Goal: Transaction & Acquisition: Book appointment/travel/reservation

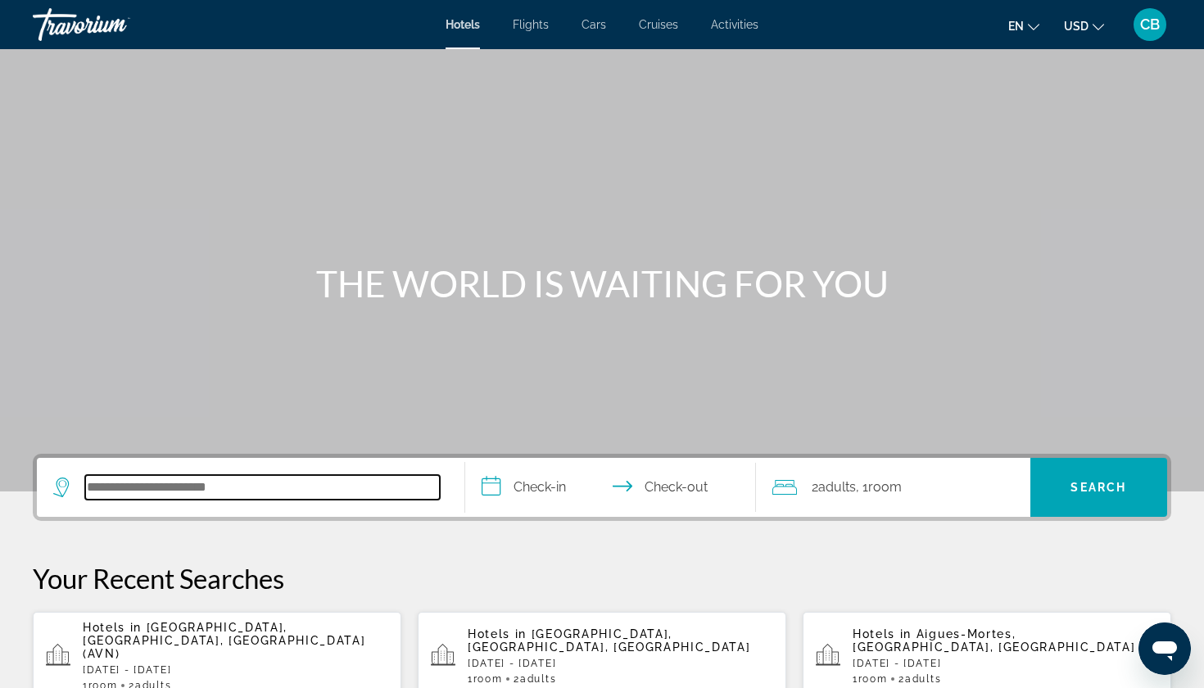
click at [189, 488] on input "Search hotel destination" at bounding box center [262, 487] width 355 height 25
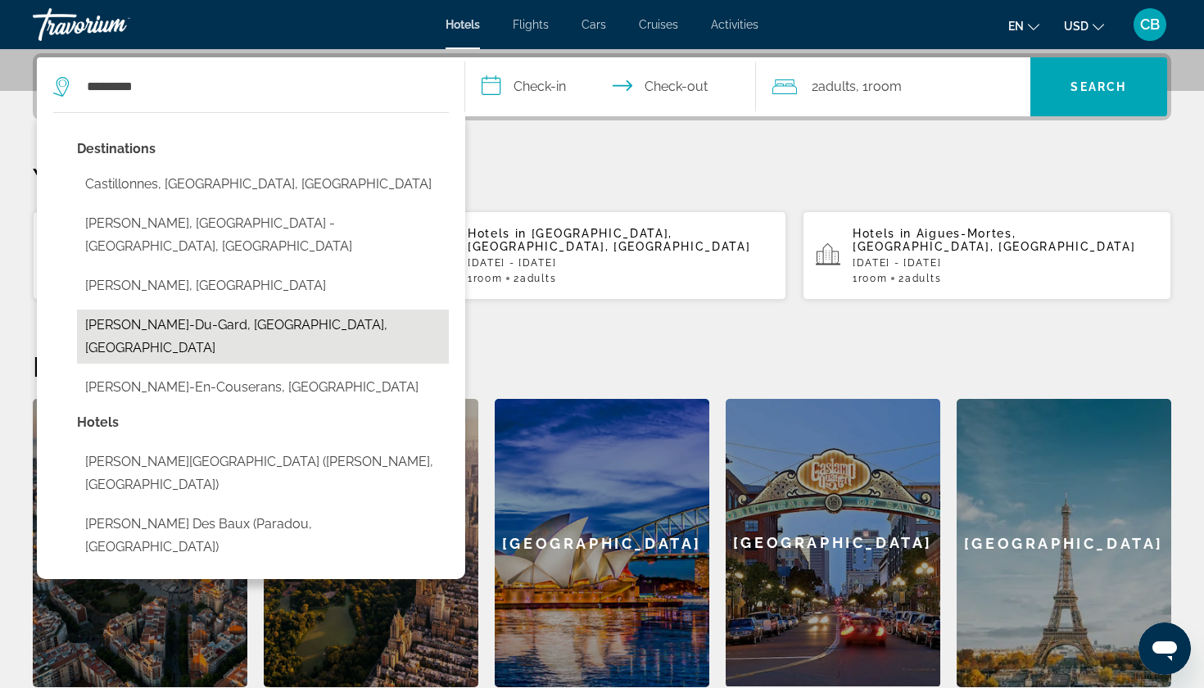
click at [258, 312] on button "[PERSON_NAME]-Du-Gard, [GEOGRAPHIC_DATA], [GEOGRAPHIC_DATA]" at bounding box center [263, 337] width 372 height 54
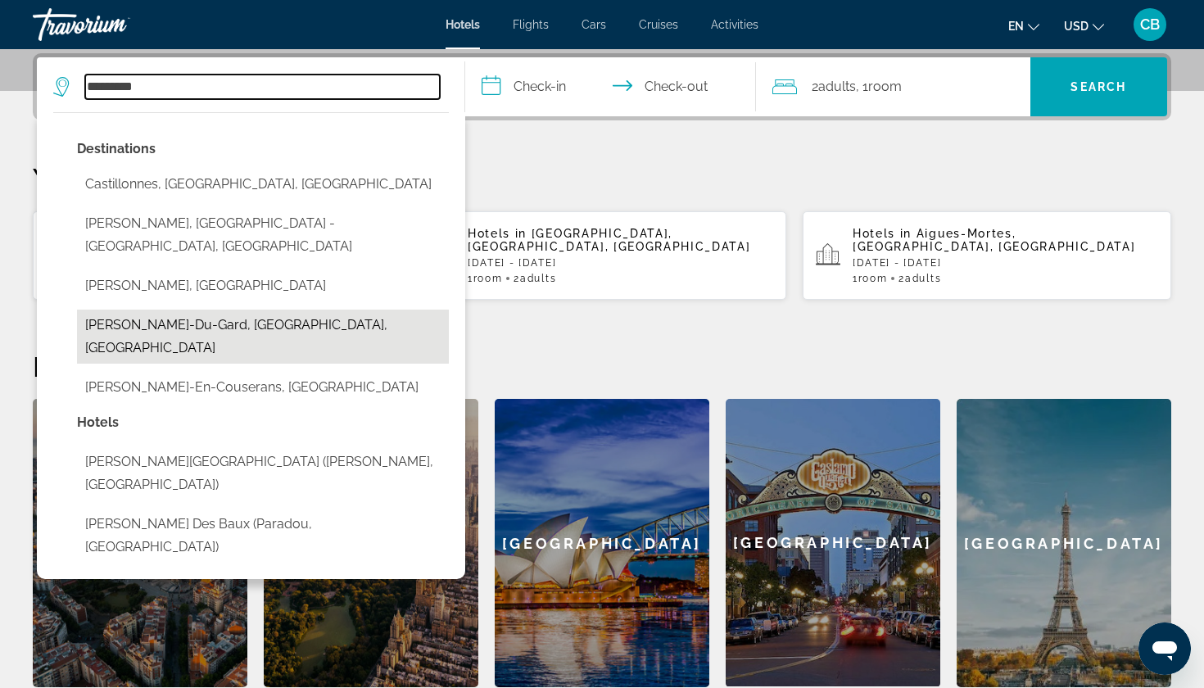
type input "**********"
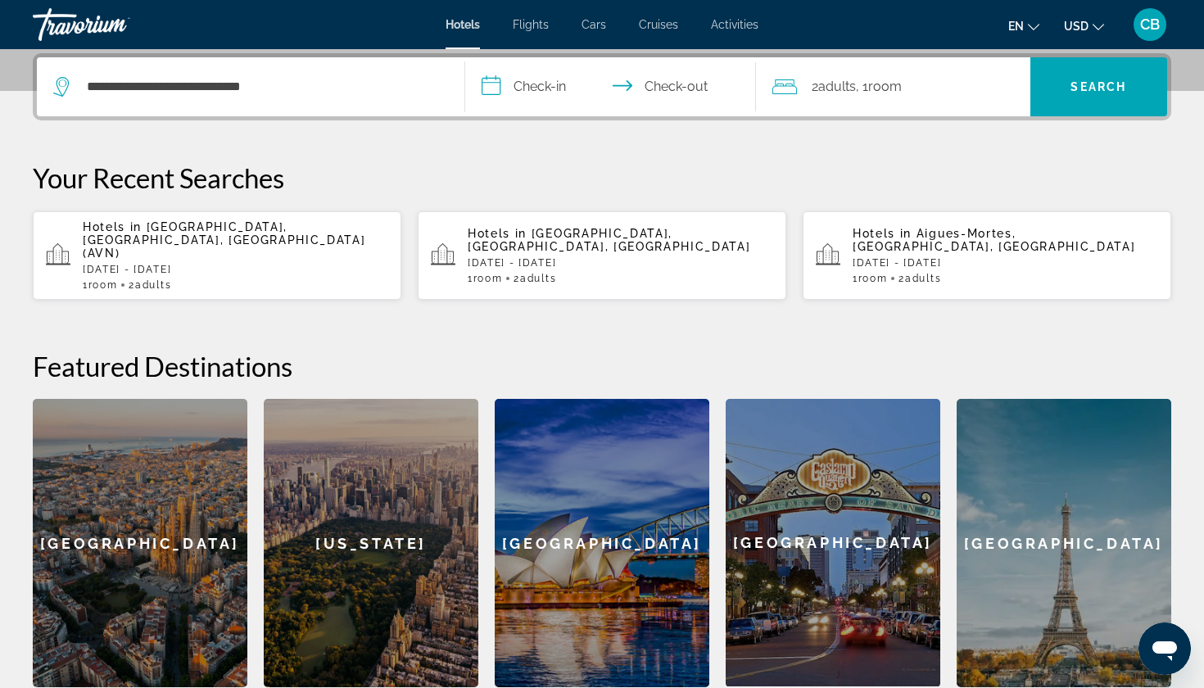
click at [576, 94] on input "**********" at bounding box center [613, 89] width 297 height 64
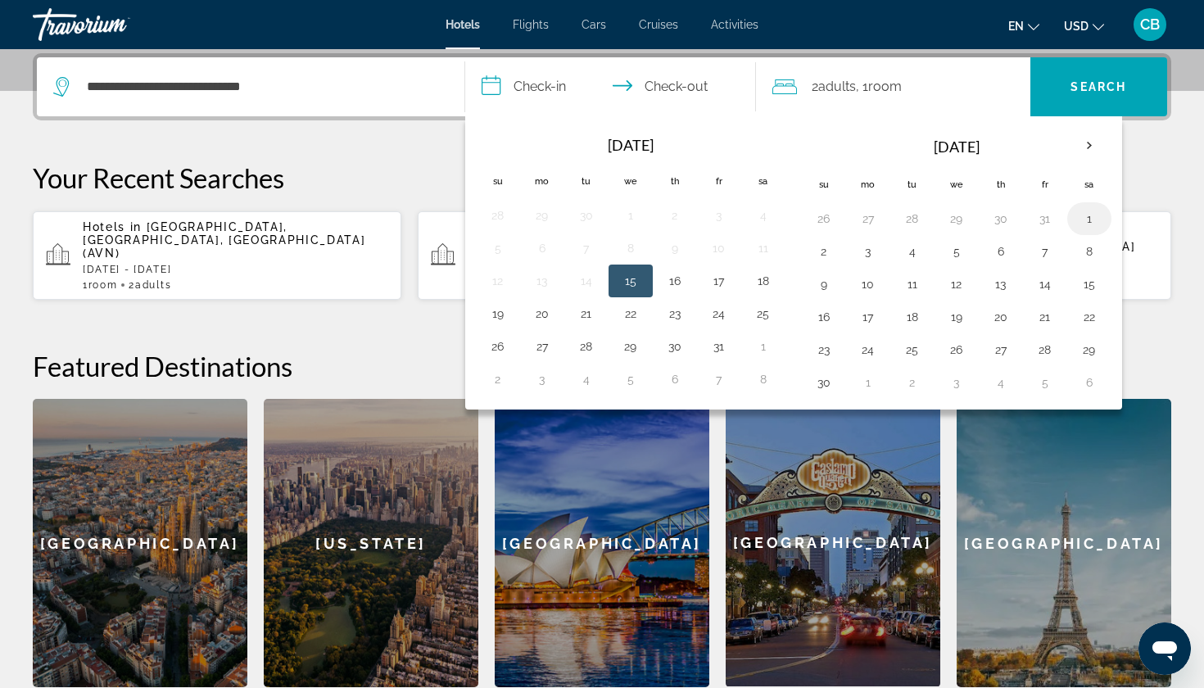
click at [1086, 220] on button "1" at bounding box center [1089, 218] width 26 height 23
click at [824, 258] on button "2" at bounding box center [824, 251] width 26 height 23
type input "**********"
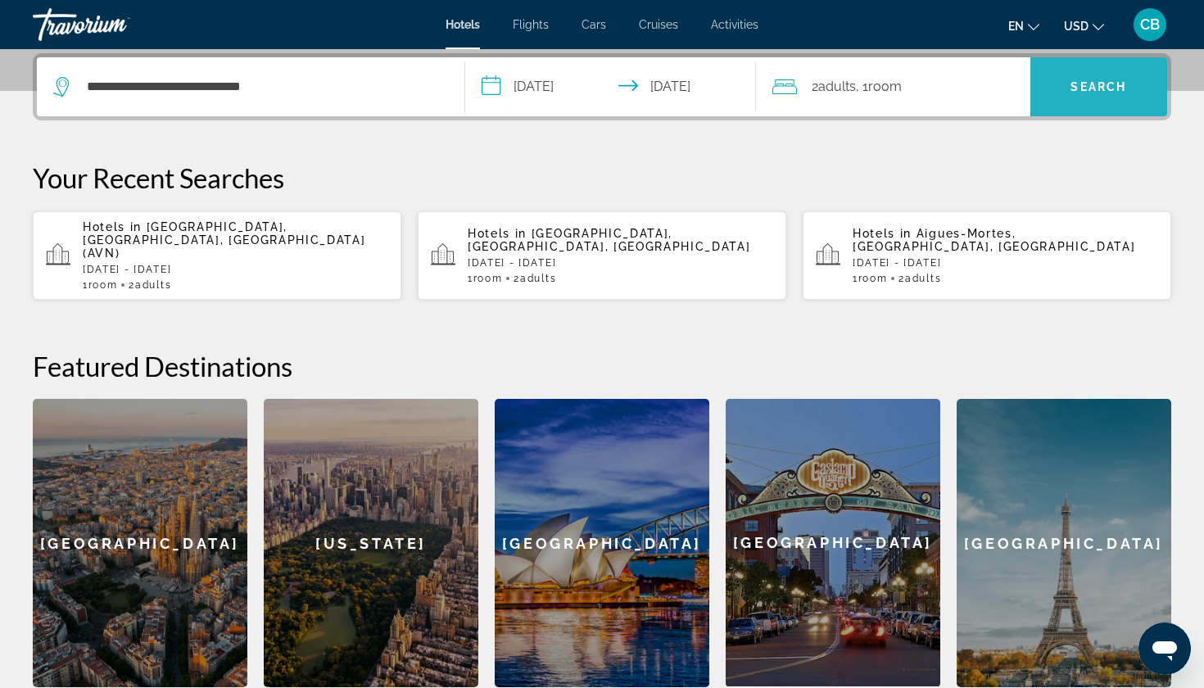
click at [1084, 69] on span "Search" at bounding box center [1100, 86] width 138 height 39
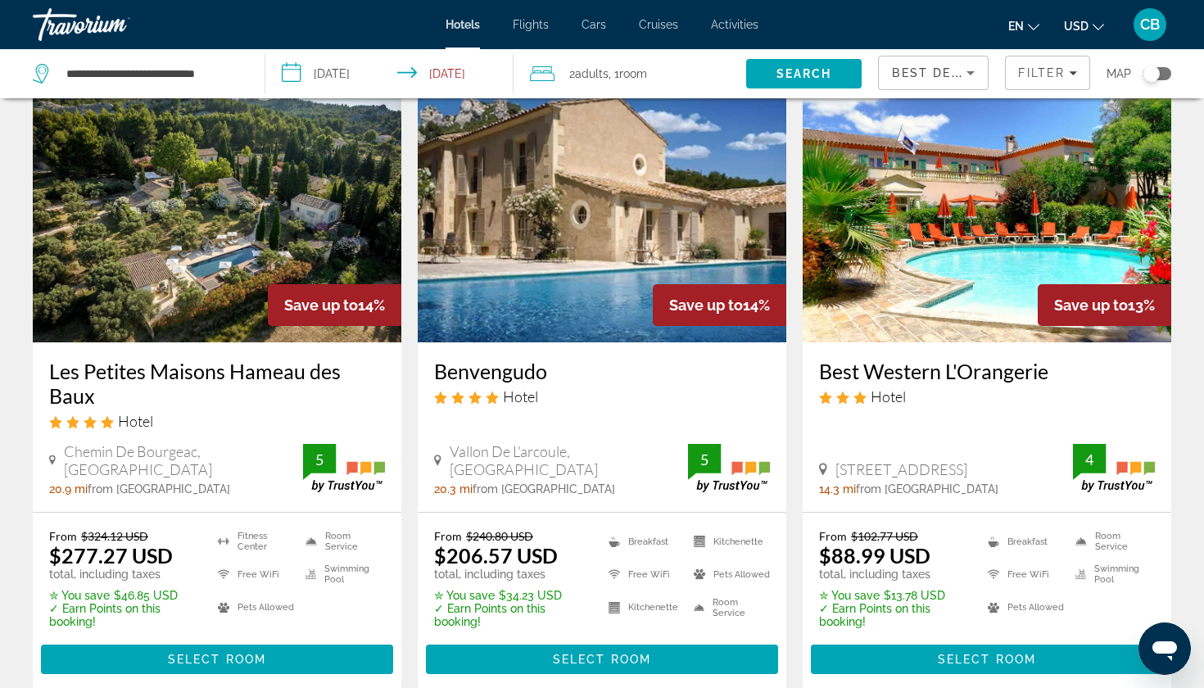
scroll to position [693, 1]
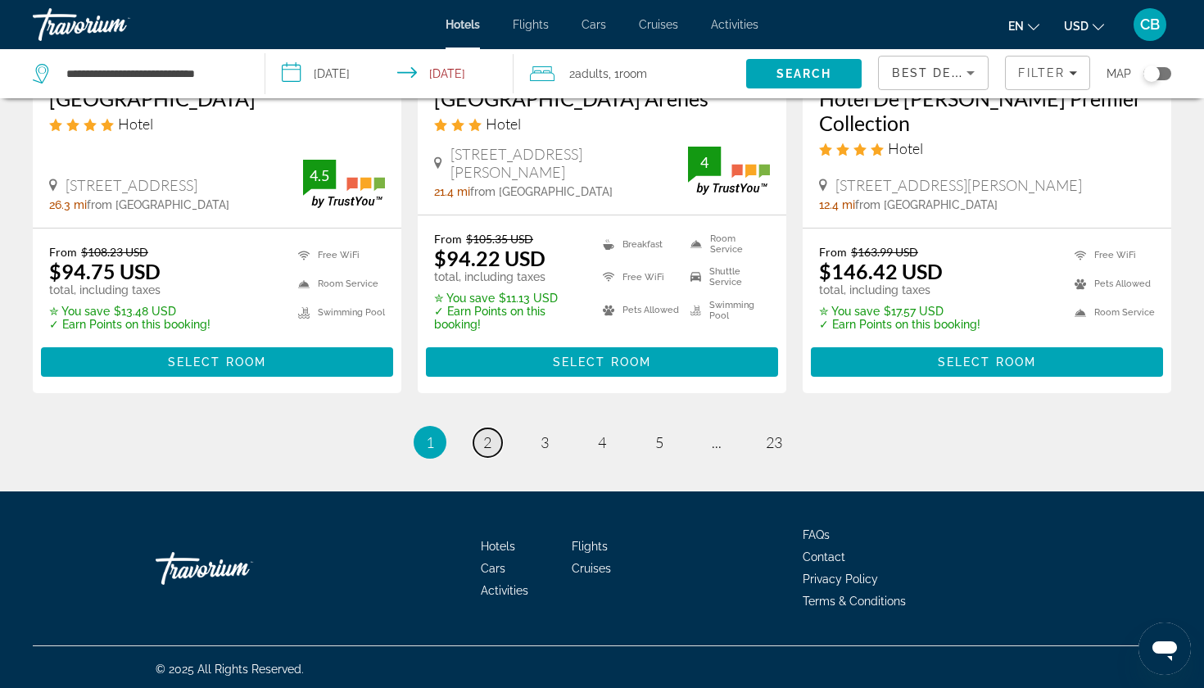
click at [489, 447] on link "page 2" at bounding box center [488, 442] width 29 height 29
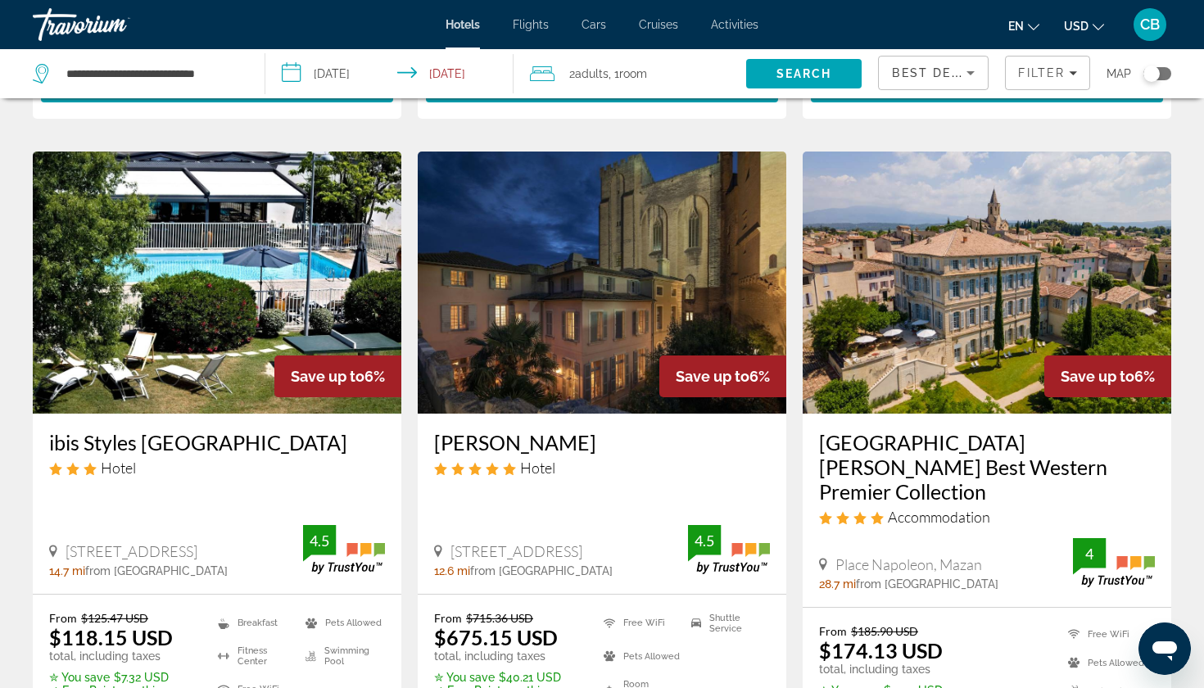
scroll to position [1917, 0]
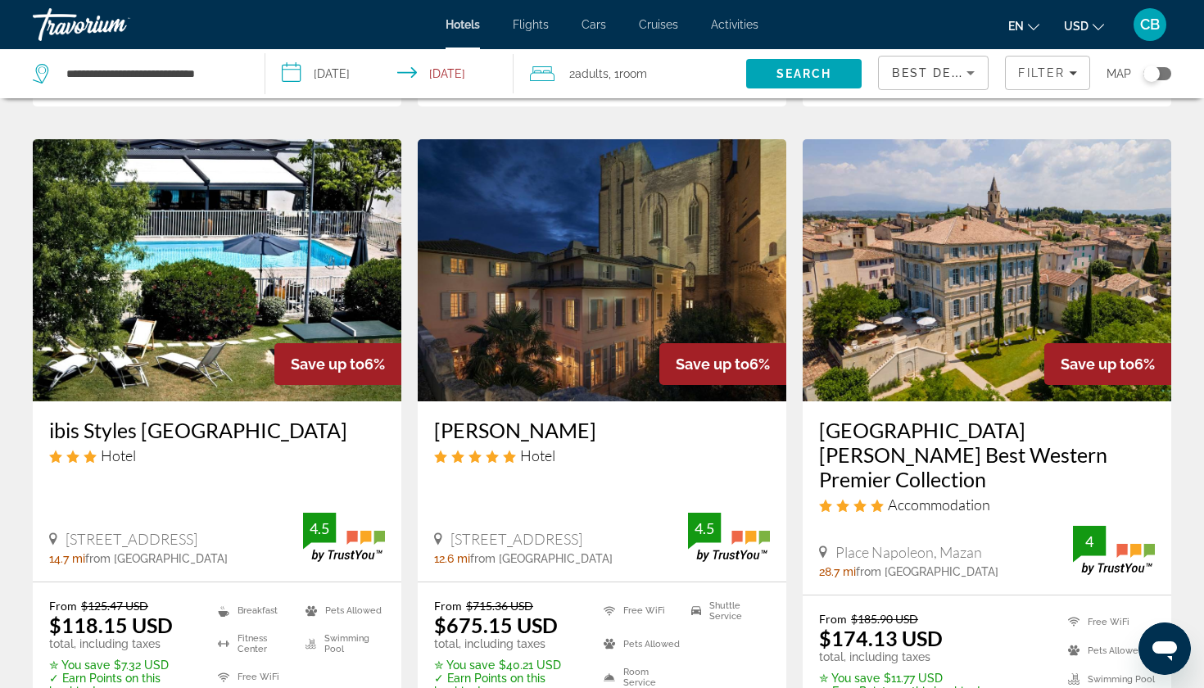
click at [898, 453] on h3 "[GEOGRAPHIC_DATA][PERSON_NAME] Best Western Premier Collection" at bounding box center [987, 455] width 336 height 74
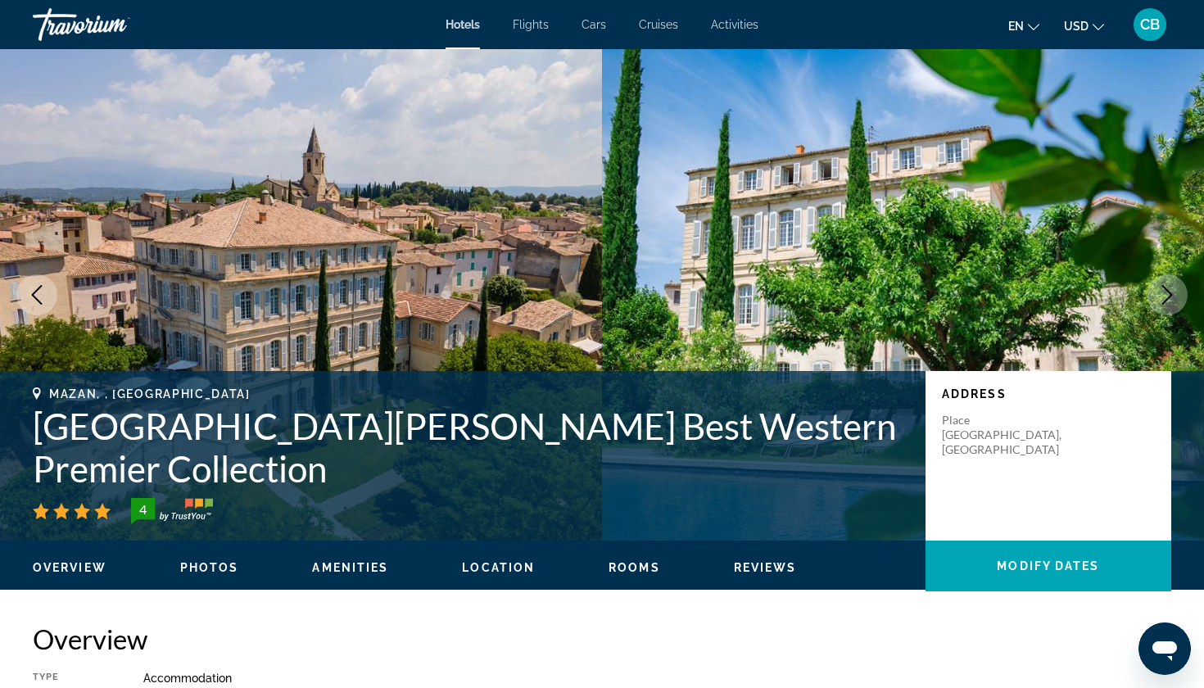
click at [1175, 303] on icon "Next image" at bounding box center [1168, 295] width 20 height 20
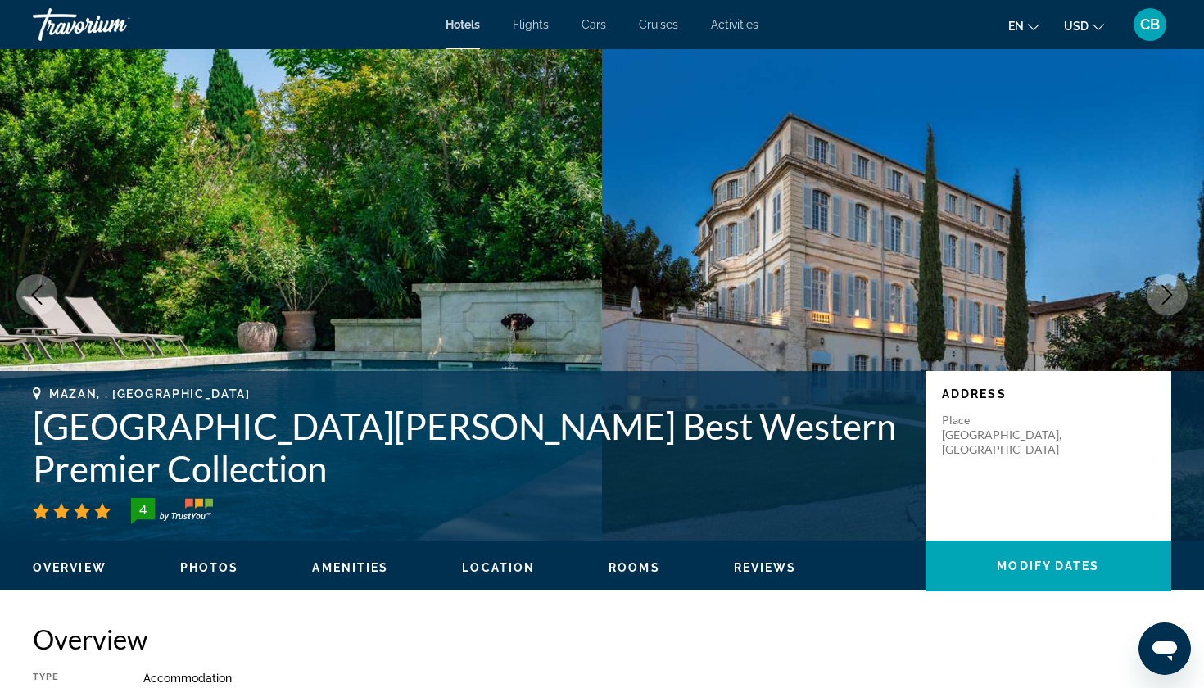
click at [1175, 303] on icon "Next image" at bounding box center [1168, 295] width 20 height 20
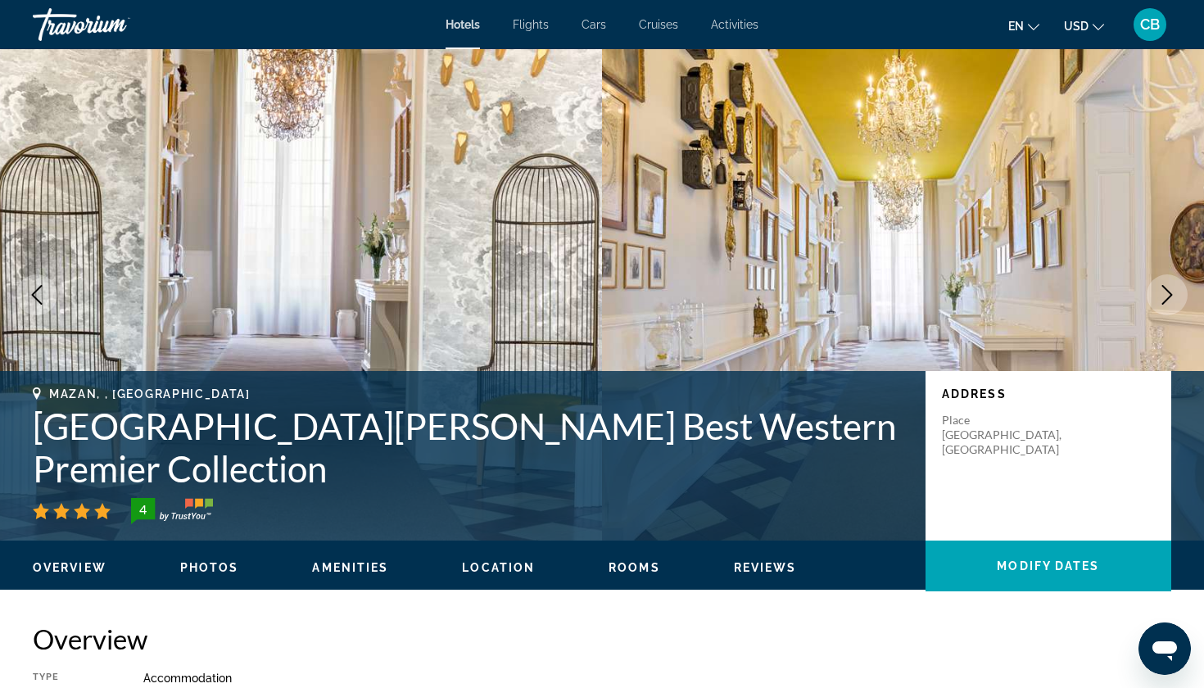
click at [1175, 303] on icon "Next image" at bounding box center [1168, 295] width 20 height 20
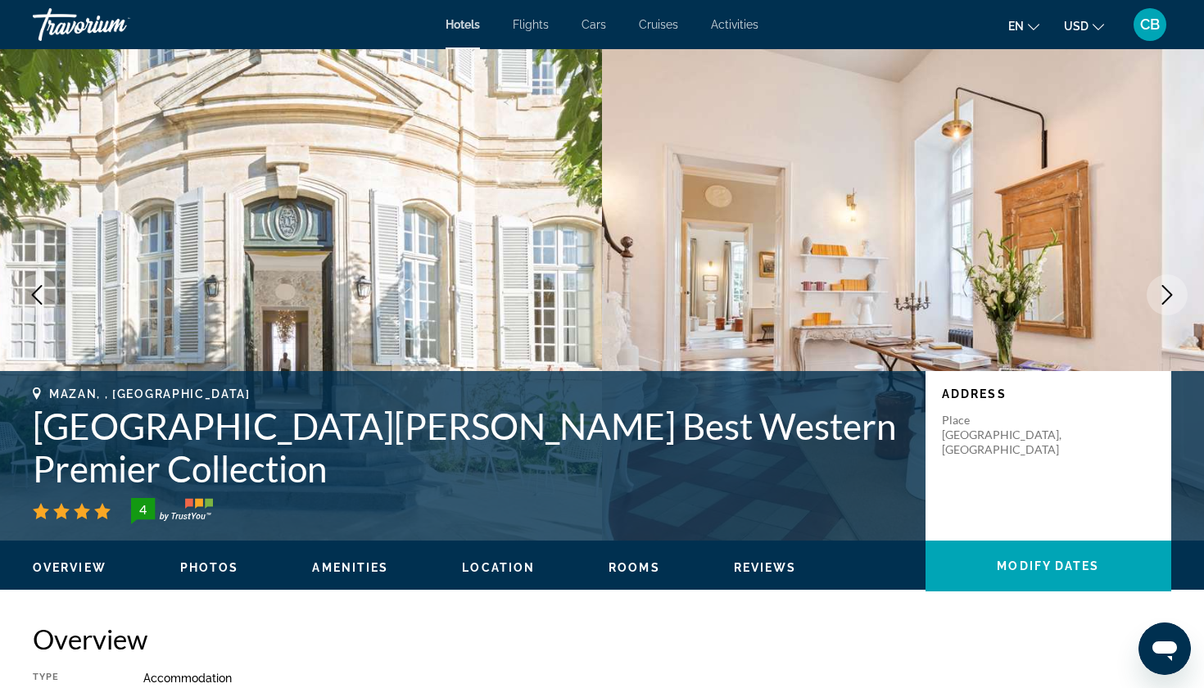
click at [1175, 303] on icon "Next image" at bounding box center [1168, 295] width 20 height 20
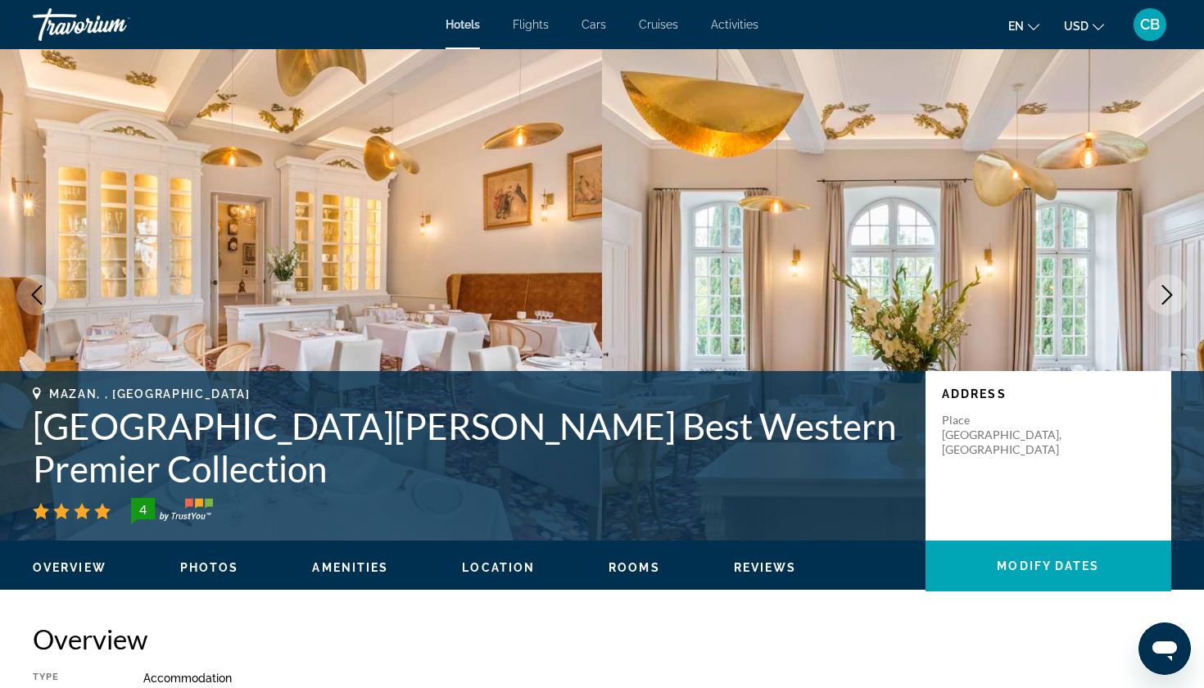
click at [1175, 303] on icon "Next image" at bounding box center [1168, 295] width 20 height 20
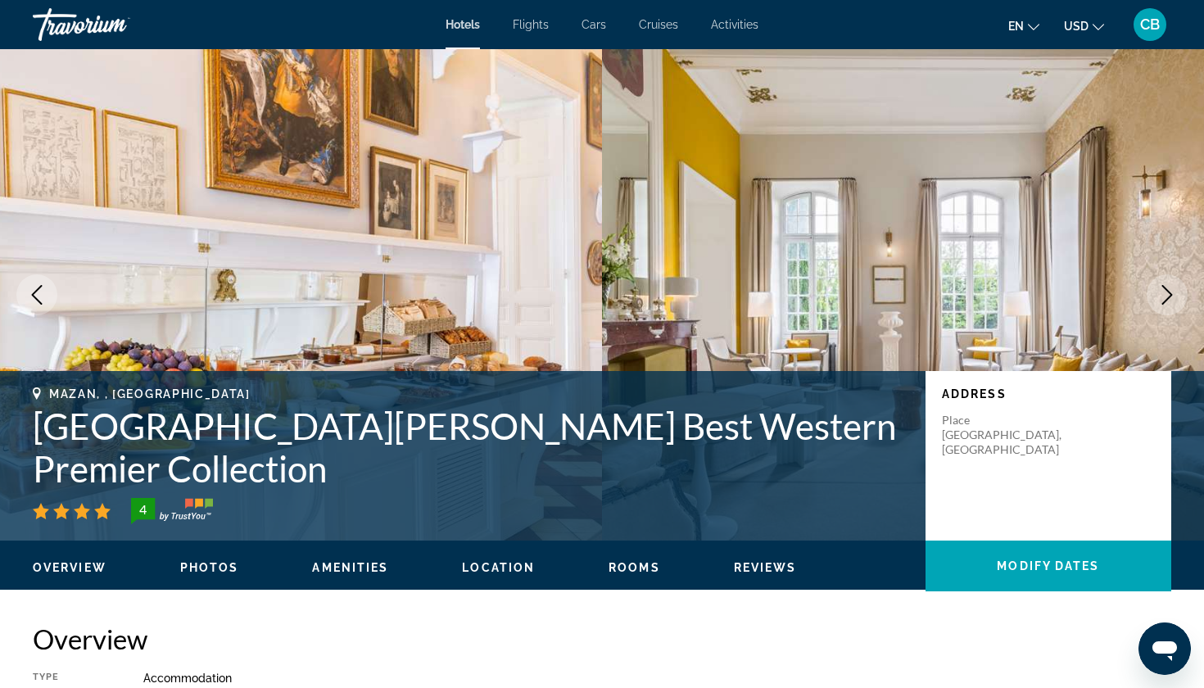
click at [1175, 303] on icon "Next image" at bounding box center [1168, 295] width 20 height 20
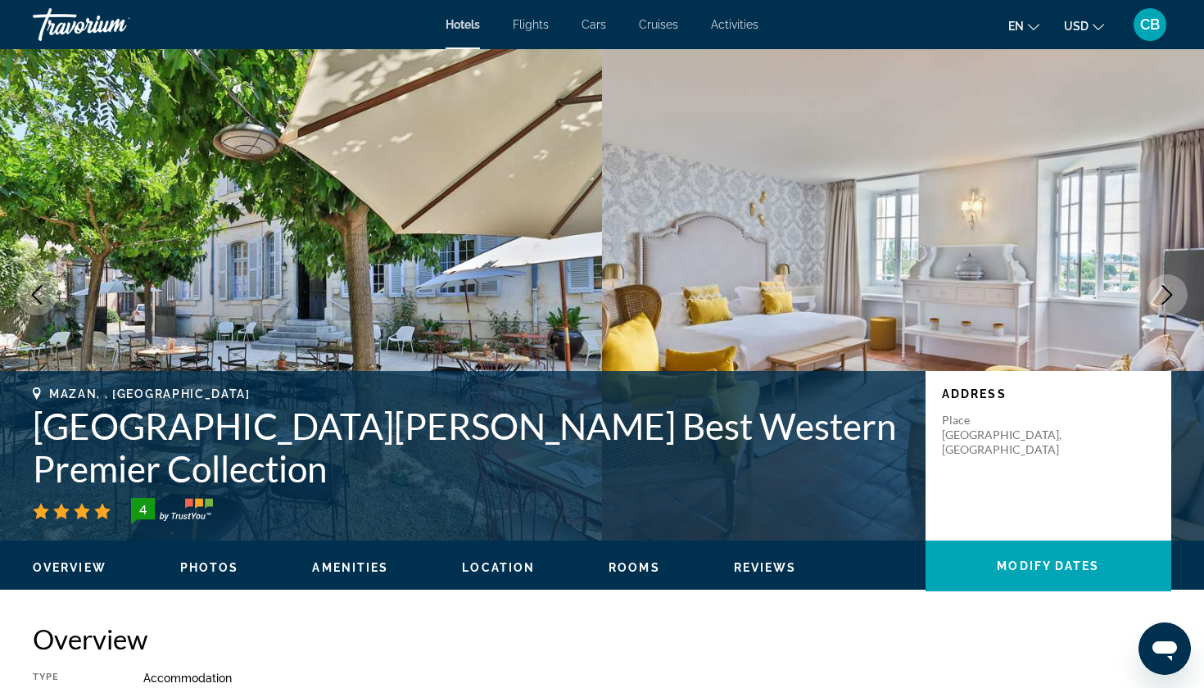
click at [1175, 303] on icon "Next image" at bounding box center [1168, 295] width 20 height 20
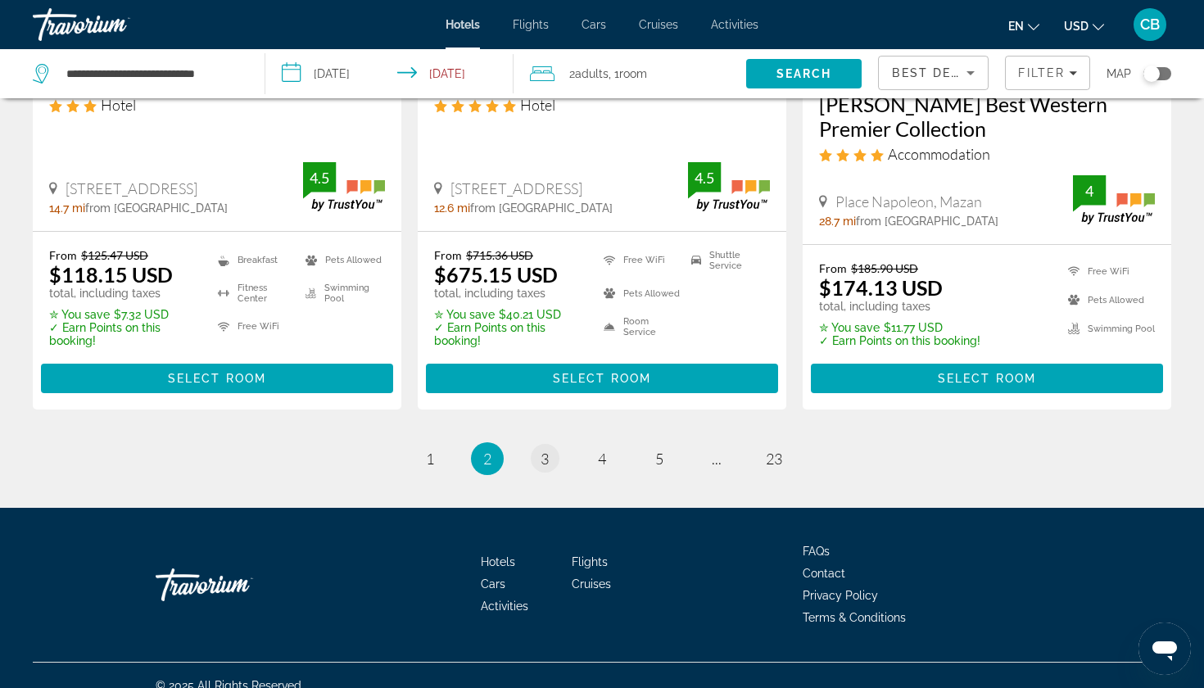
scroll to position [2265, 0]
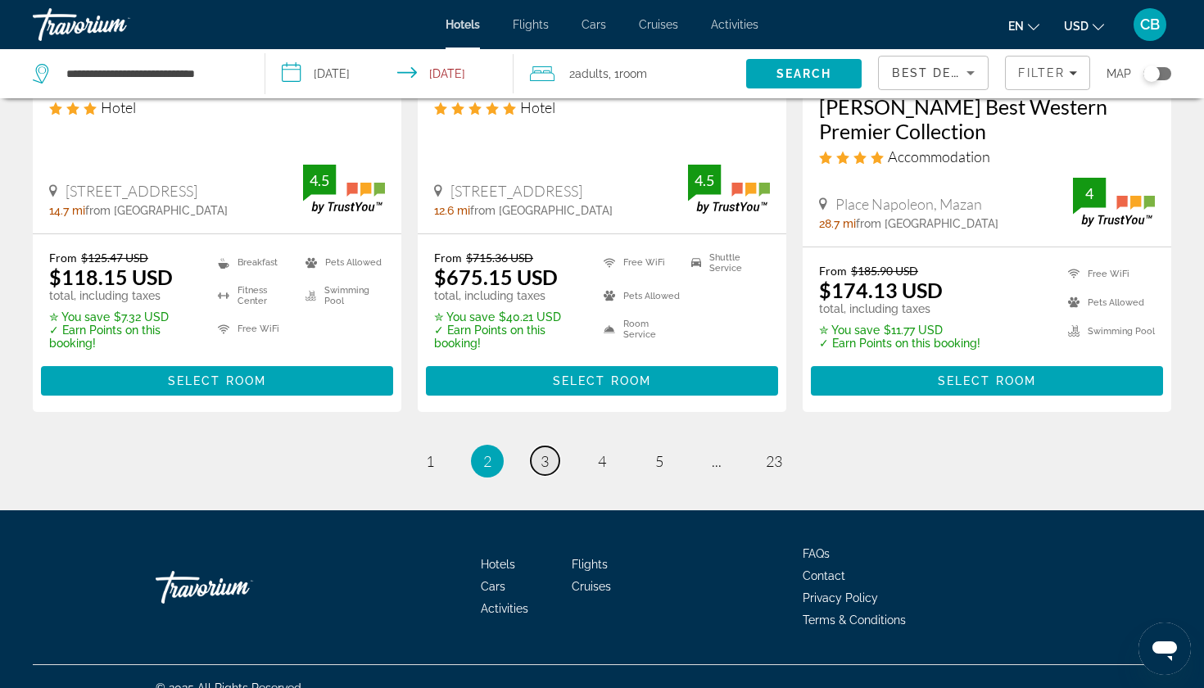
click at [551, 446] on link "page 3" at bounding box center [545, 460] width 29 height 29
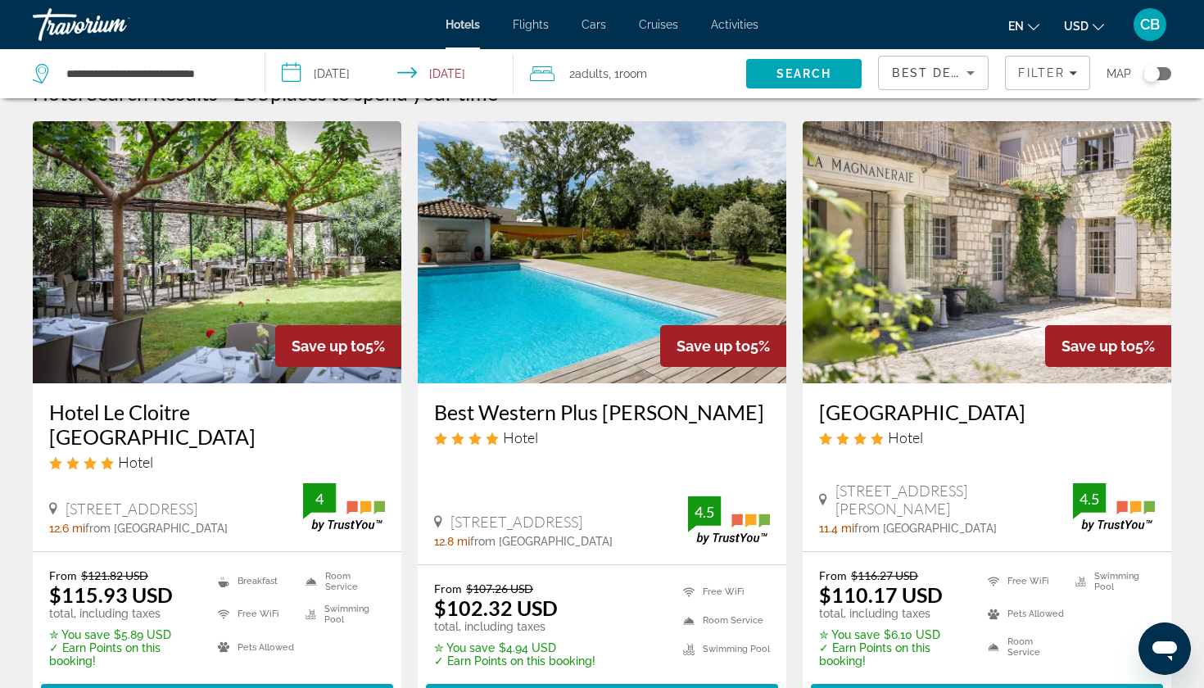
scroll to position [36, 0]
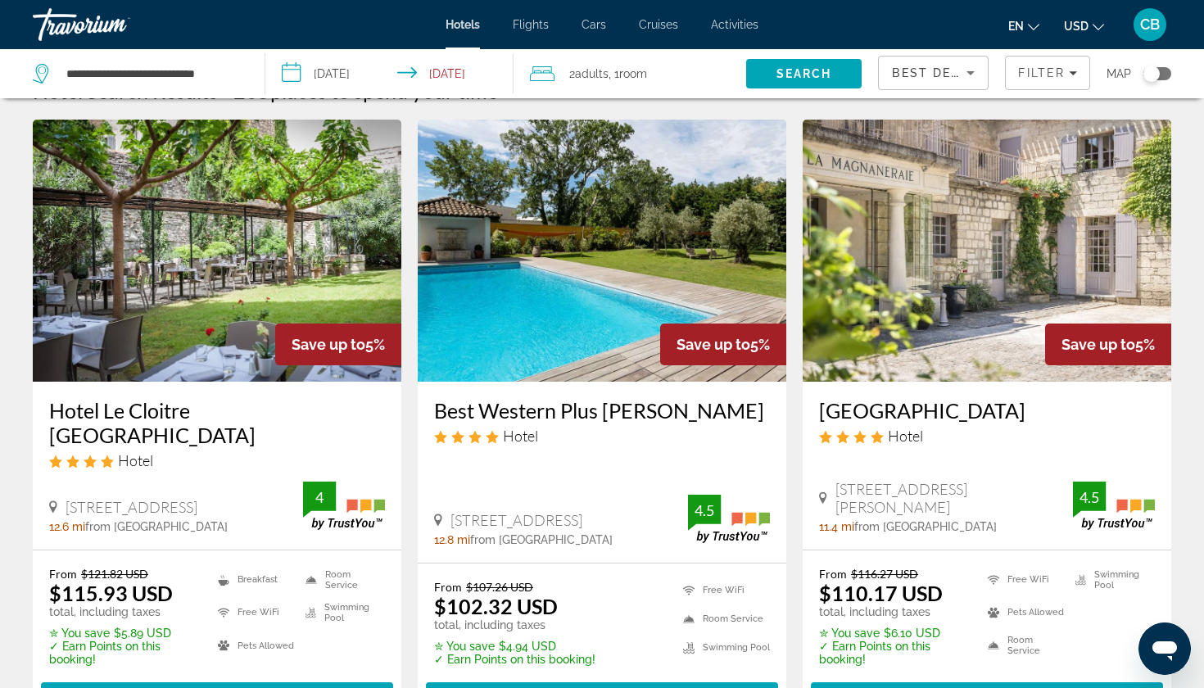
click at [225, 419] on h3 "Hotel Le Cloitre [GEOGRAPHIC_DATA]" at bounding box center [217, 422] width 336 height 49
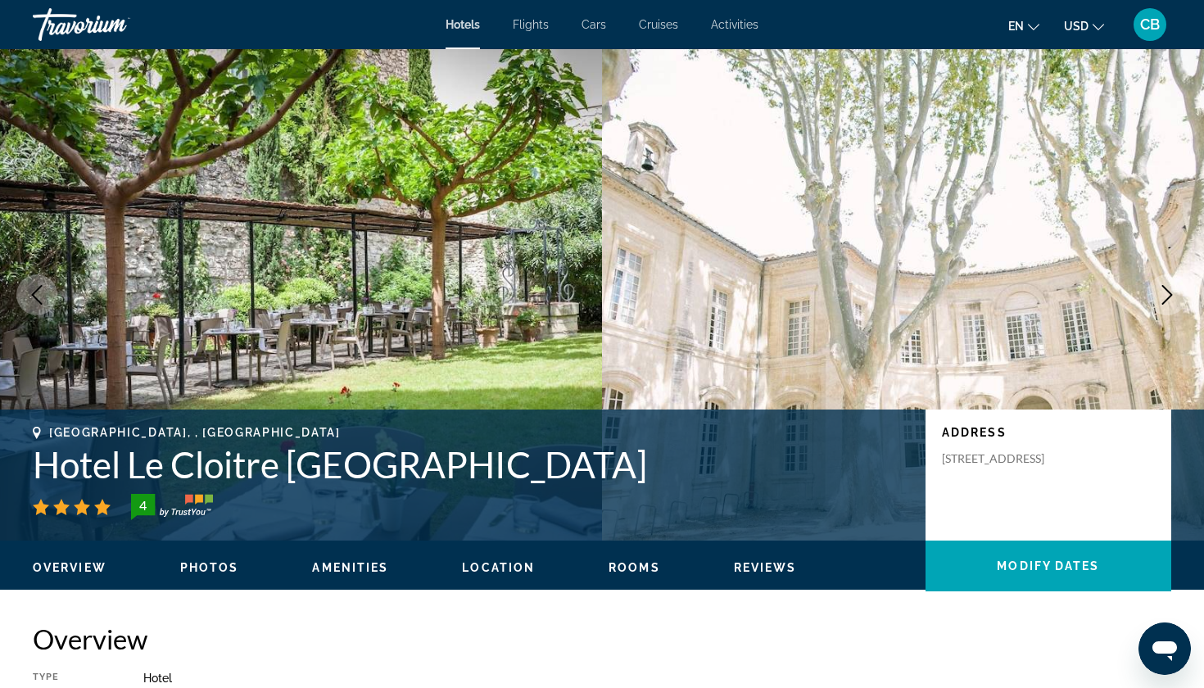
click at [1165, 314] on button "Next image" at bounding box center [1167, 294] width 41 height 41
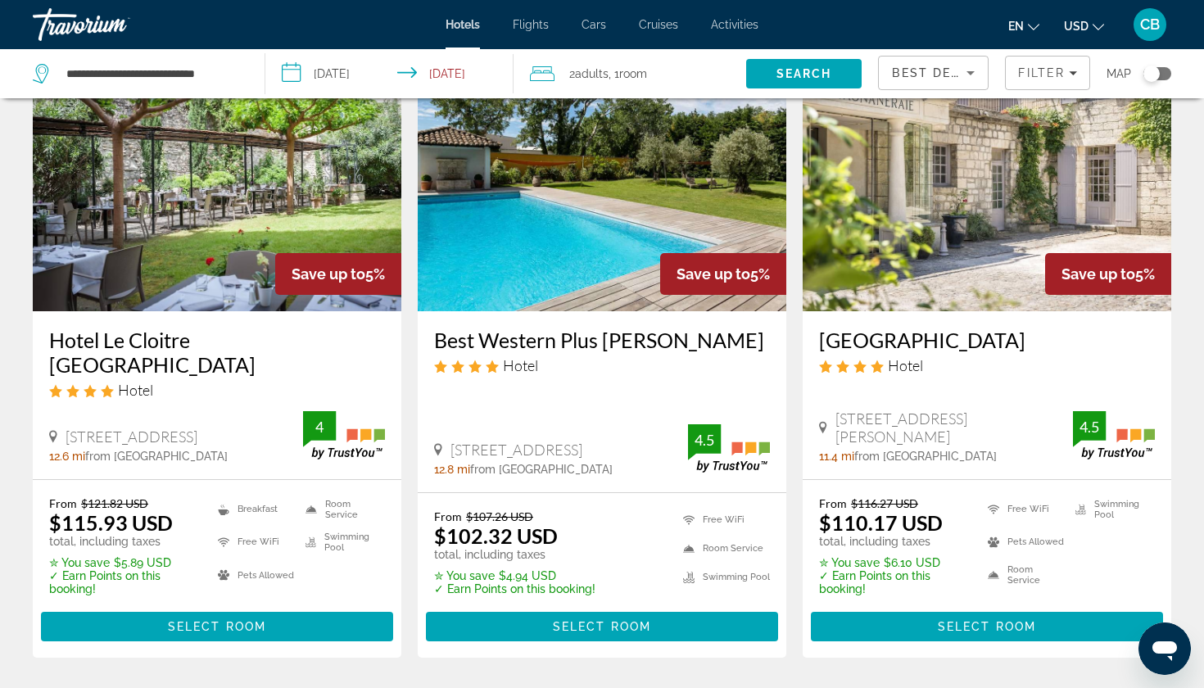
scroll to position [109, 0]
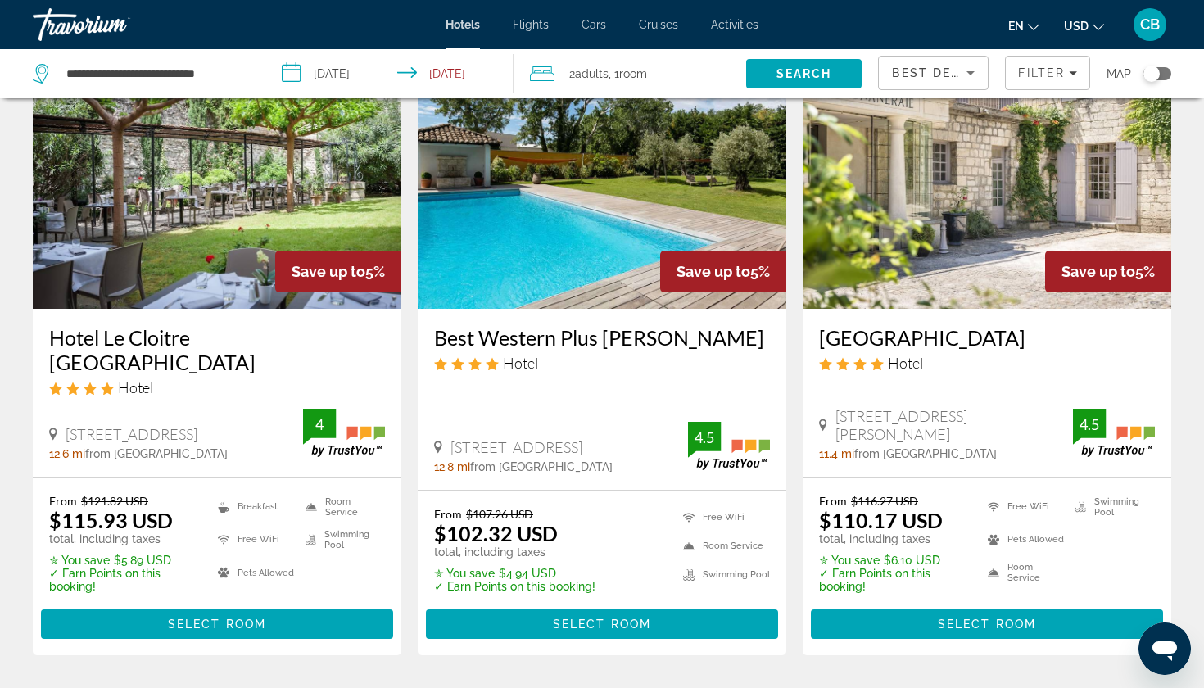
click at [942, 329] on h3 "[GEOGRAPHIC_DATA]" at bounding box center [987, 337] width 336 height 25
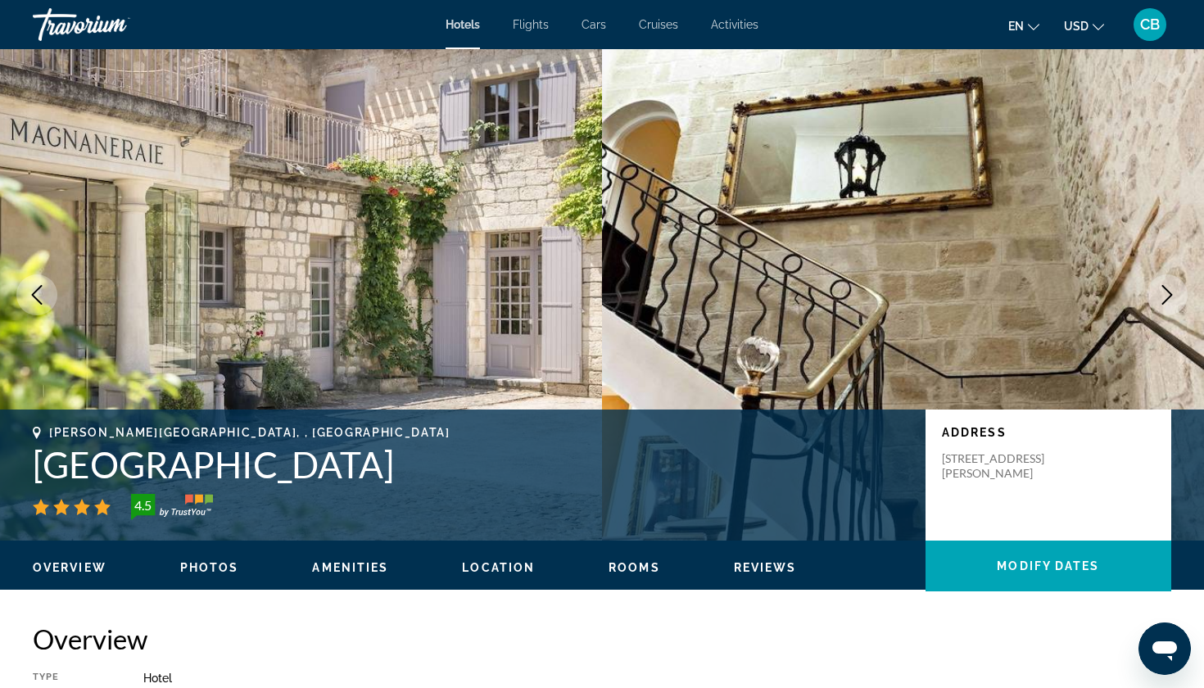
click at [1153, 292] on button "Next image" at bounding box center [1167, 294] width 41 height 41
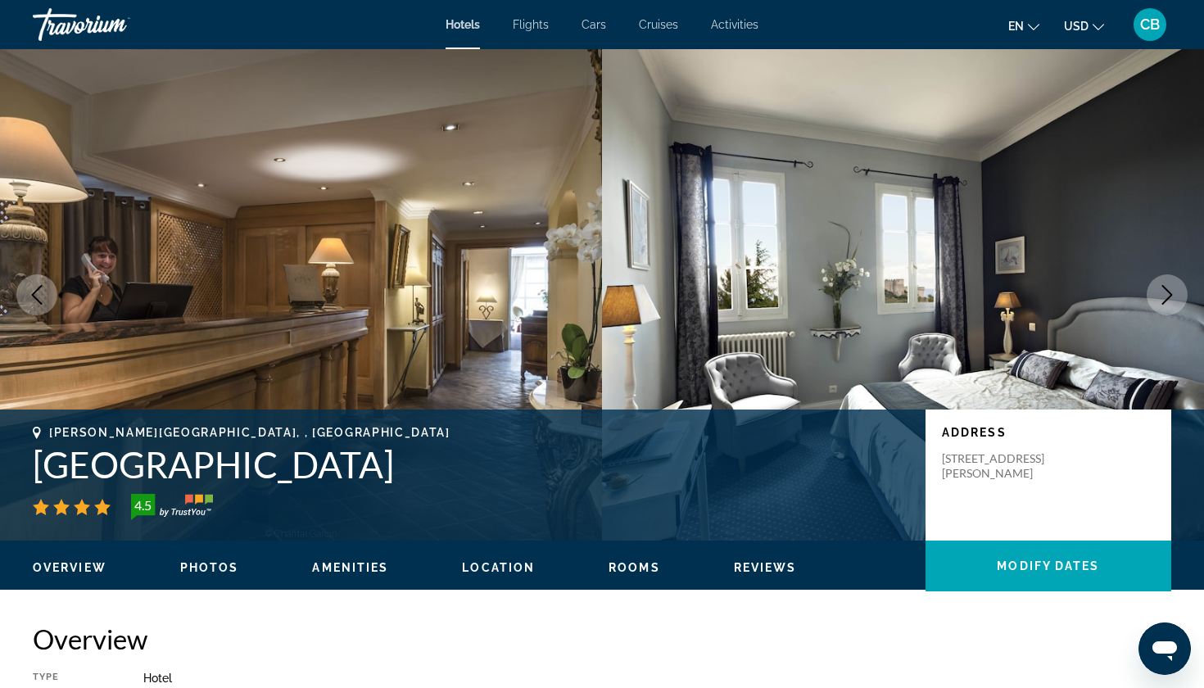
click at [40, 299] on icon "Previous image" at bounding box center [37, 295] width 20 height 20
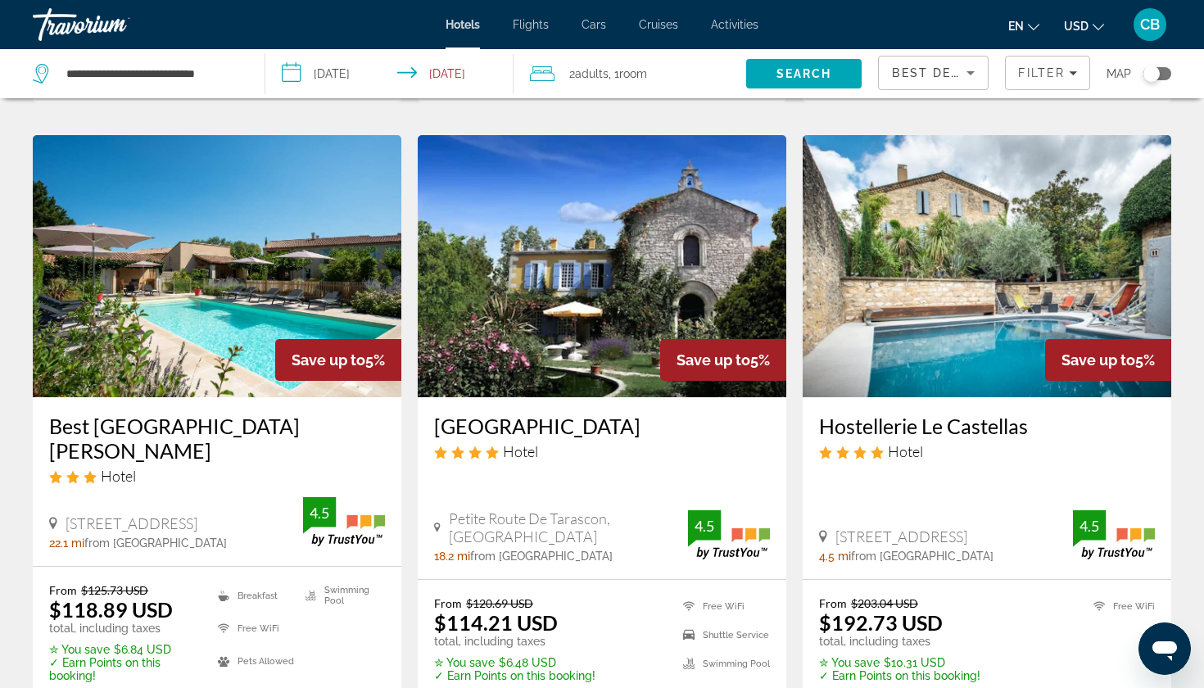
scroll to position [673, 0]
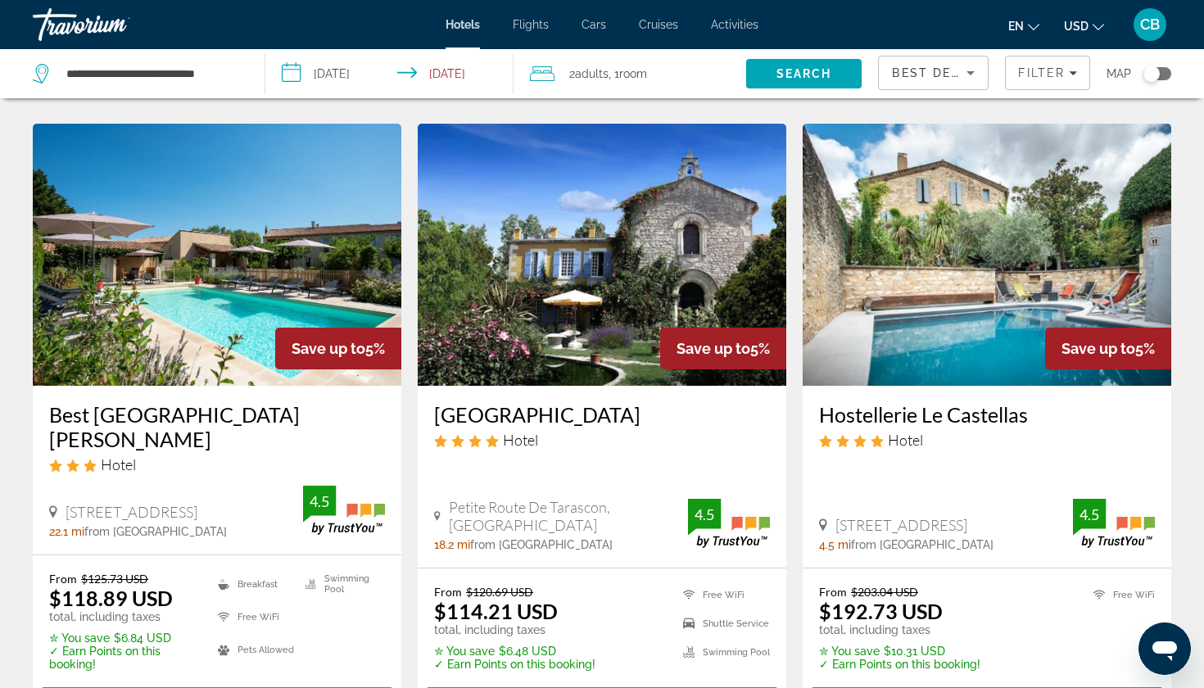
click at [537, 402] on h3 "[GEOGRAPHIC_DATA]" at bounding box center [602, 414] width 336 height 25
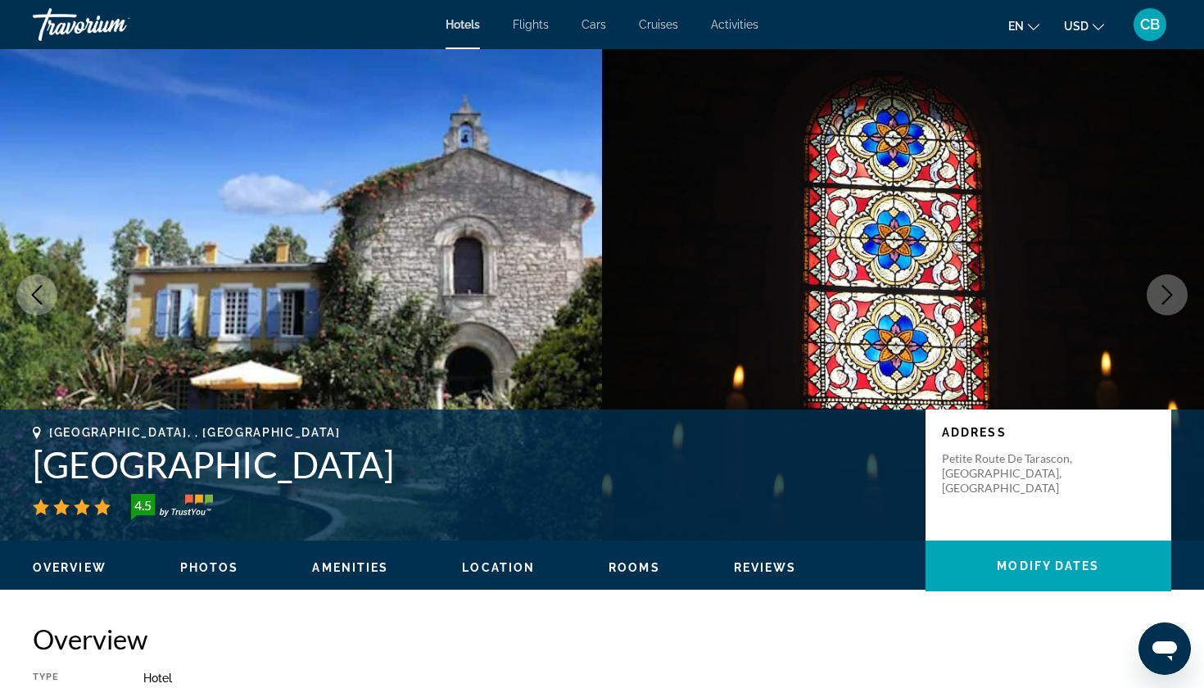
click at [1165, 296] on icon "Next image" at bounding box center [1168, 295] width 20 height 20
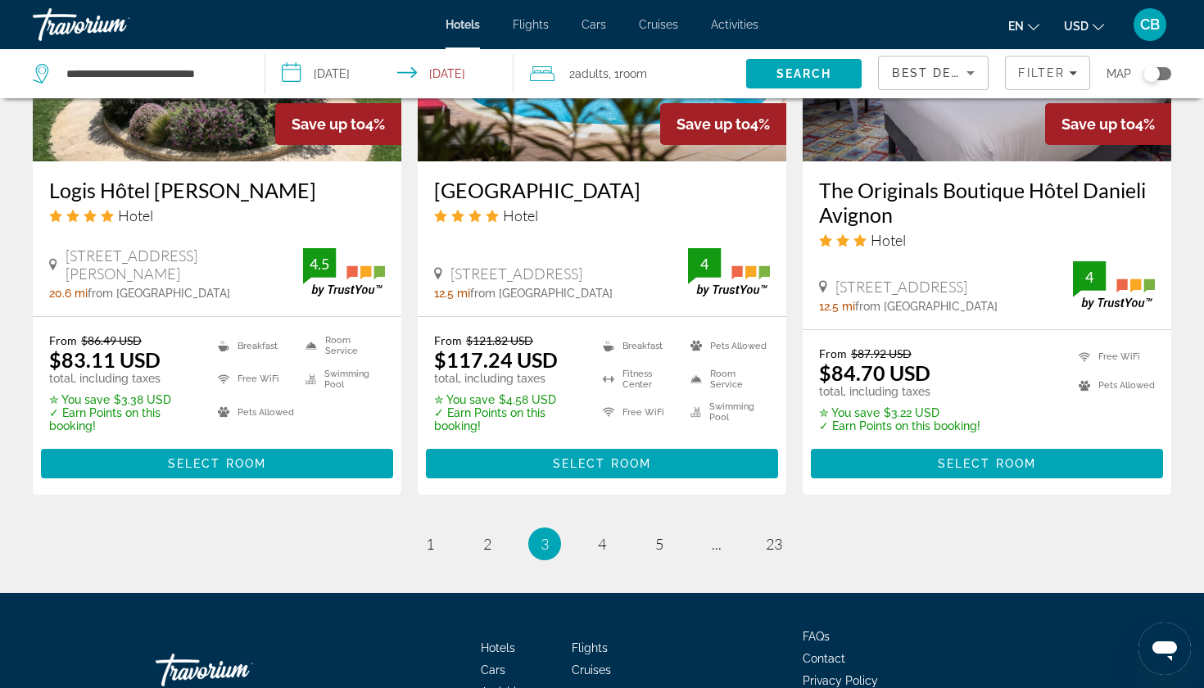
scroll to position [2218, 0]
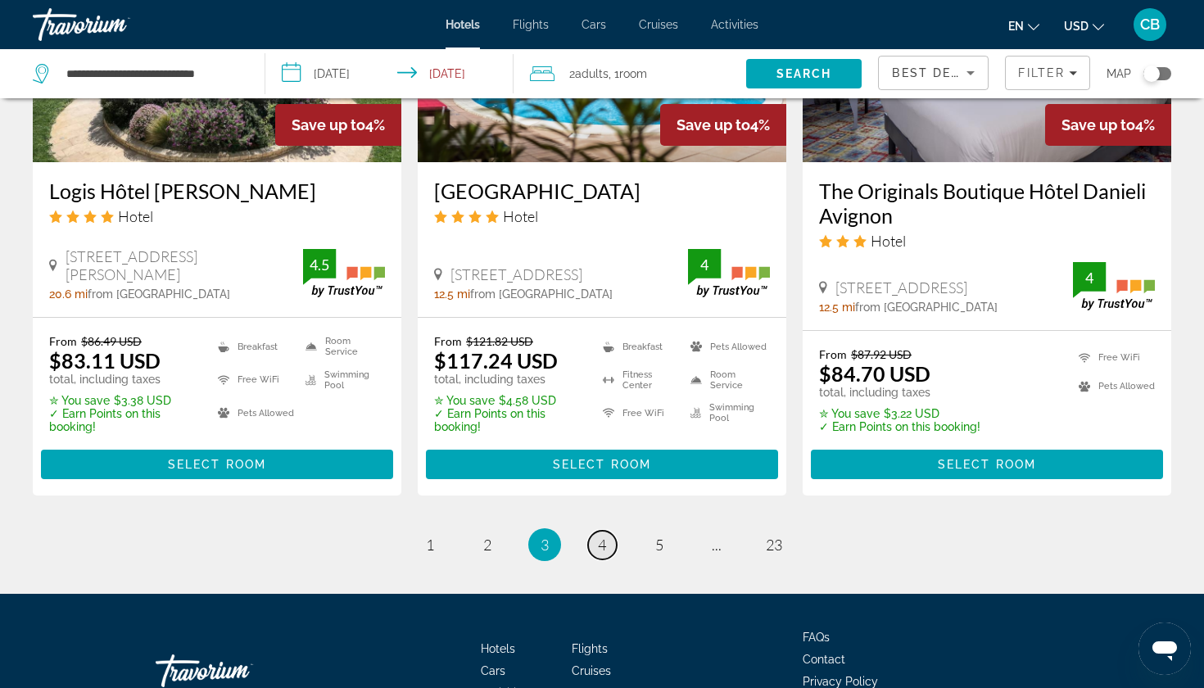
click at [609, 531] on link "page 4" at bounding box center [602, 545] width 29 height 29
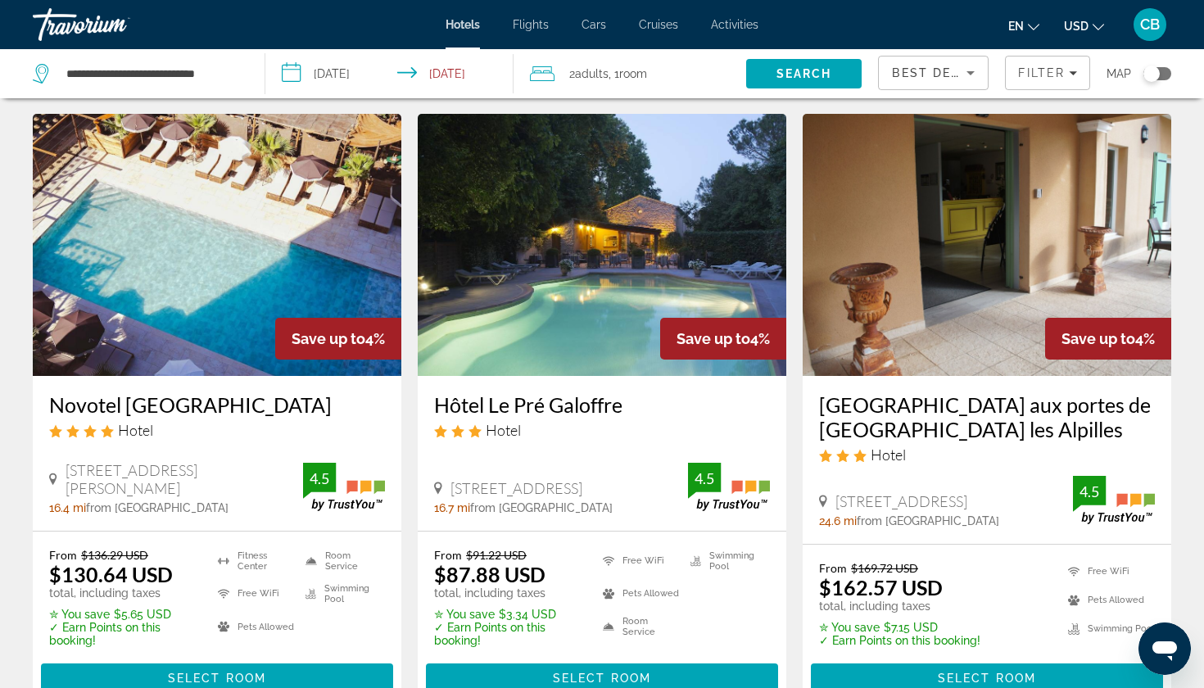
scroll to position [45, 0]
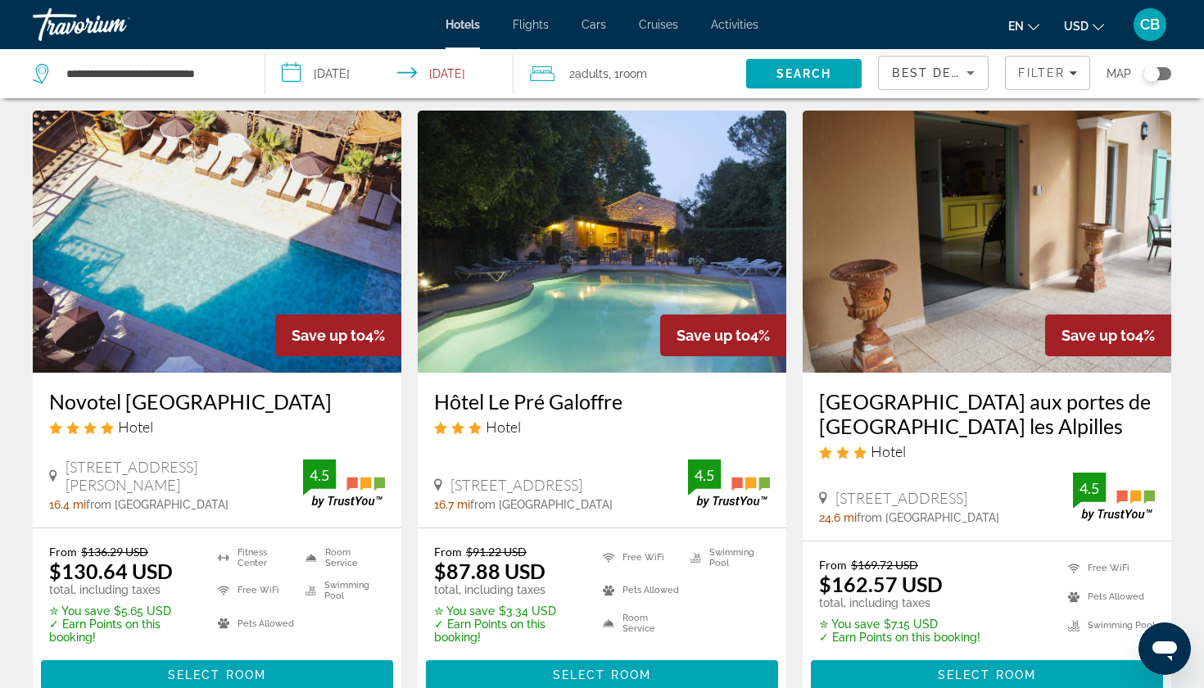
click at [582, 409] on h3 "Hôtel Le Pré Galoffre" at bounding box center [602, 401] width 336 height 25
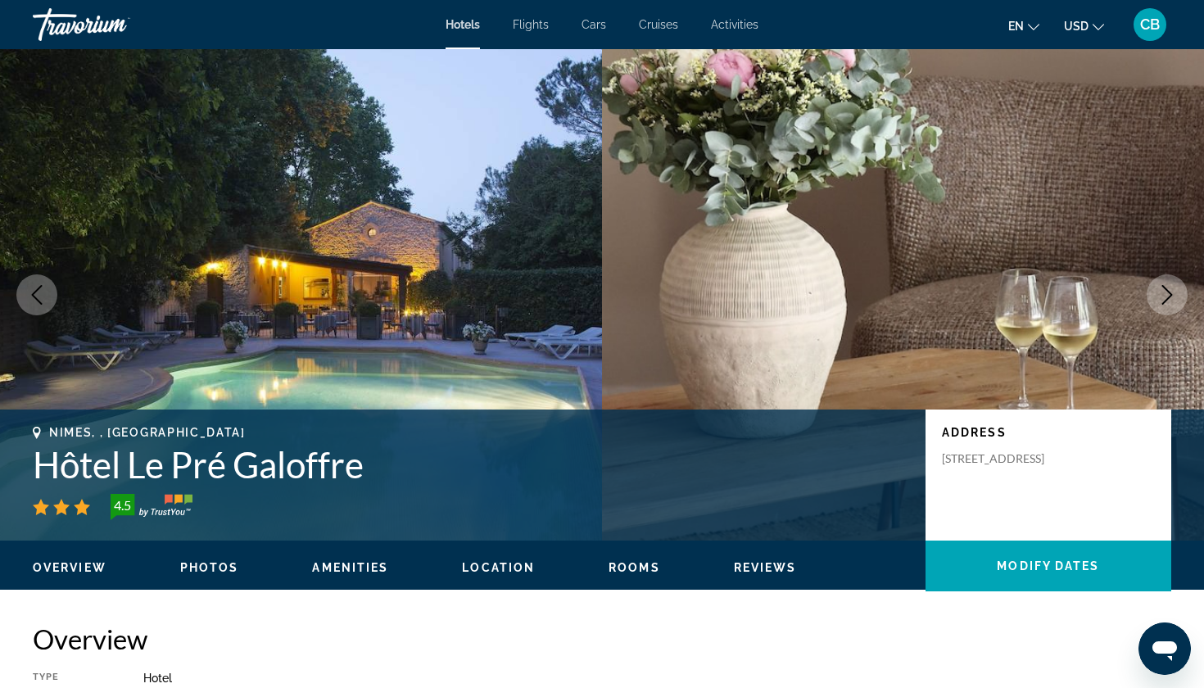
click at [1152, 303] on button "Next image" at bounding box center [1167, 294] width 41 height 41
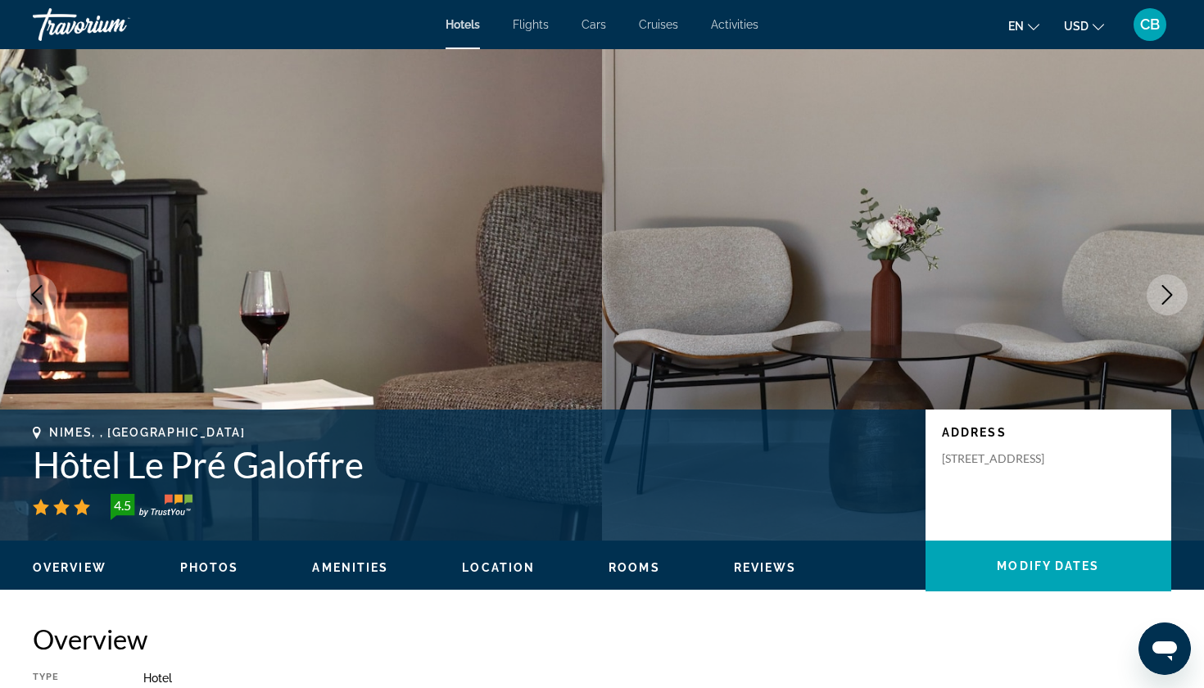
click at [1152, 303] on button "Next image" at bounding box center [1167, 294] width 41 height 41
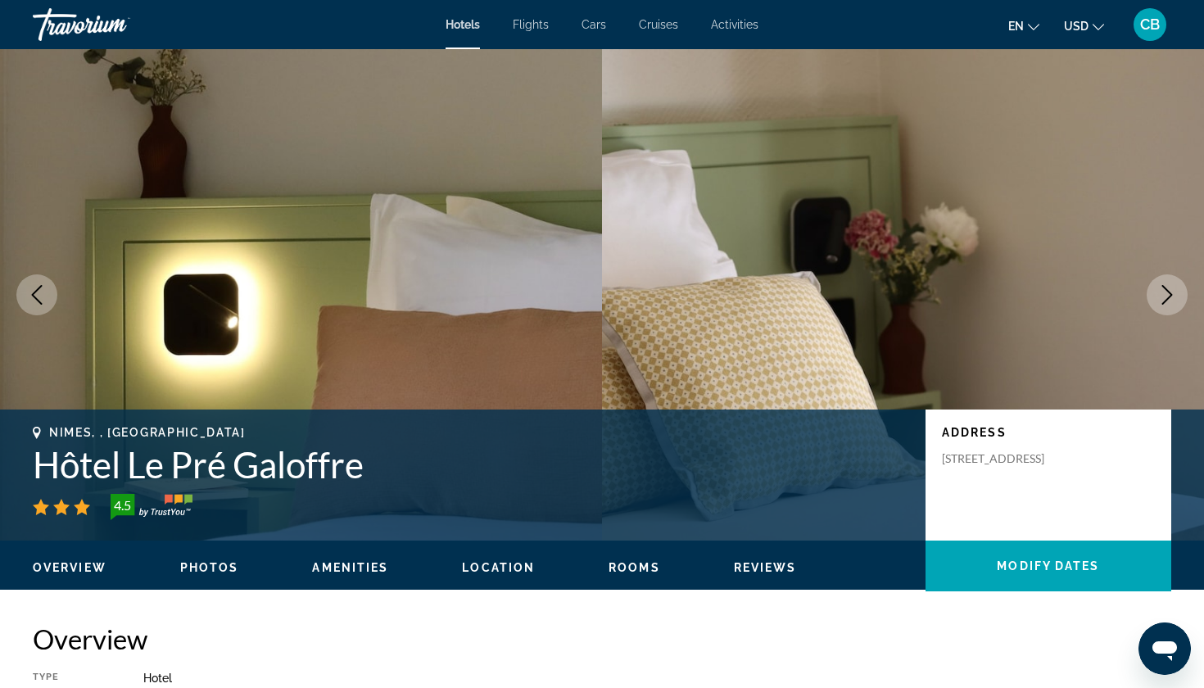
click at [1152, 303] on button "Next image" at bounding box center [1167, 294] width 41 height 41
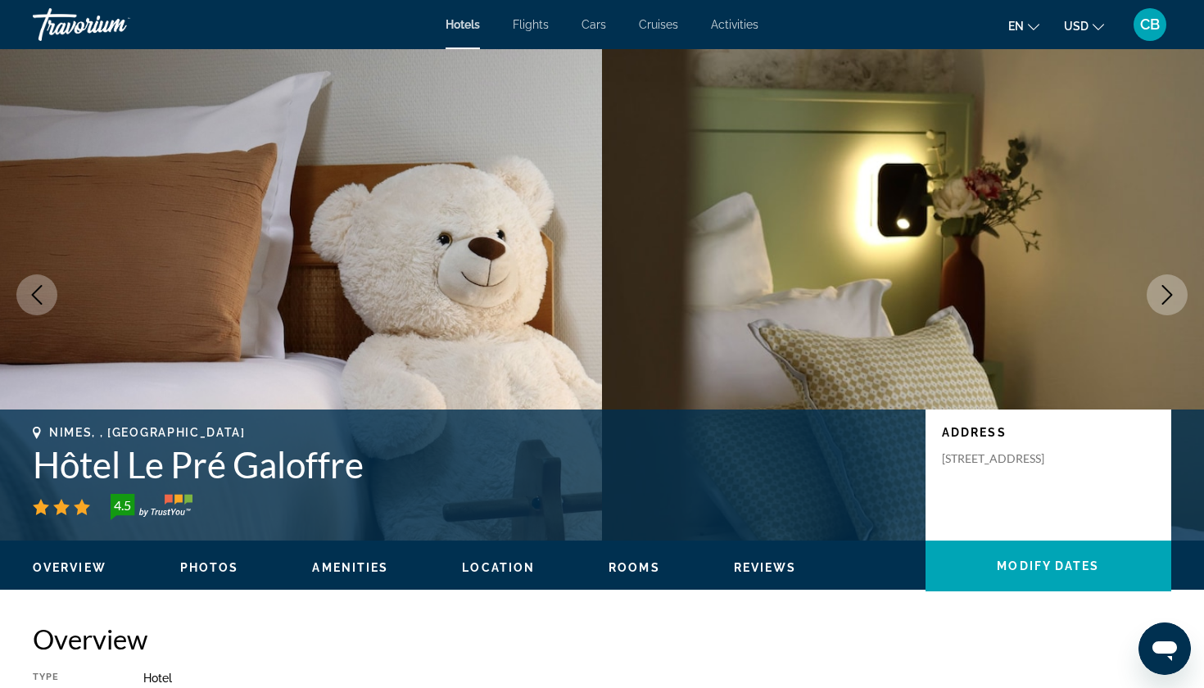
click at [1152, 303] on button "Next image" at bounding box center [1167, 294] width 41 height 41
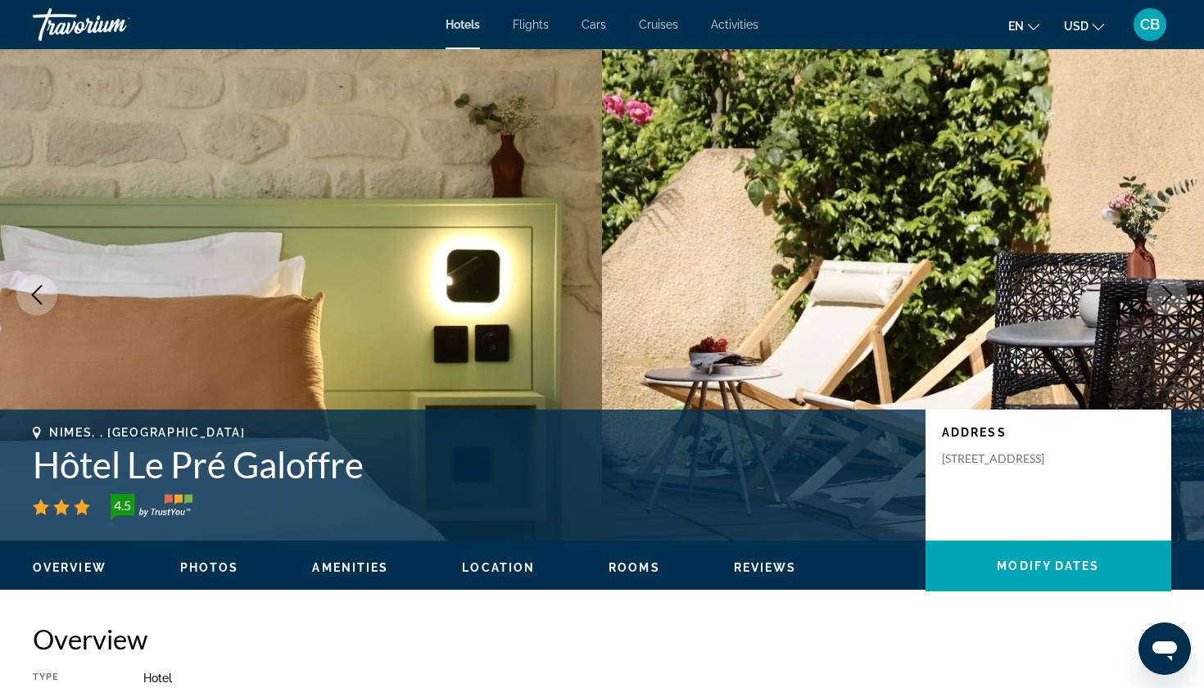
click at [1152, 303] on button "Next image" at bounding box center [1167, 294] width 41 height 41
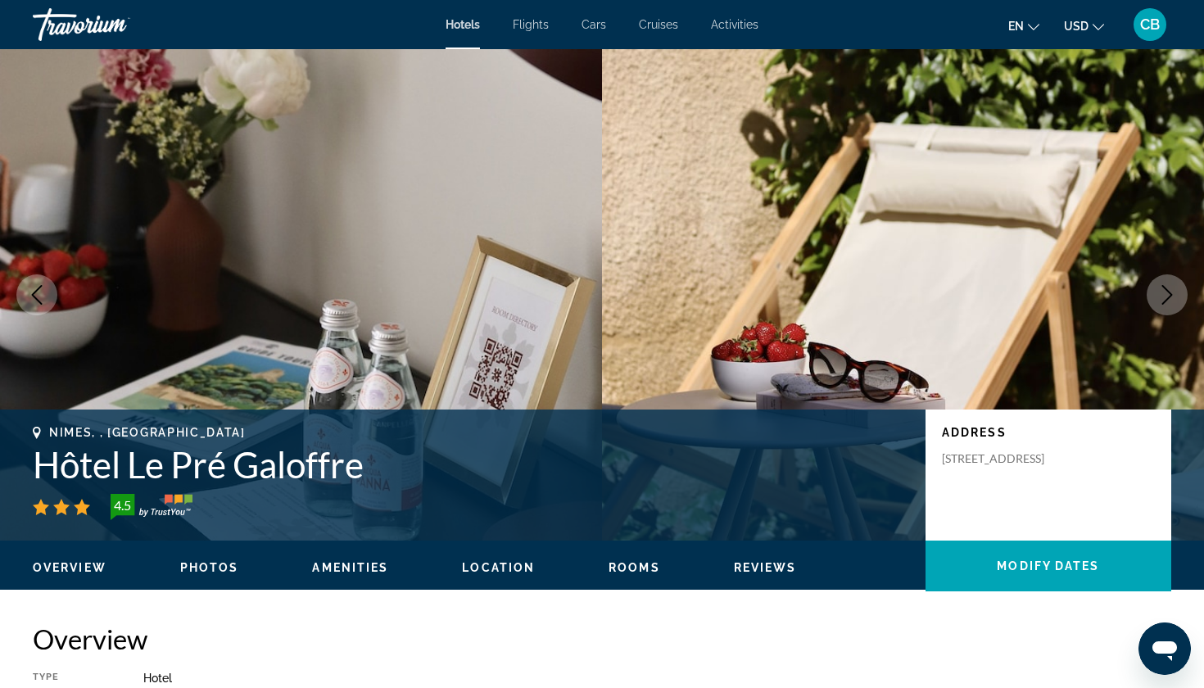
click at [1152, 303] on button "Next image" at bounding box center [1167, 294] width 41 height 41
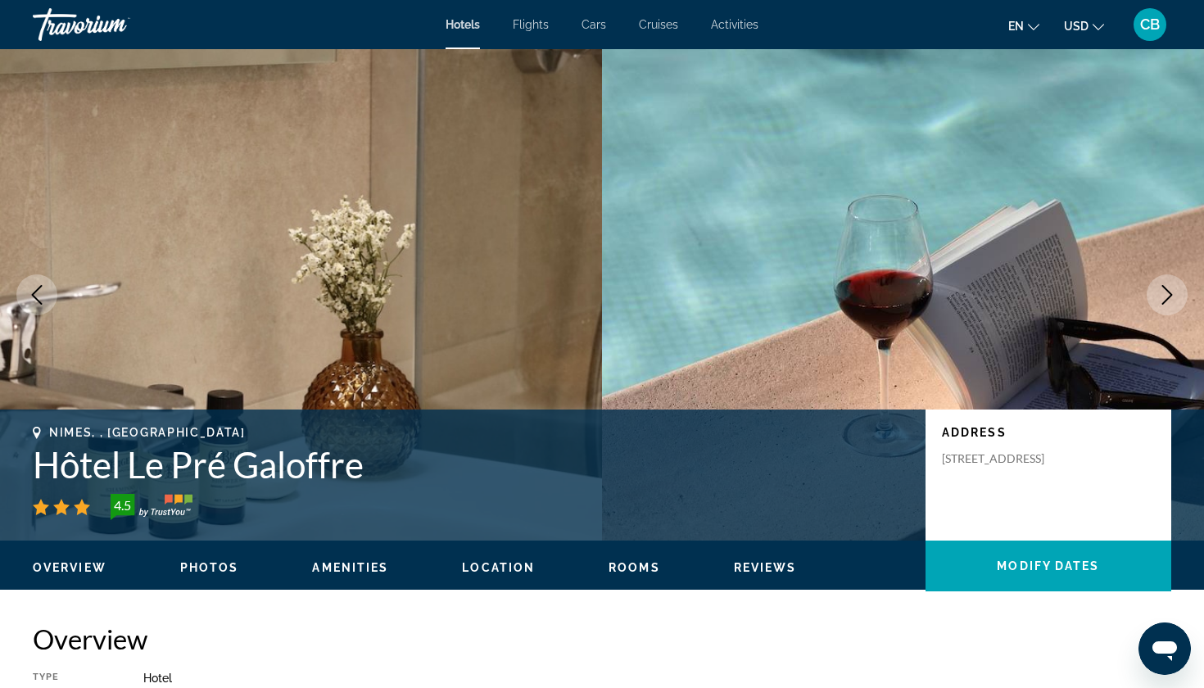
click at [1152, 303] on button "Next image" at bounding box center [1167, 294] width 41 height 41
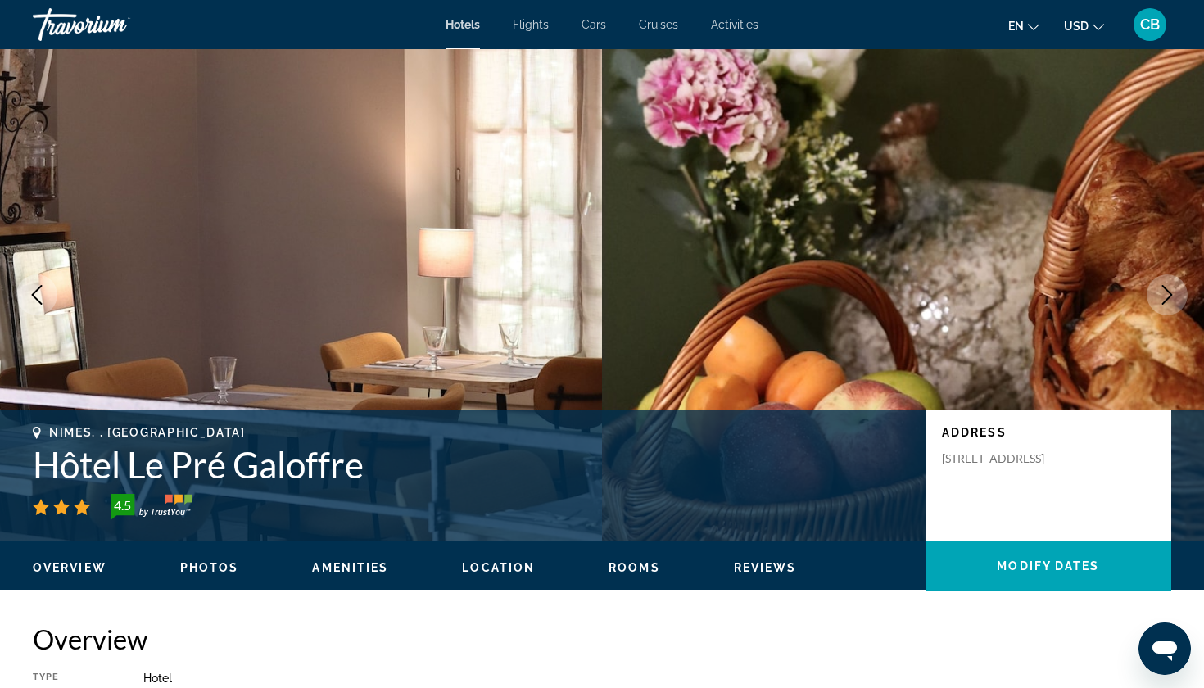
click at [1152, 303] on button "Next image" at bounding box center [1167, 294] width 41 height 41
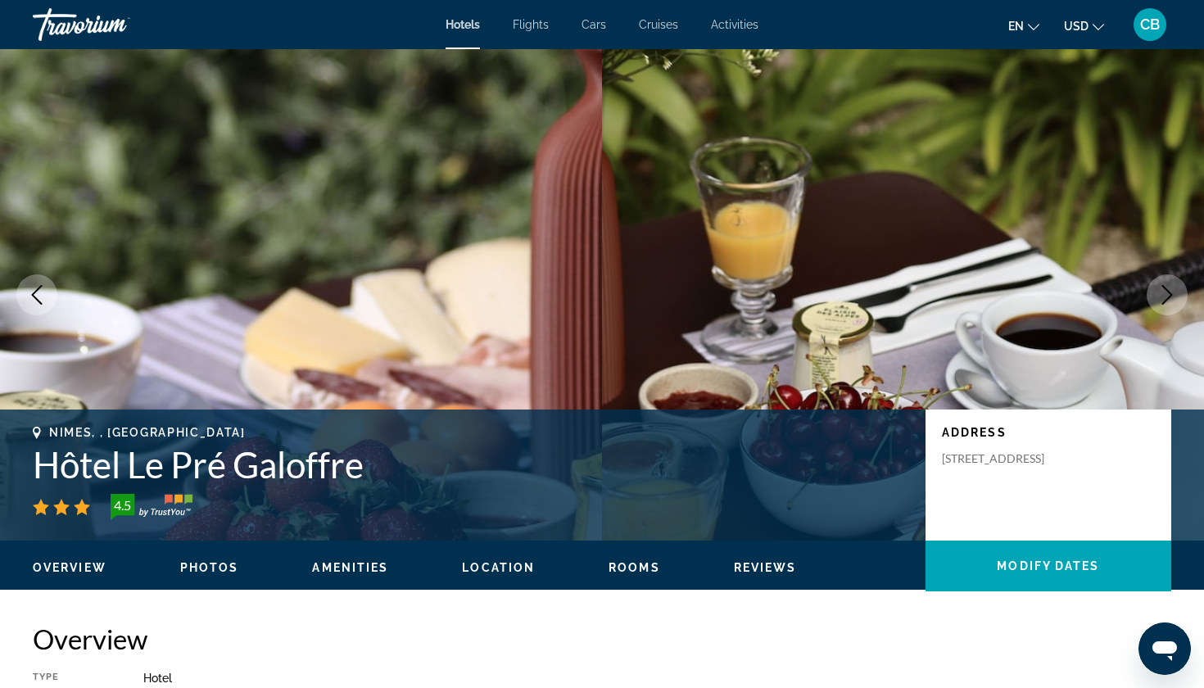
click at [1152, 303] on button "Next image" at bounding box center [1167, 294] width 41 height 41
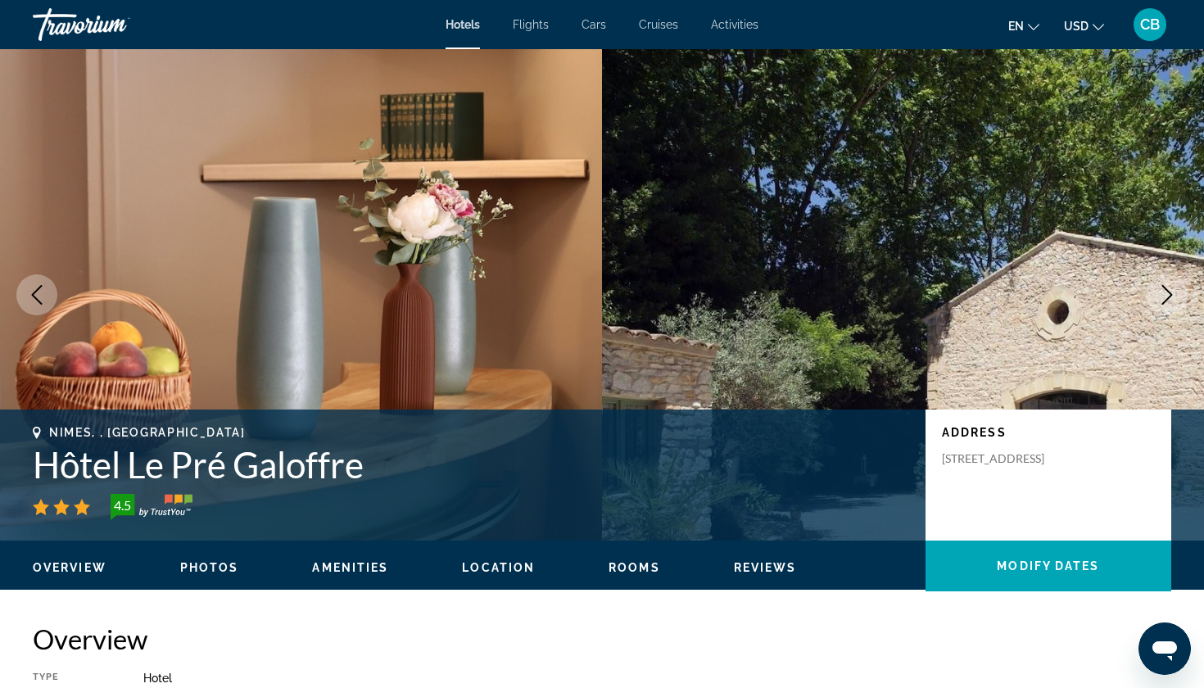
click at [1152, 303] on button "Next image" at bounding box center [1167, 294] width 41 height 41
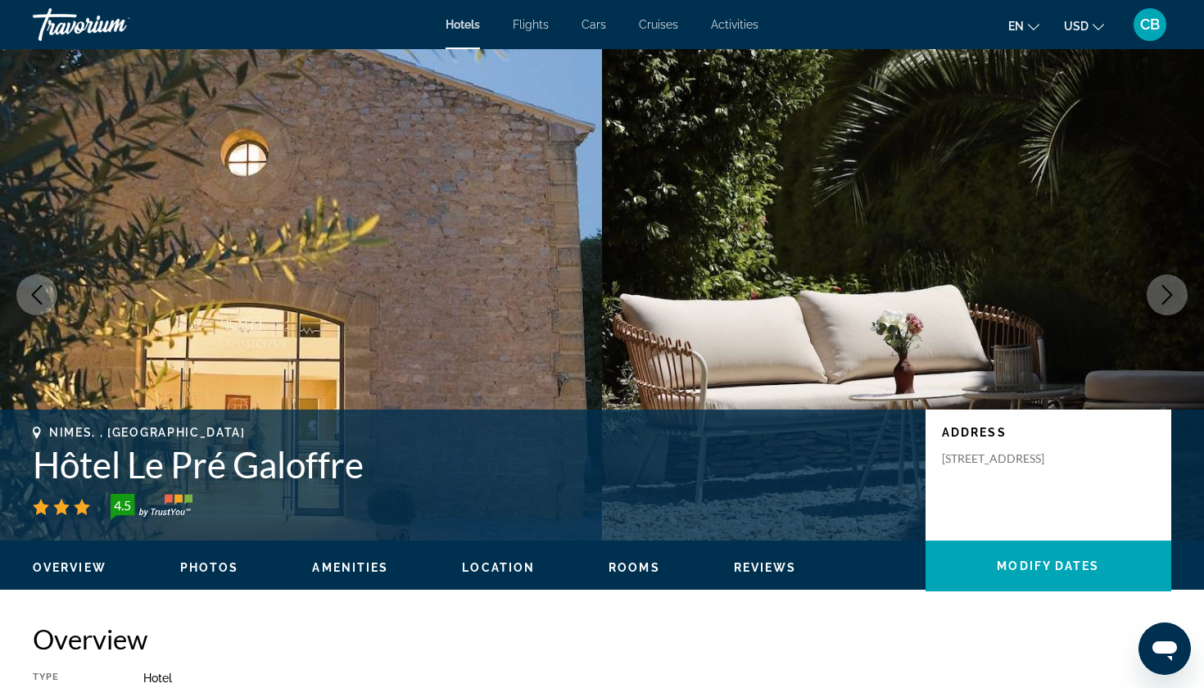
click at [1152, 303] on button "Next image" at bounding box center [1167, 294] width 41 height 41
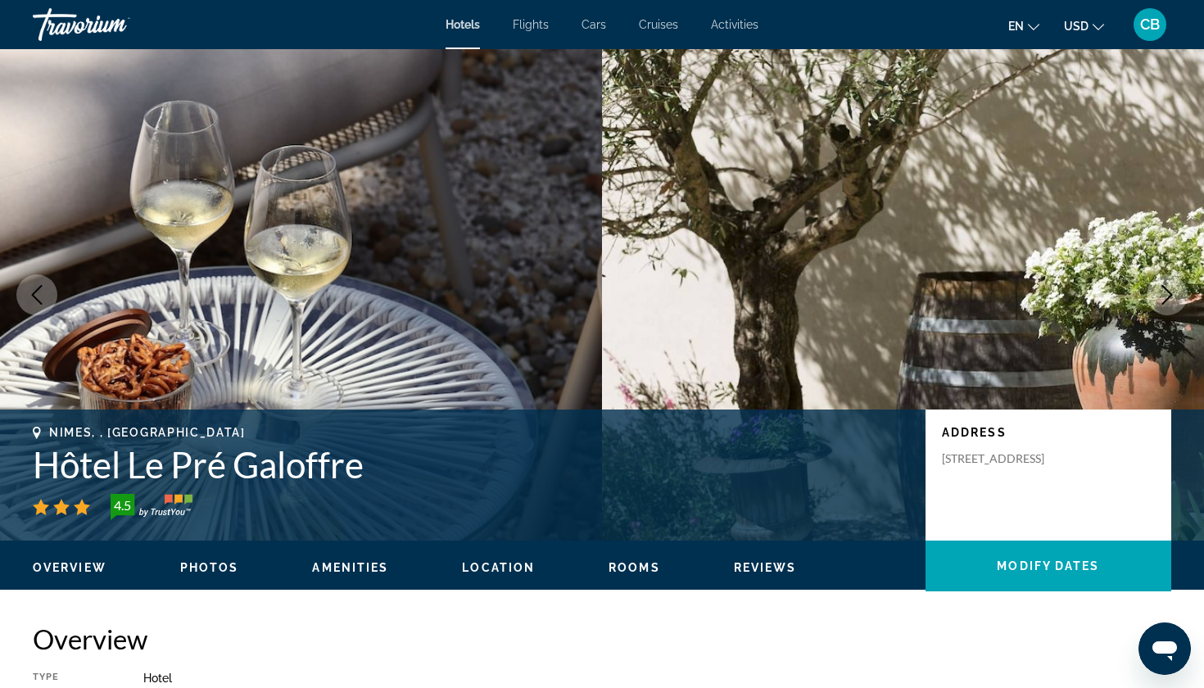
click at [1152, 303] on button "Next image" at bounding box center [1167, 294] width 41 height 41
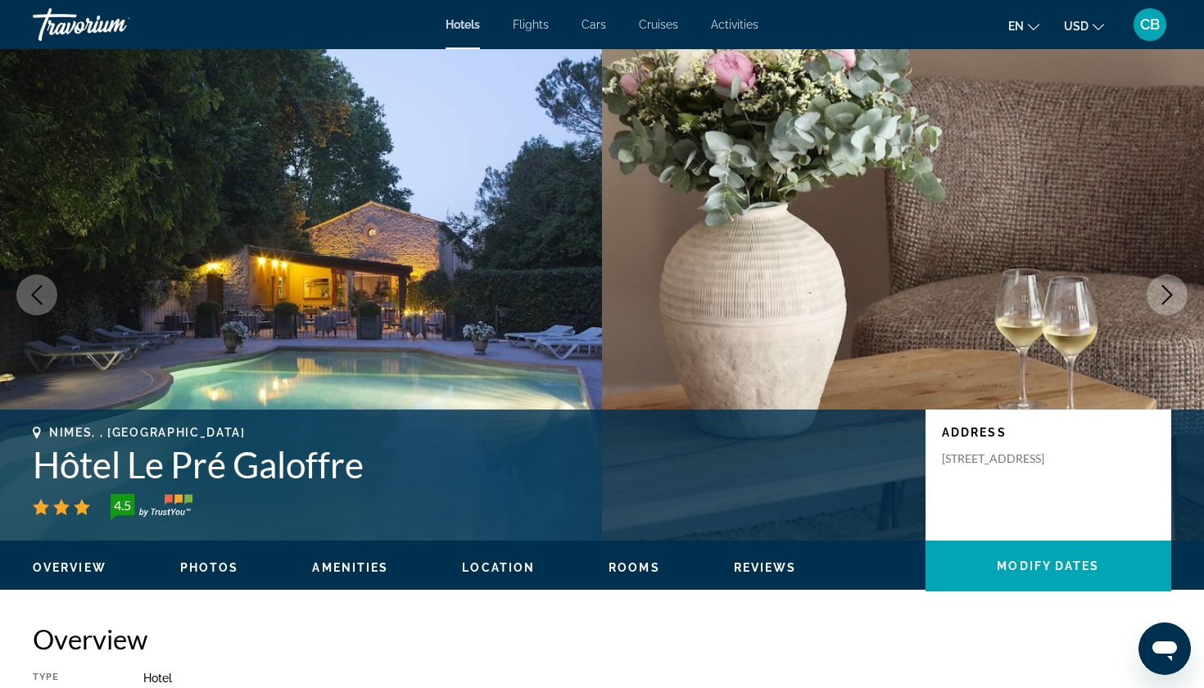
click at [1159, 301] on icon "Next image" at bounding box center [1168, 295] width 20 height 20
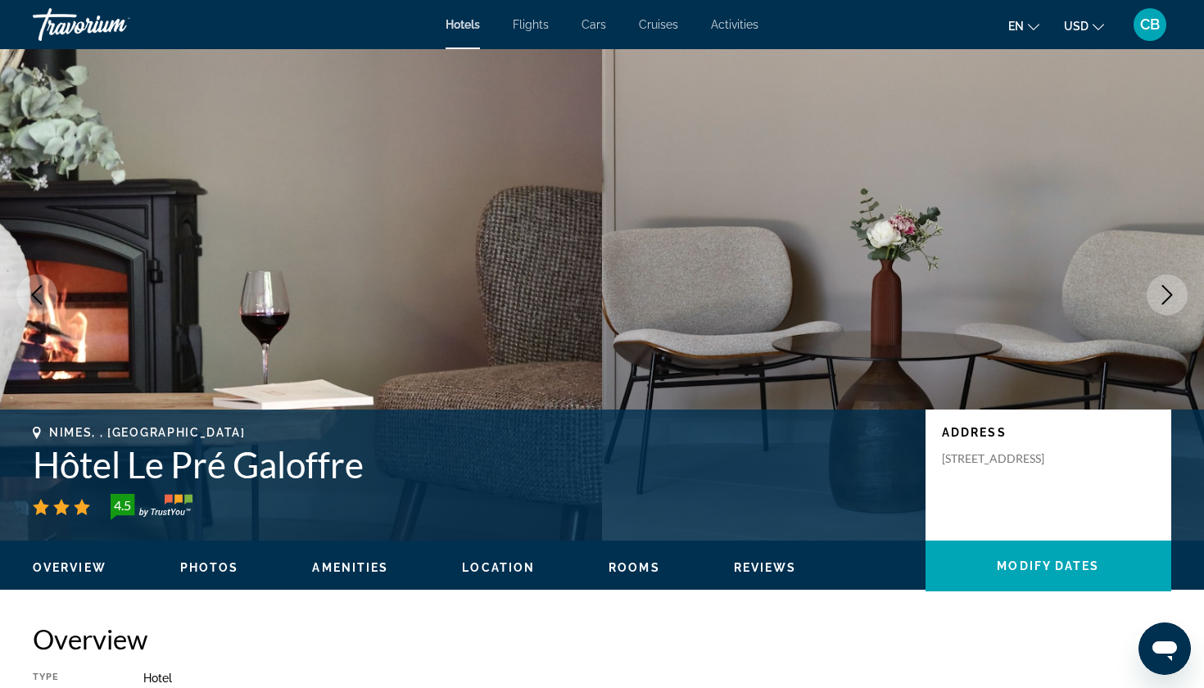
click at [1159, 301] on icon "Next image" at bounding box center [1168, 295] width 20 height 20
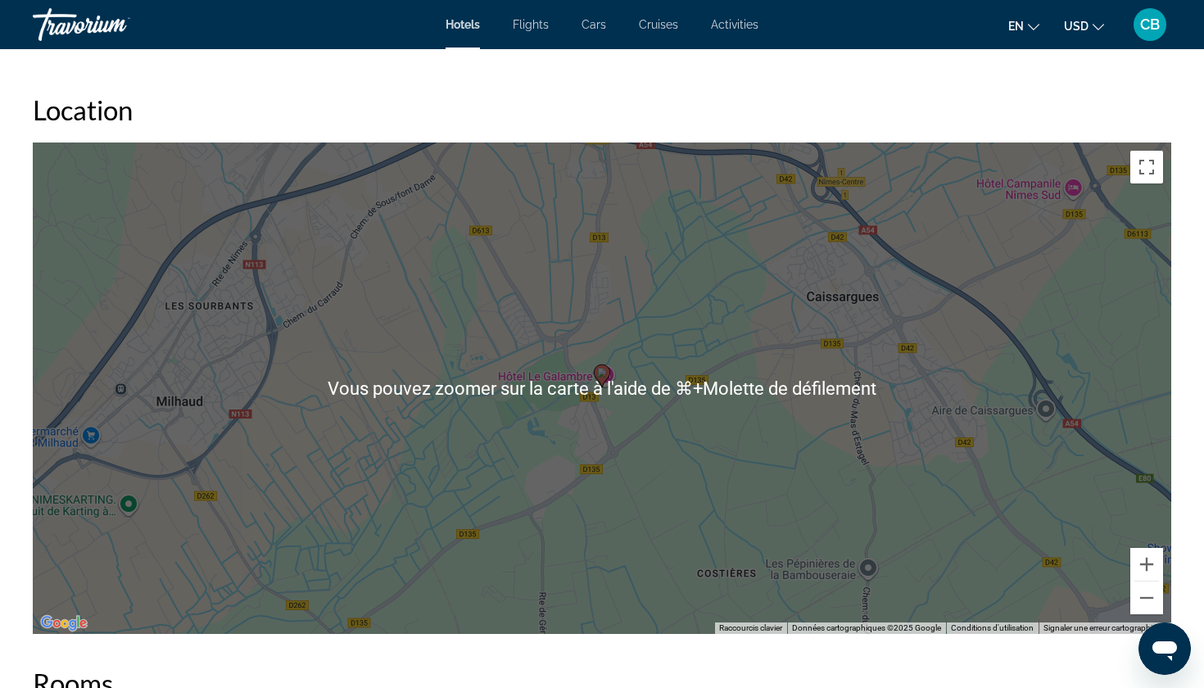
scroll to position [1570, 0]
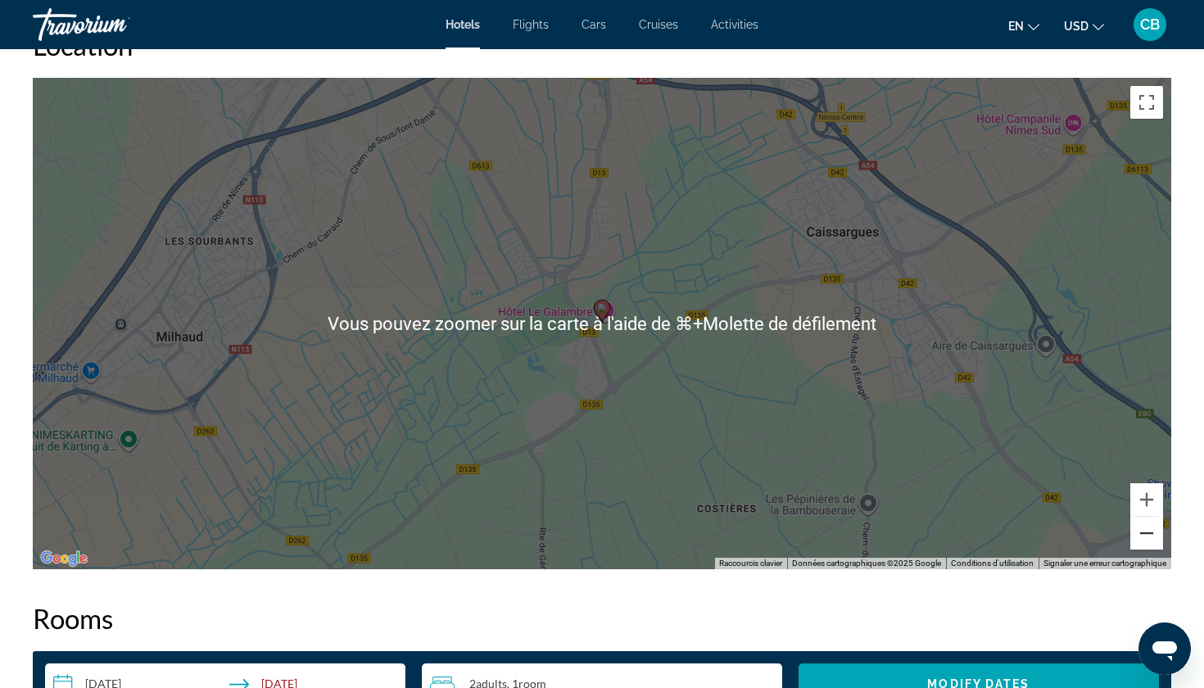
click at [1146, 530] on button "Zoom arrière" at bounding box center [1147, 533] width 33 height 33
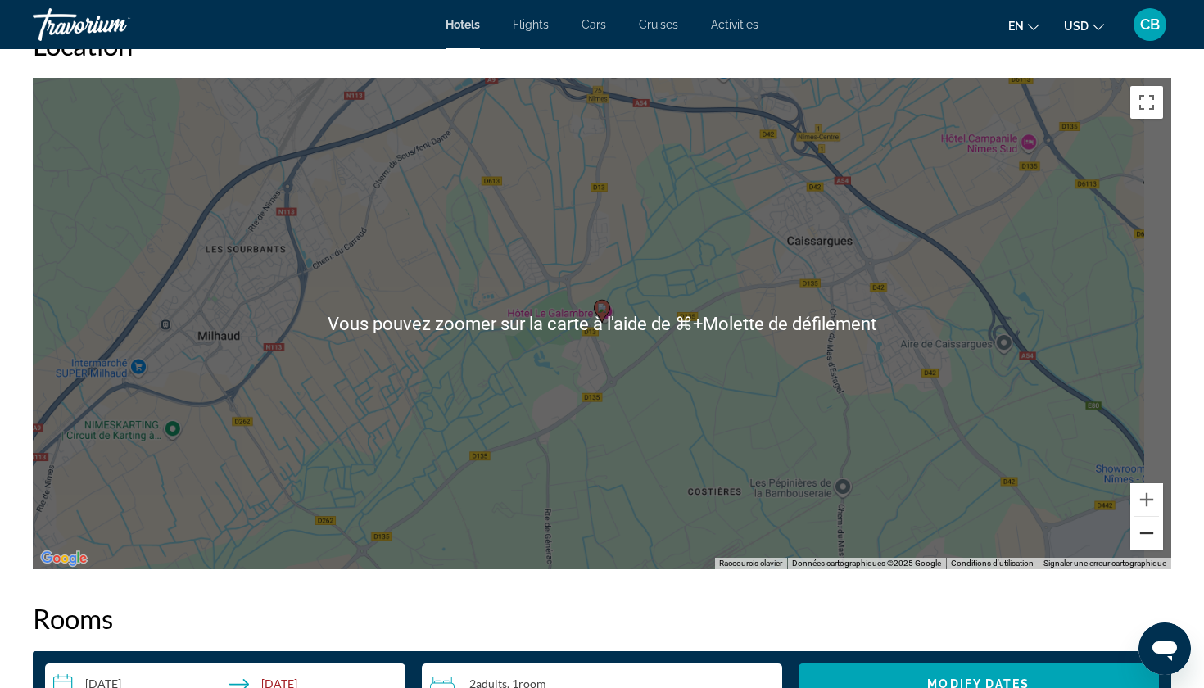
click at [1146, 530] on button "Zoom arrière" at bounding box center [1147, 533] width 33 height 33
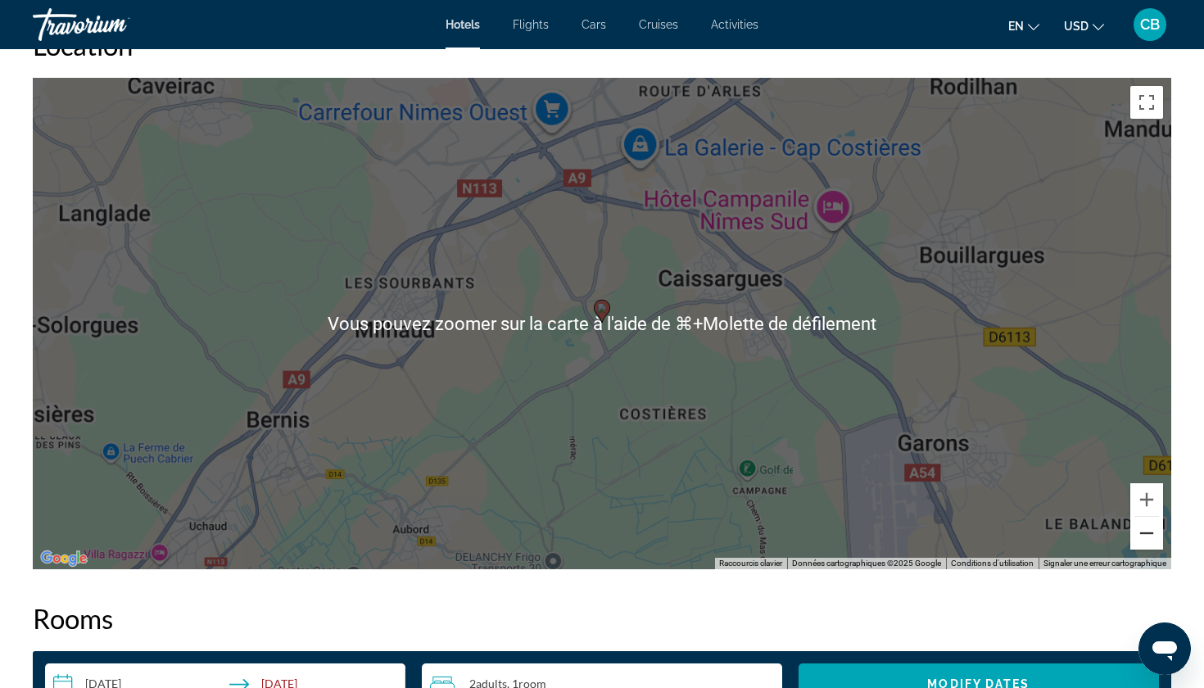
click at [1146, 530] on button "Zoom arrière" at bounding box center [1147, 533] width 33 height 33
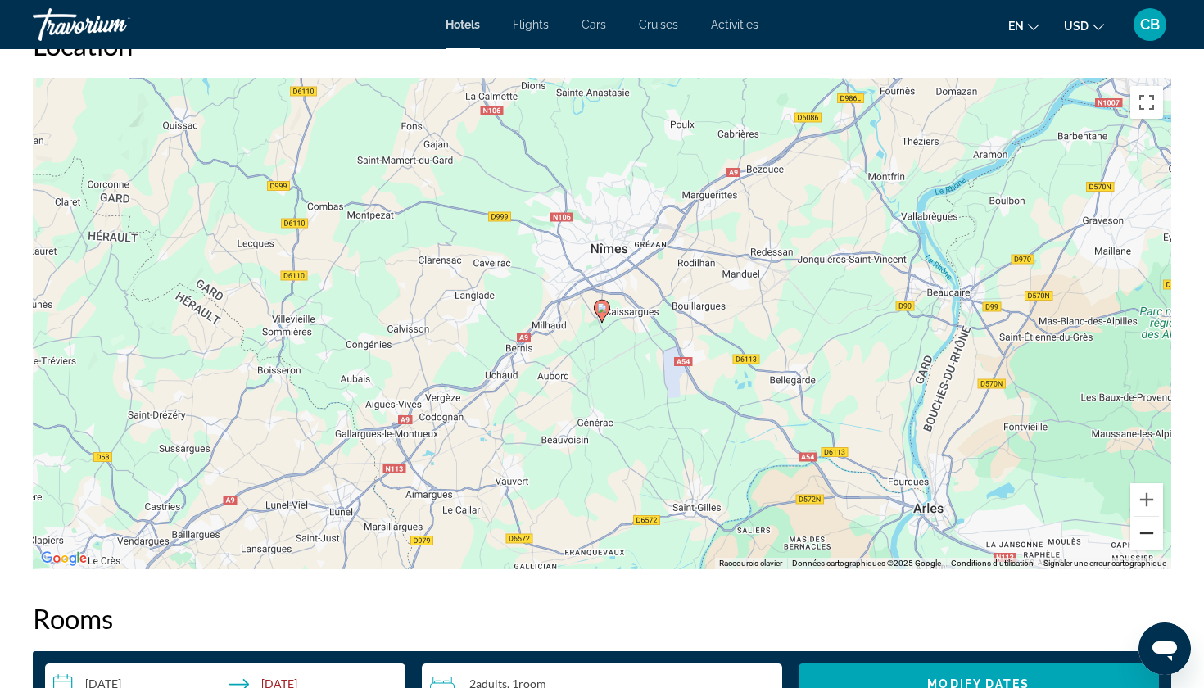
click at [1146, 530] on button "Zoom arrière" at bounding box center [1147, 533] width 33 height 33
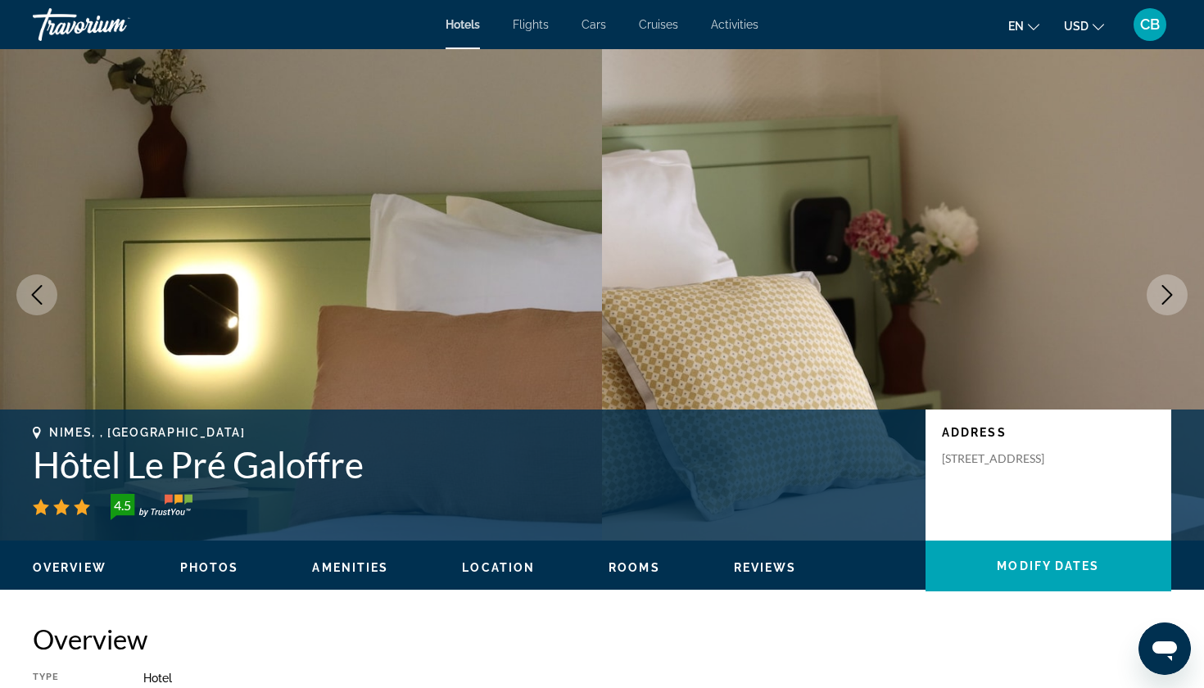
scroll to position [0, 0]
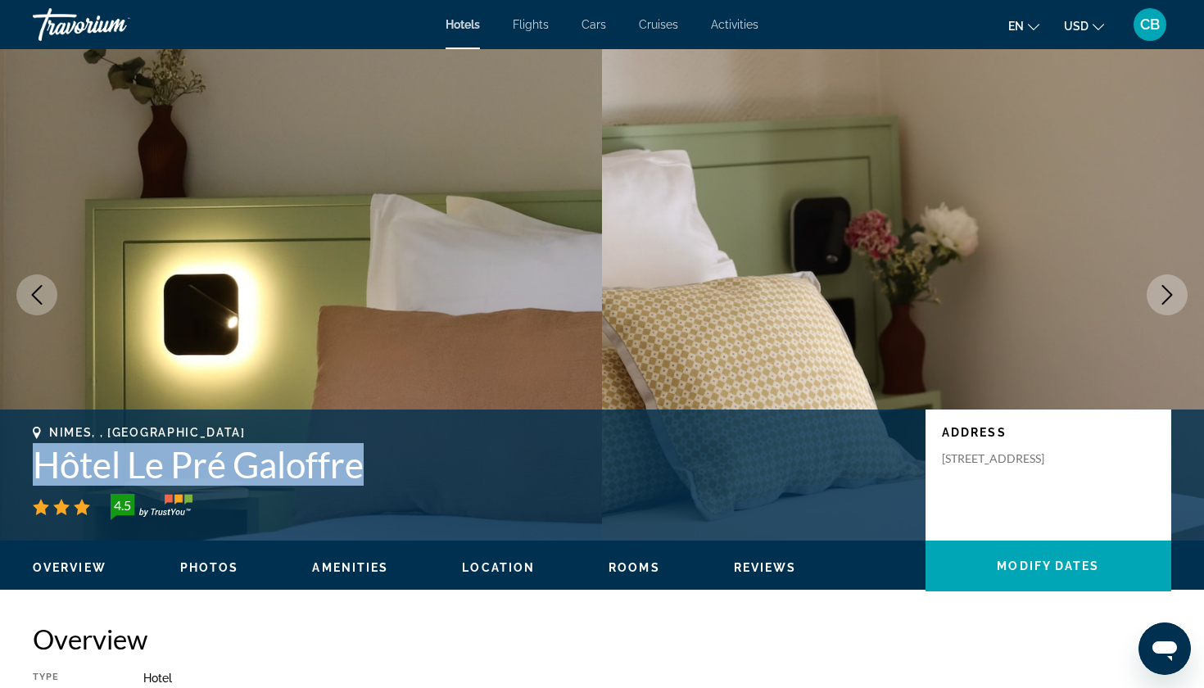
drag, startPoint x: 366, startPoint y: 446, endPoint x: 44, endPoint y: 468, distance: 322.7
click at [44, 462] on h1 "Hôtel Le Pré Galoffre" at bounding box center [471, 464] width 877 height 43
copy h1 "Hôtel Le Pré Galoffre"
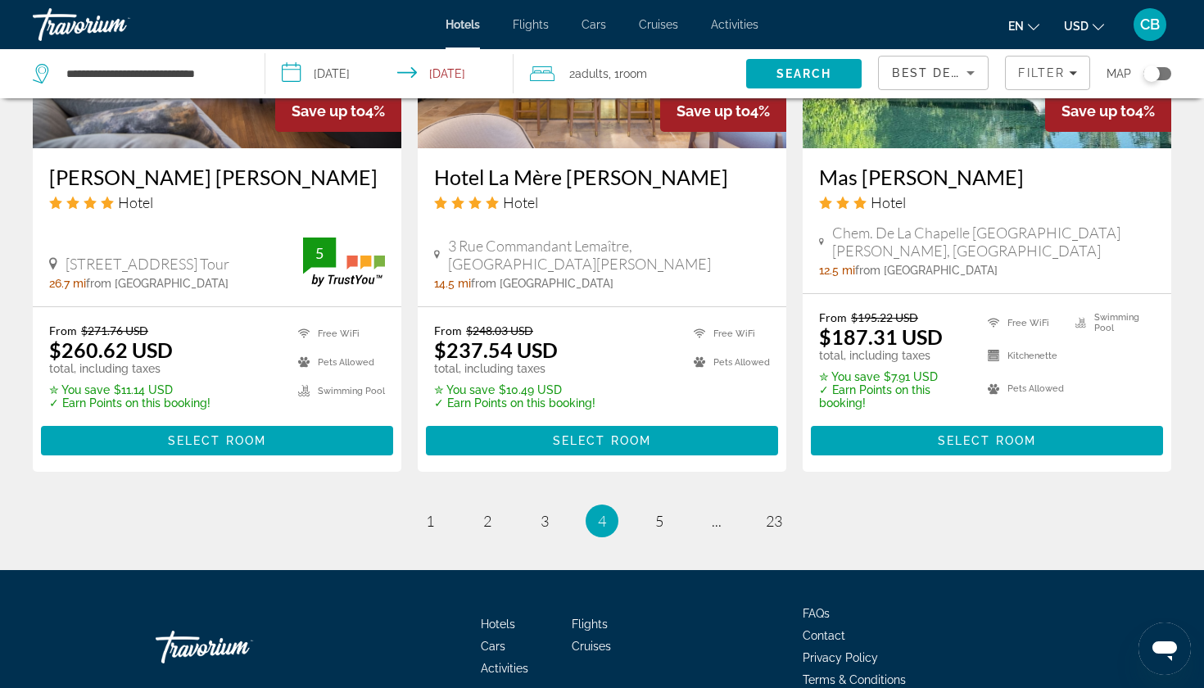
scroll to position [2207, 0]
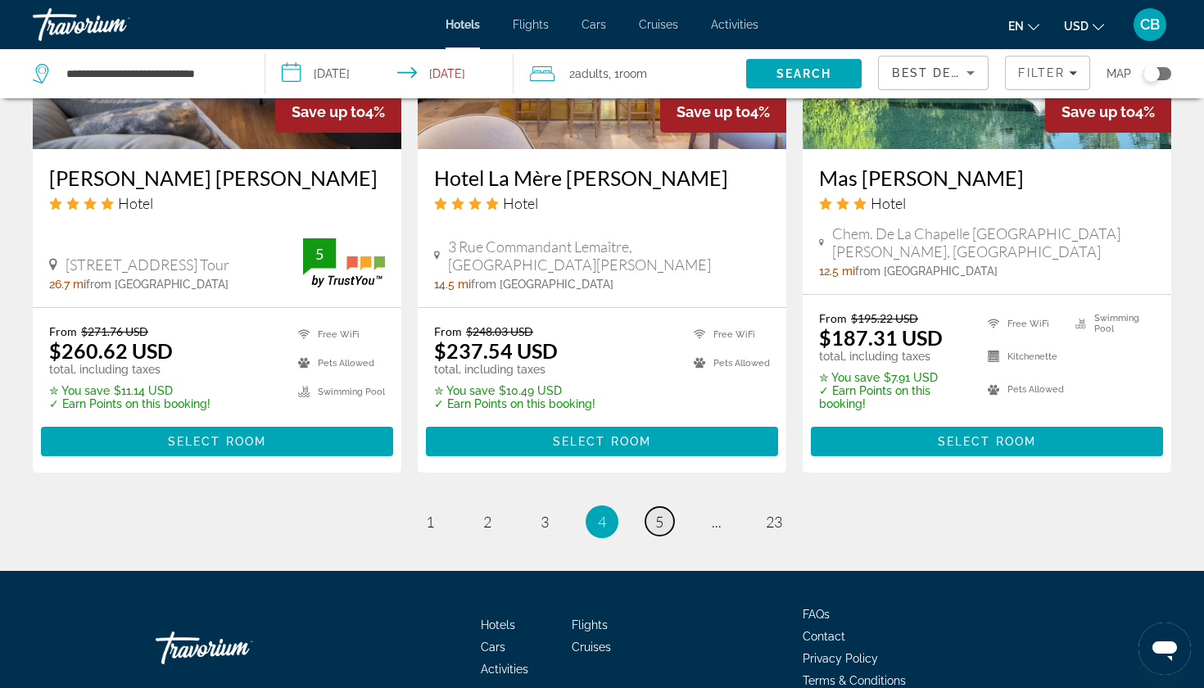
click at [653, 507] on link "page 5" at bounding box center [660, 521] width 29 height 29
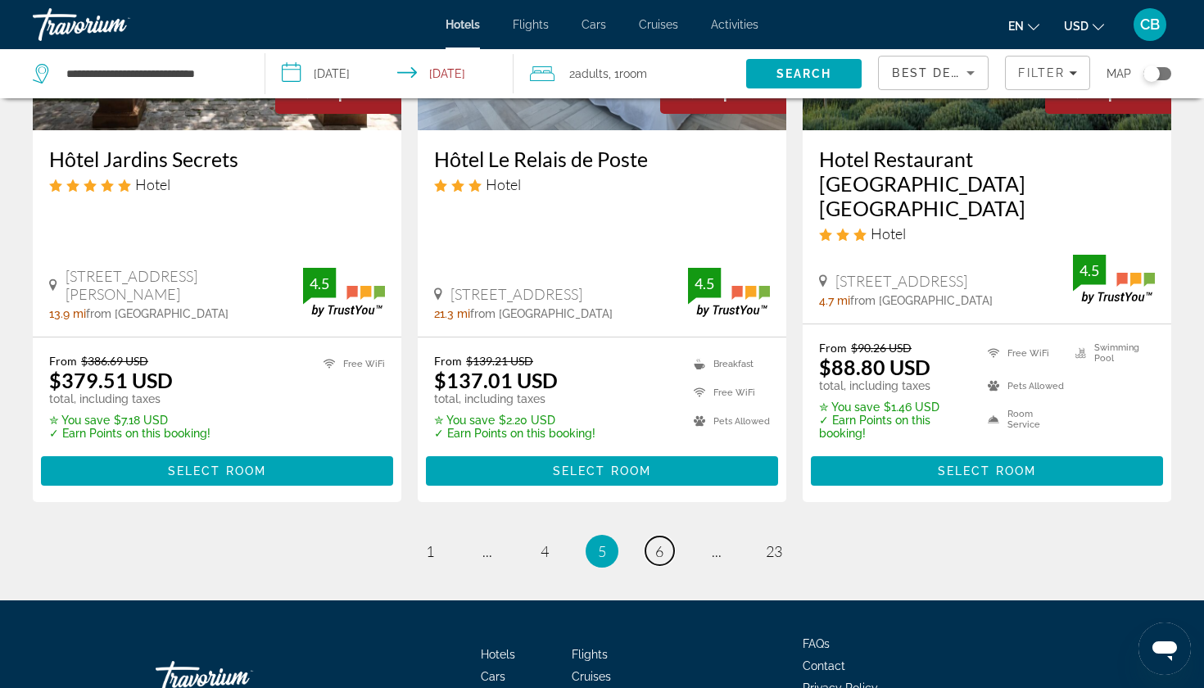
scroll to position [2221, 0]
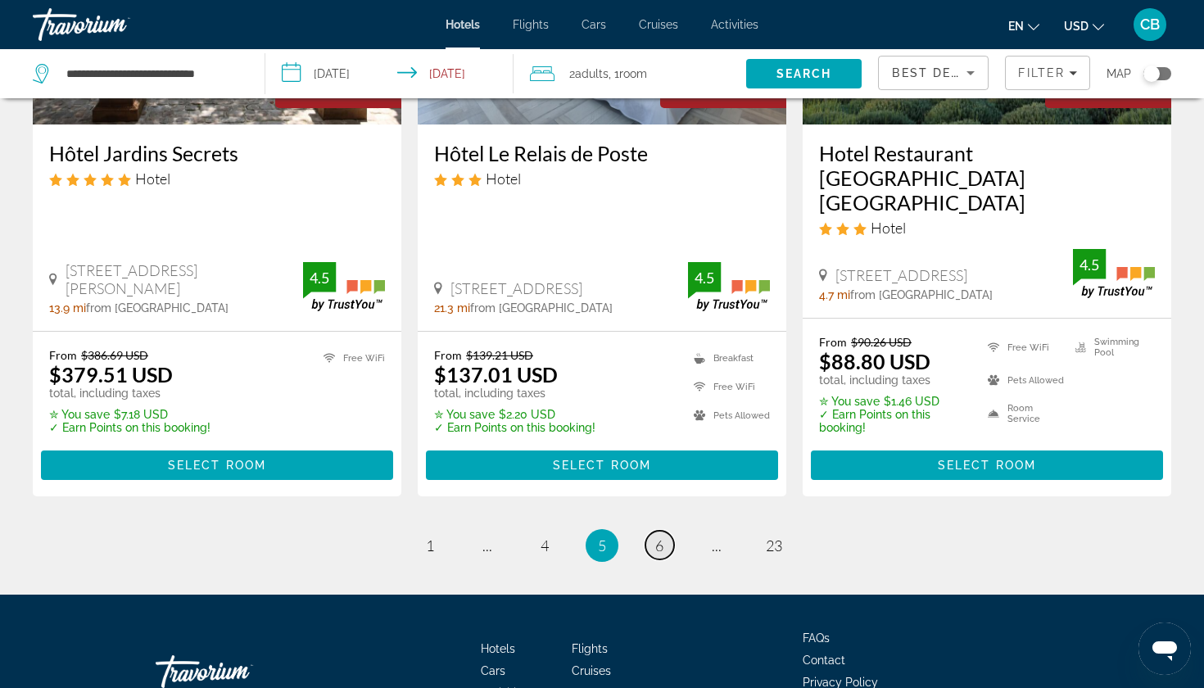
click at [646, 531] on link "page 6" at bounding box center [660, 545] width 29 height 29
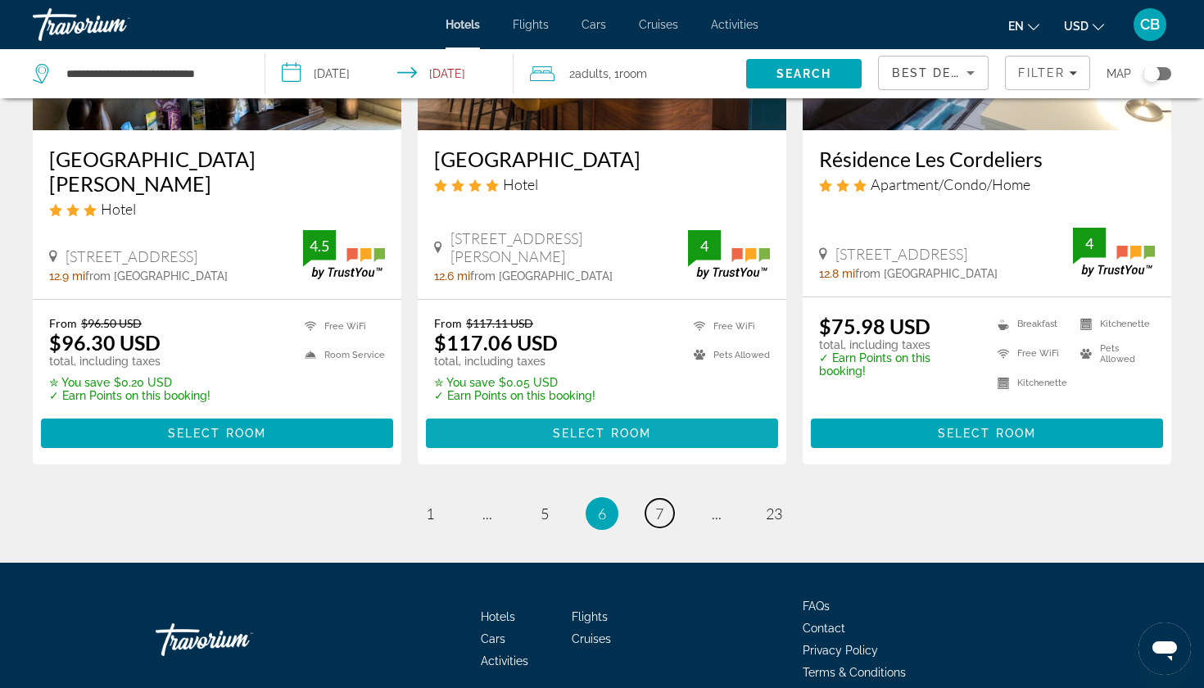
scroll to position [2213, 0]
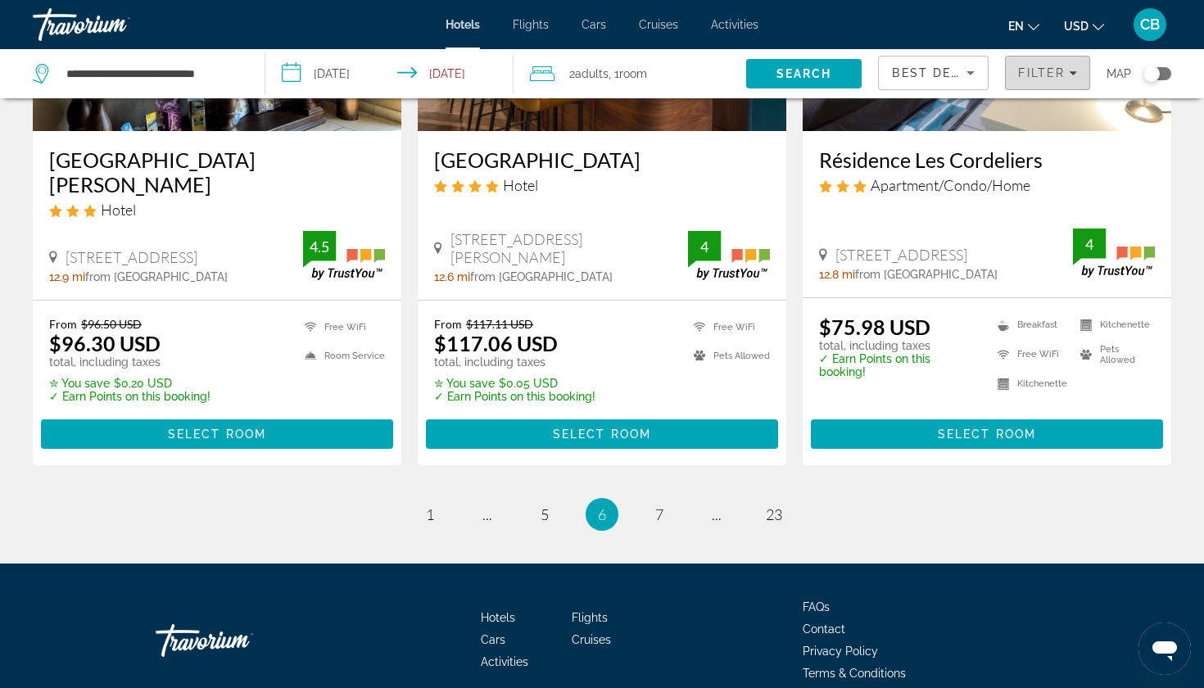
click at [1058, 81] on span "Filters" at bounding box center [1048, 72] width 84 height 39
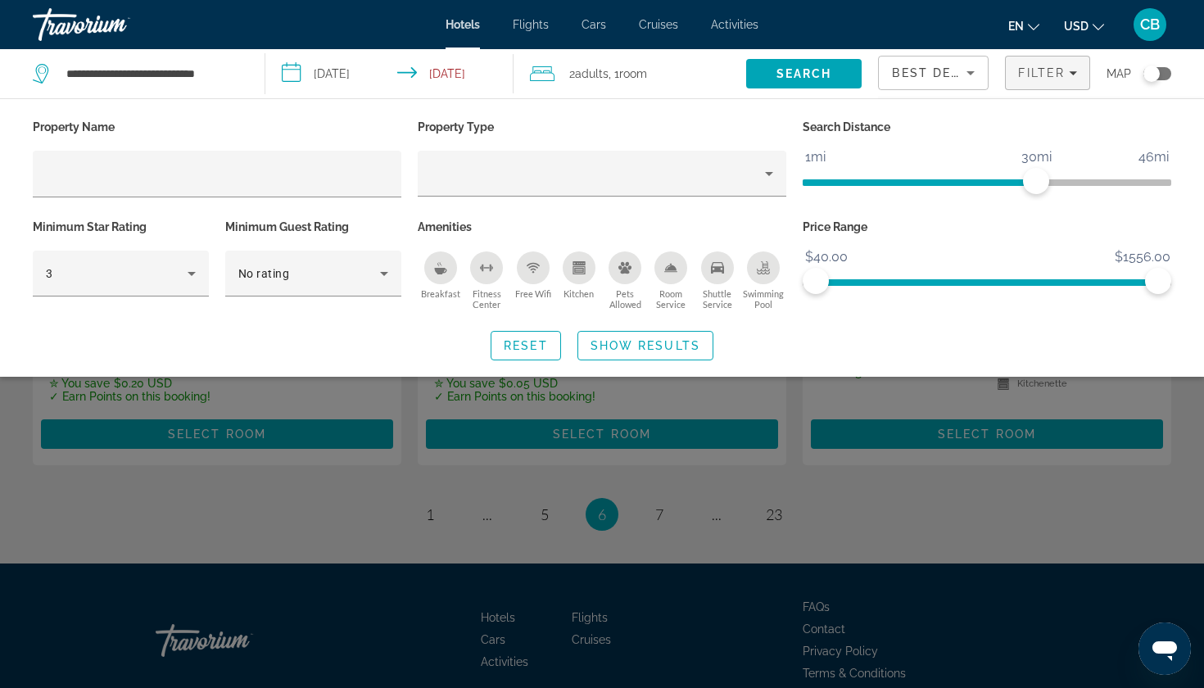
click at [128, 298] on div "Hotel Filters" at bounding box center [121, 306] width 176 height 18
click at [145, 281] on div "3" at bounding box center [117, 274] width 142 height 20
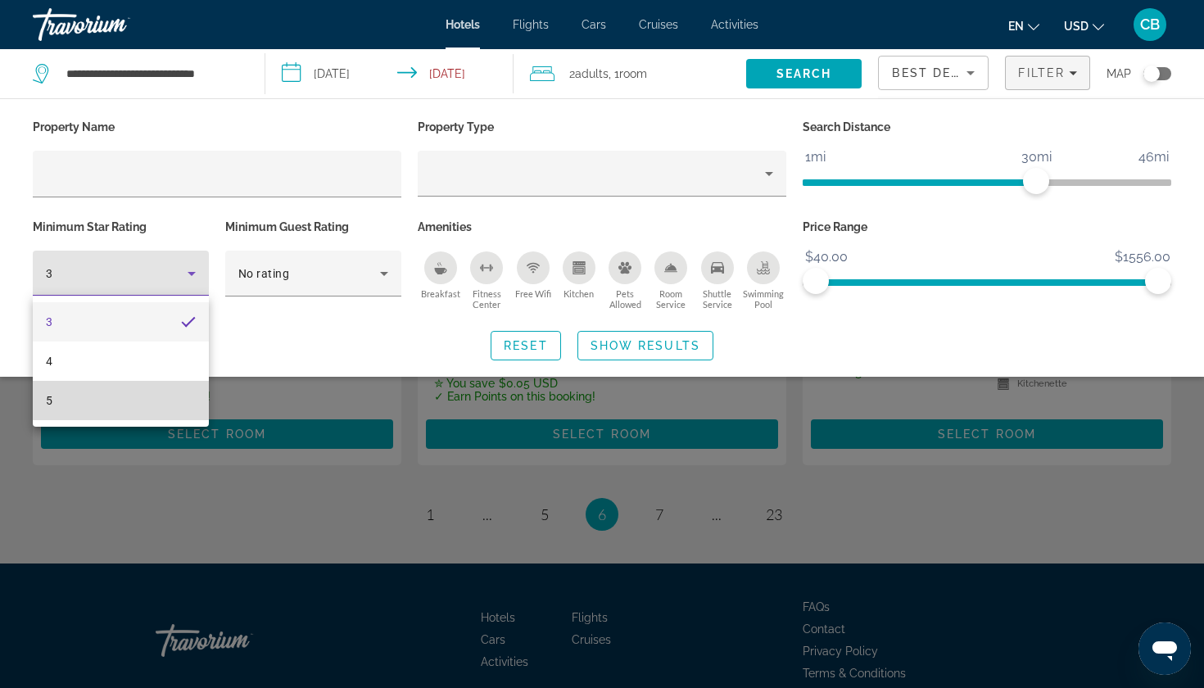
click at [122, 390] on mat-option "5" at bounding box center [121, 400] width 176 height 39
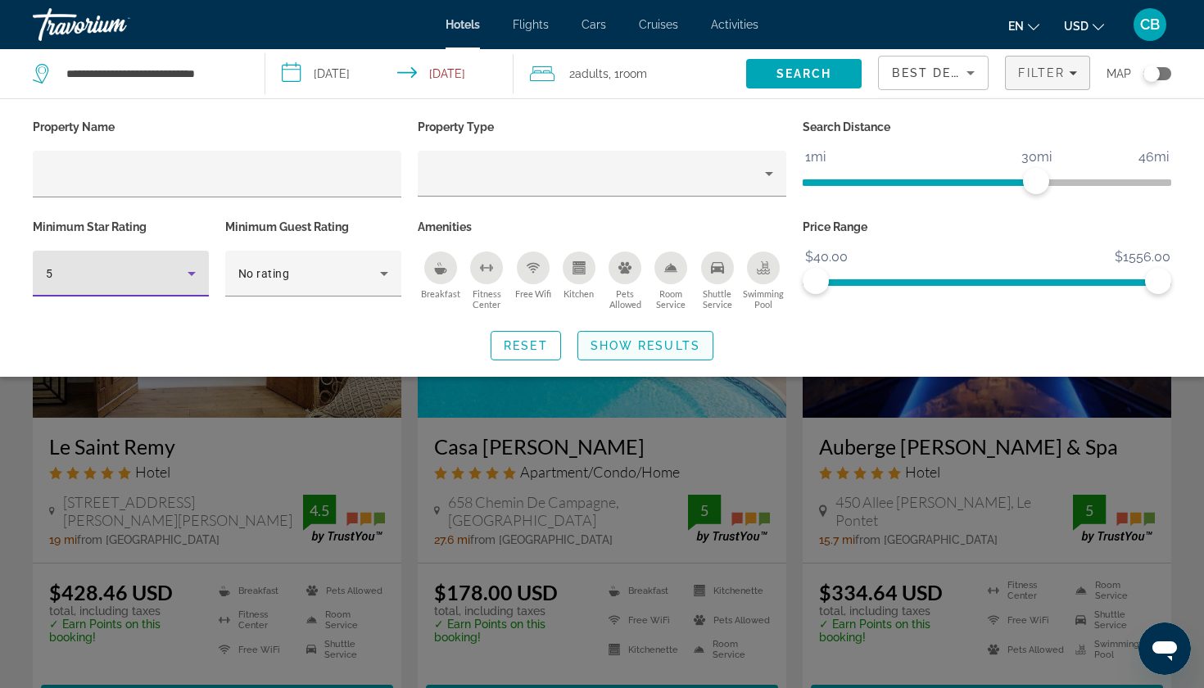
click at [650, 350] on span "Show Results" at bounding box center [646, 345] width 110 height 13
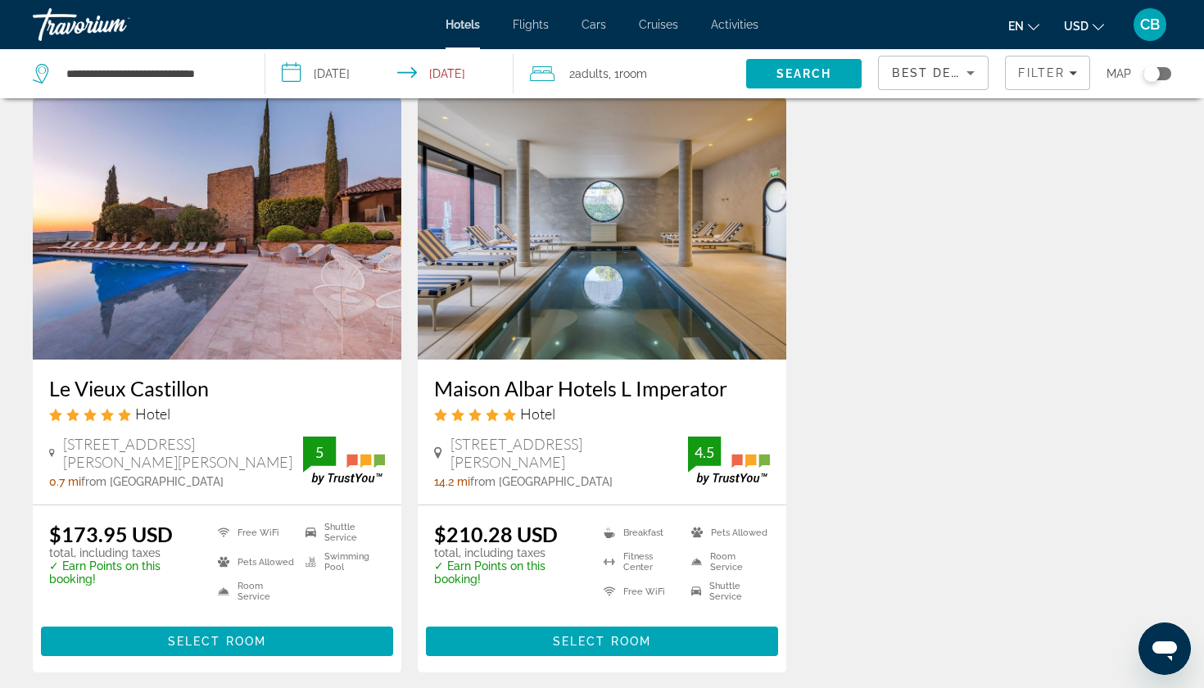
scroll to position [669, 0]
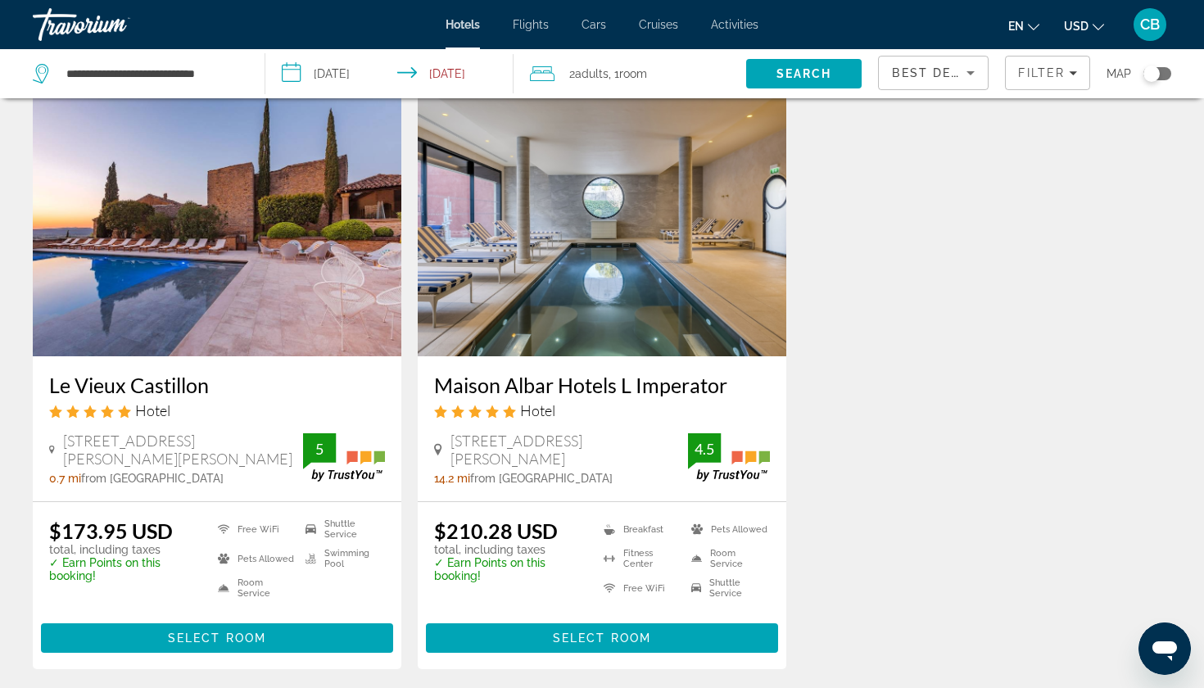
click at [156, 392] on h3 "Le Vieux Castillon" at bounding box center [217, 385] width 336 height 25
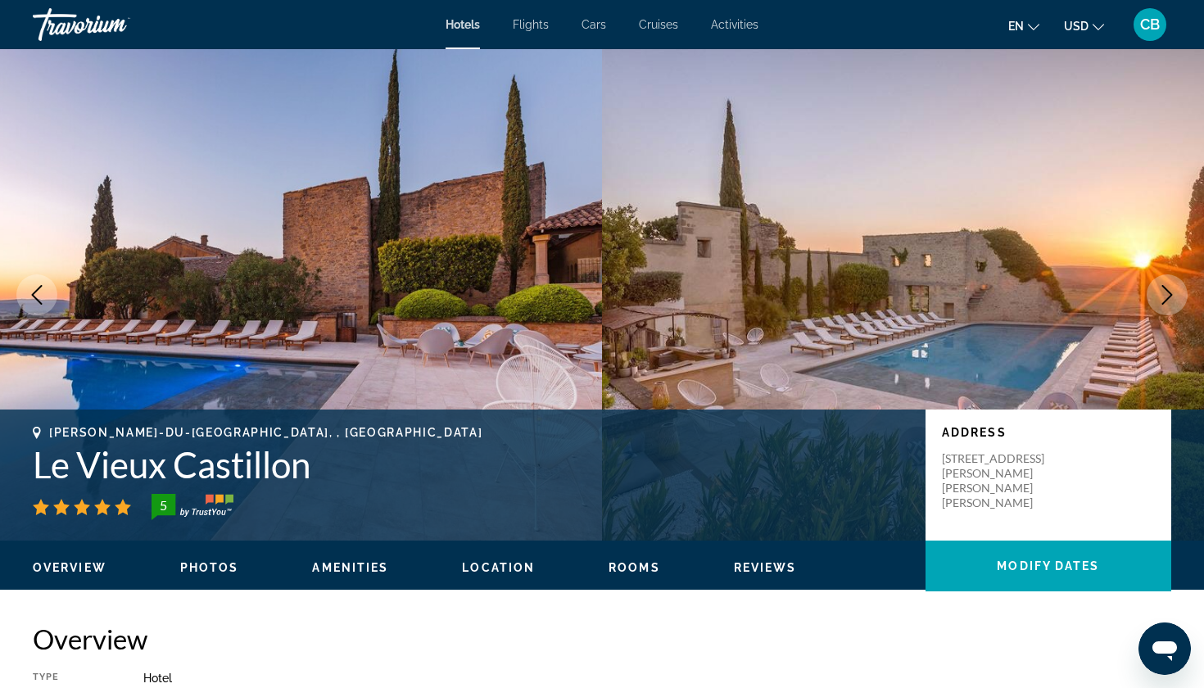
click at [1165, 286] on icon "Next image" at bounding box center [1168, 295] width 20 height 20
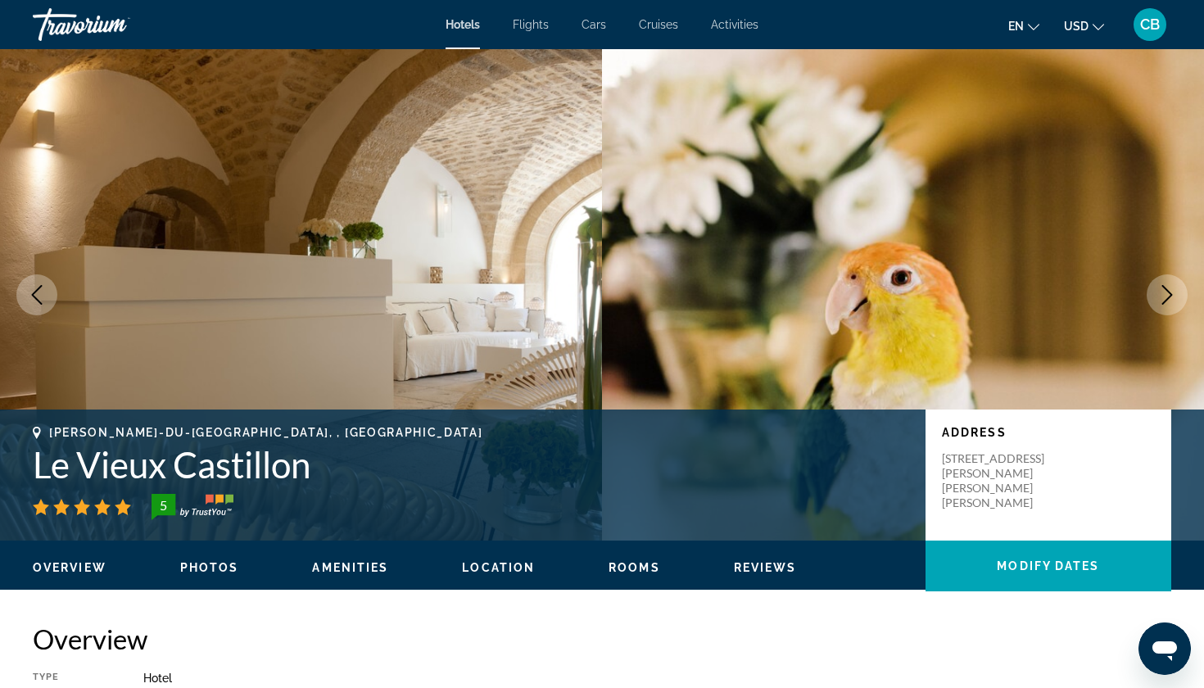
click at [1165, 286] on icon "Next image" at bounding box center [1168, 295] width 20 height 20
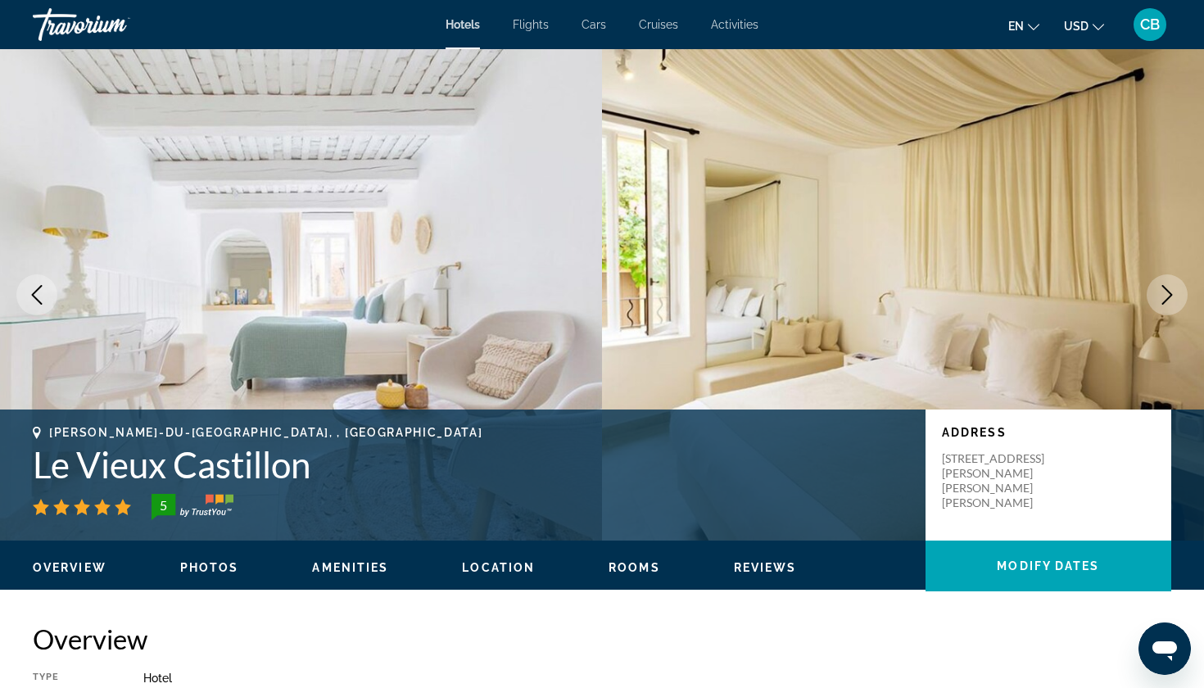
click at [1165, 286] on icon "Next image" at bounding box center [1168, 295] width 20 height 20
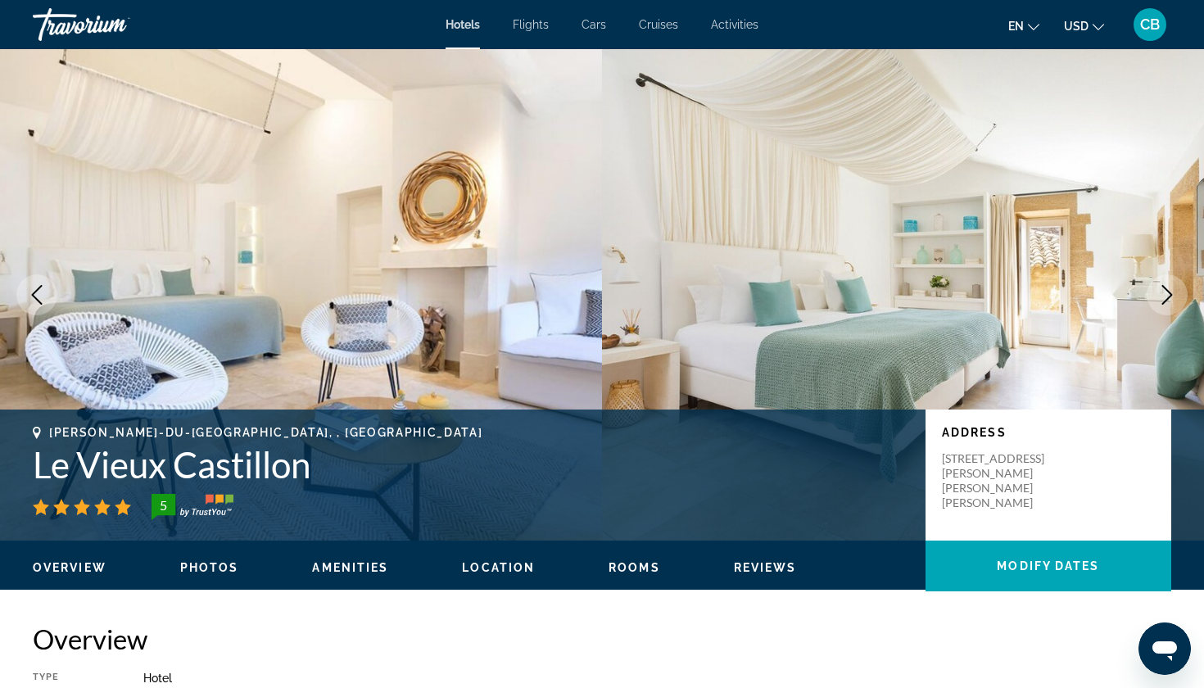
click at [1165, 286] on icon "Next image" at bounding box center [1168, 295] width 20 height 20
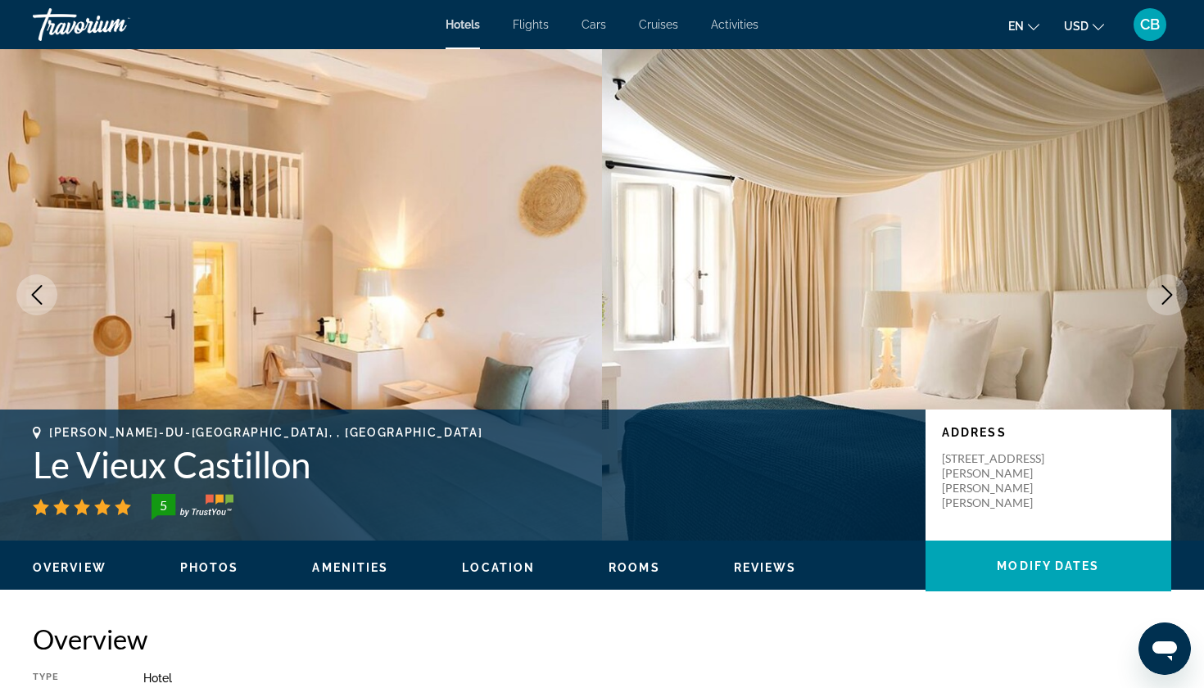
click at [1165, 286] on icon "Next image" at bounding box center [1168, 295] width 20 height 20
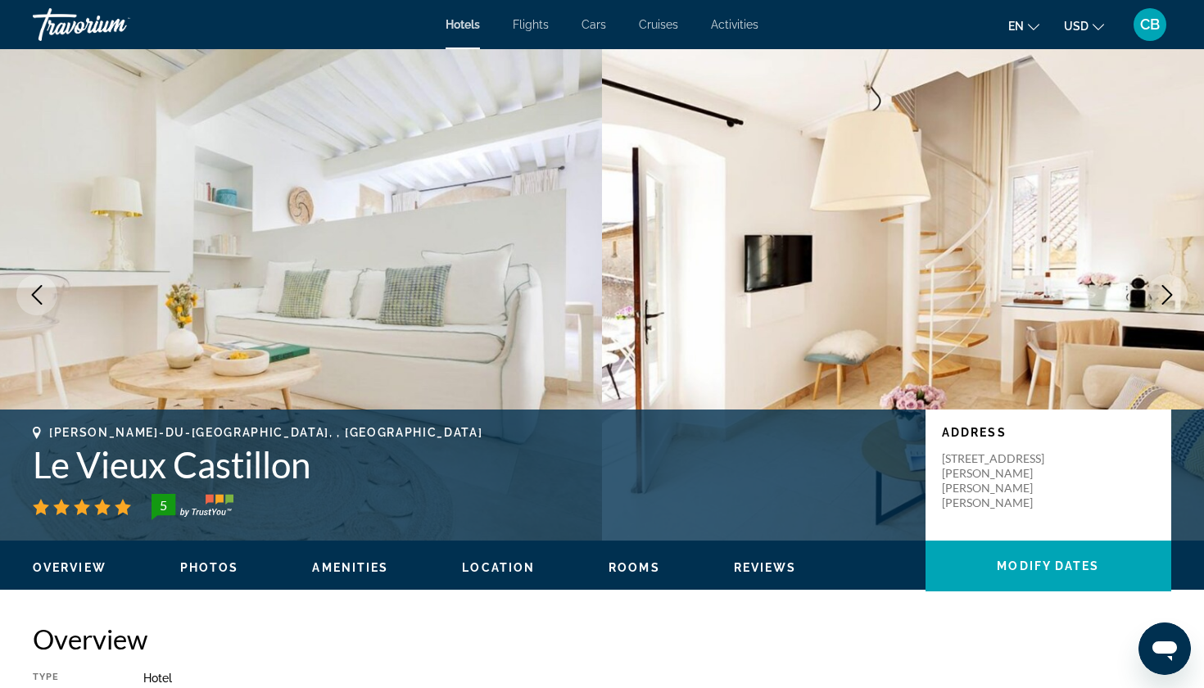
click at [1165, 286] on icon "Next image" at bounding box center [1168, 295] width 20 height 20
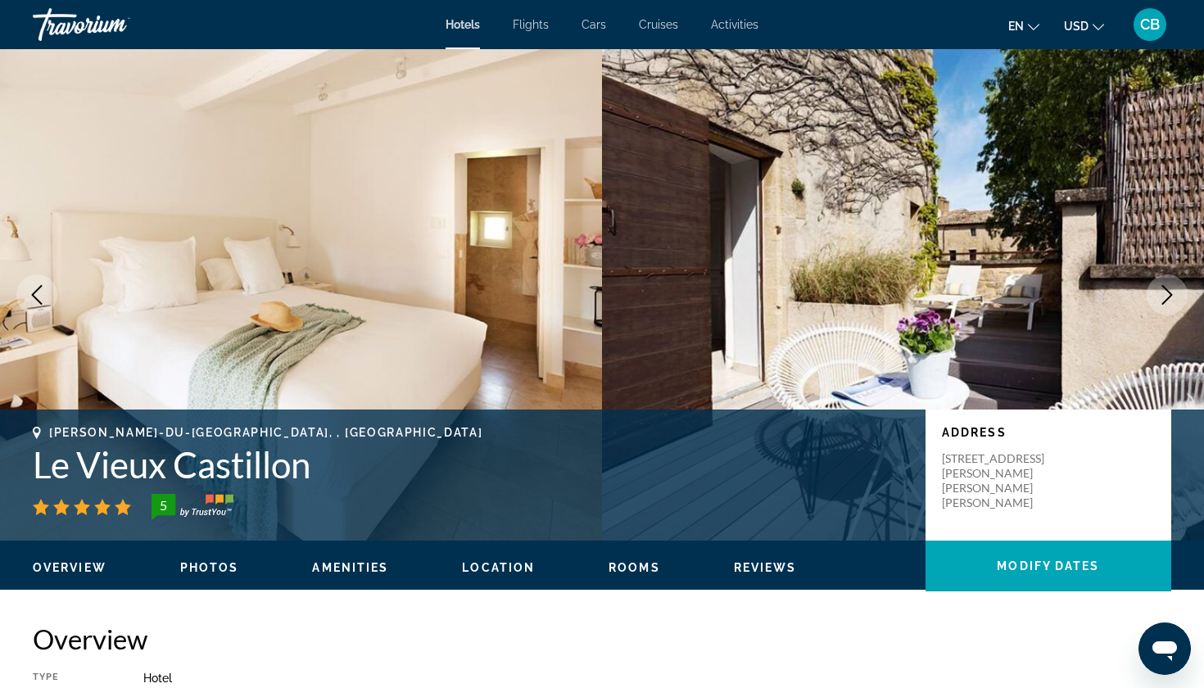
click at [1165, 286] on icon "Next image" at bounding box center [1168, 295] width 20 height 20
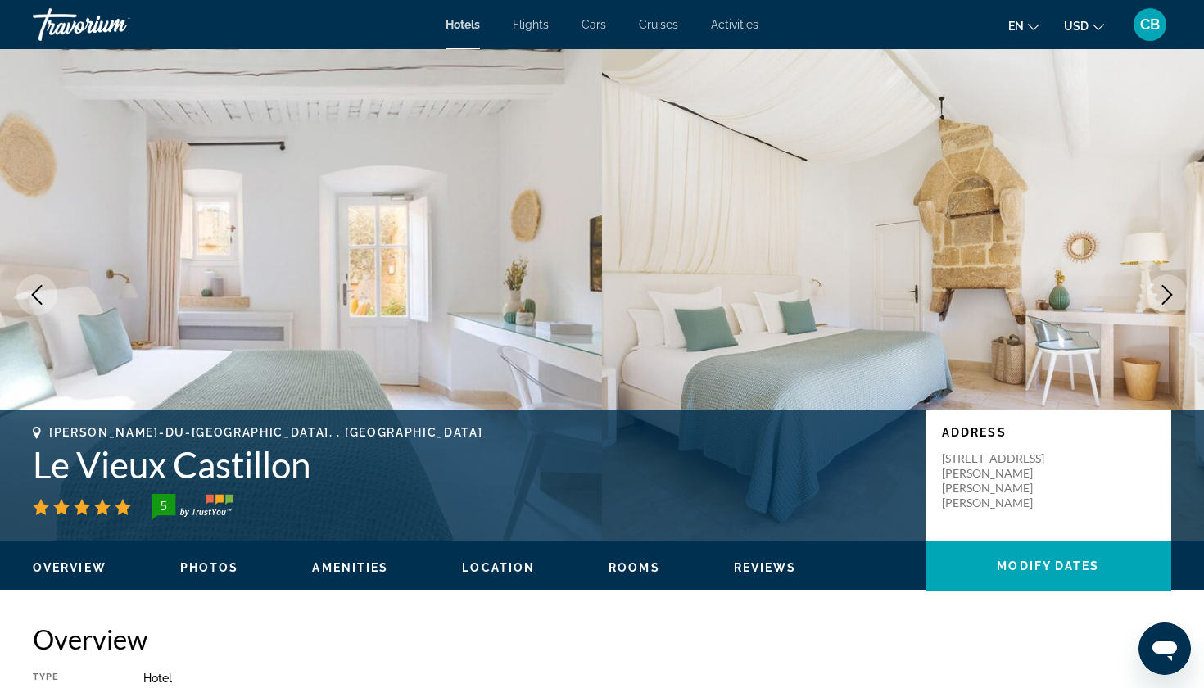
click at [1165, 286] on icon "Next image" at bounding box center [1168, 295] width 20 height 20
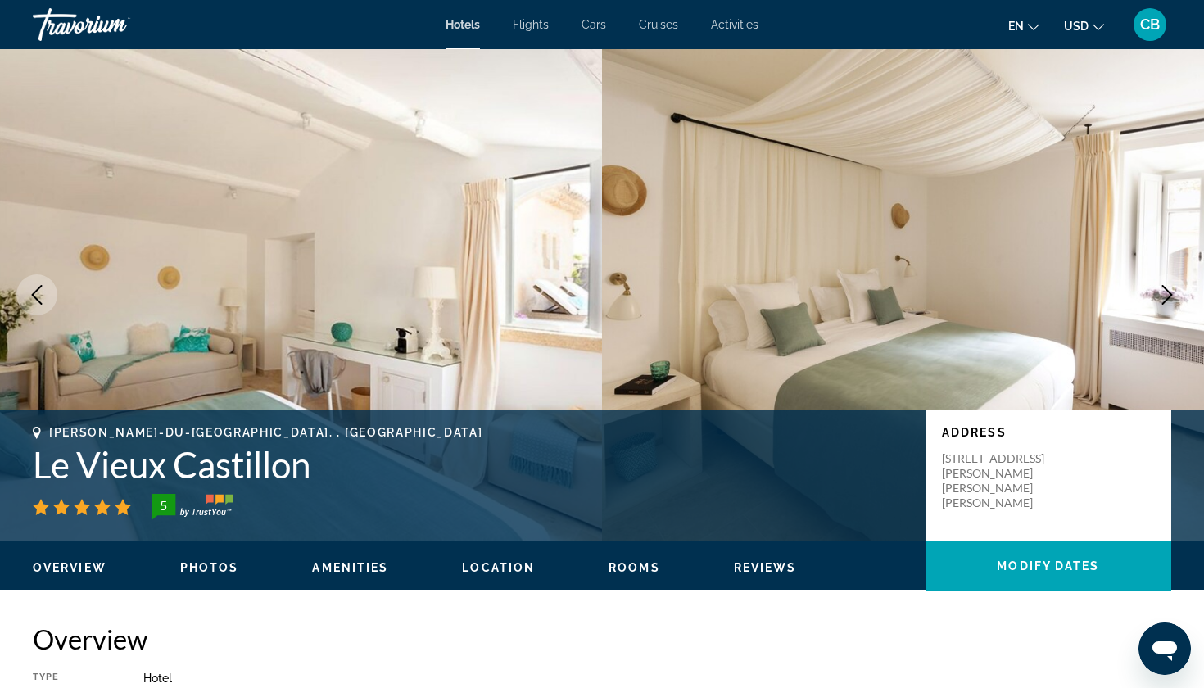
click at [1165, 286] on icon "Next image" at bounding box center [1168, 295] width 20 height 20
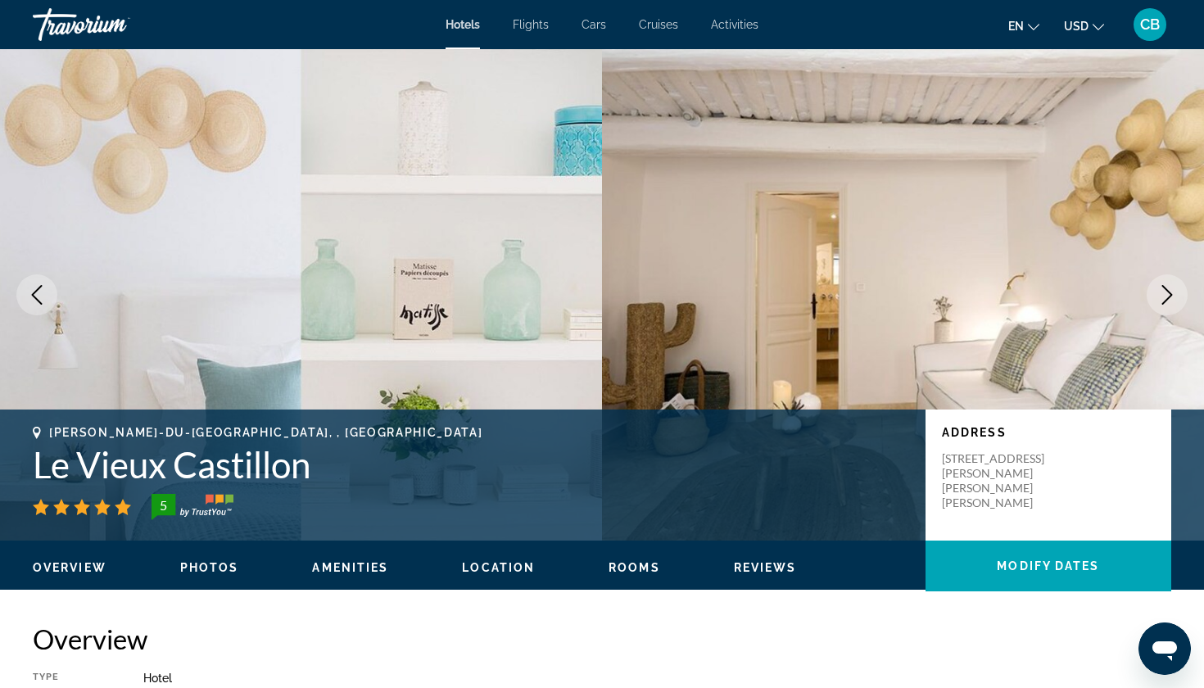
click at [1165, 286] on icon "Next image" at bounding box center [1168, 295] width 20 height 20
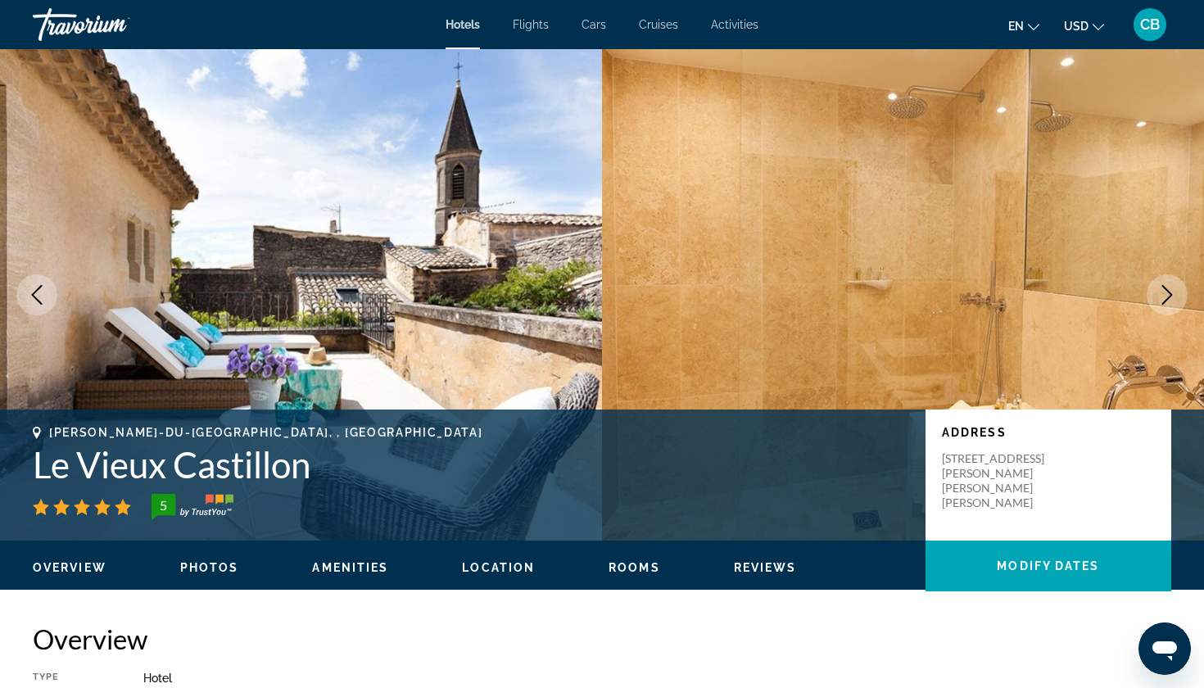
click at [1165, 286] on icon "Next image" at bounding box center [1168, 295] width 20 height 20
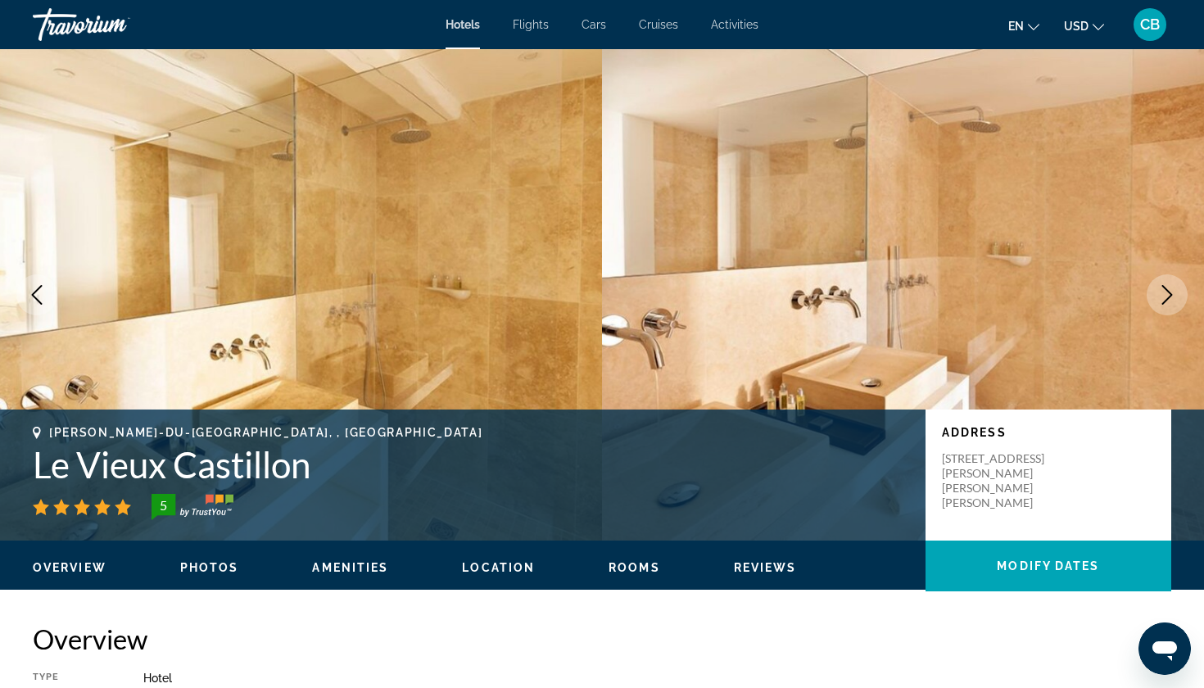
click at [1165, 286] on icon "Next image" at bounding box center [1168, 295] width 20 height 20
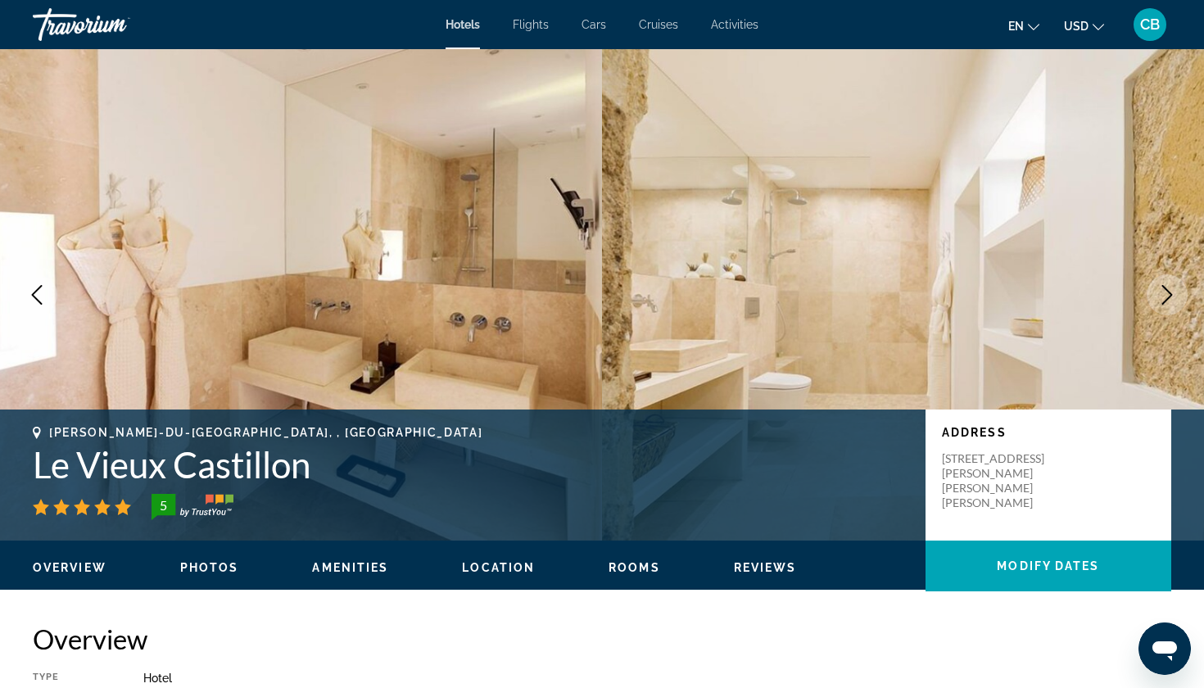
click at [1165, 286] on icon "Next image" at bounding box center [1168, 295] width 20 height 20
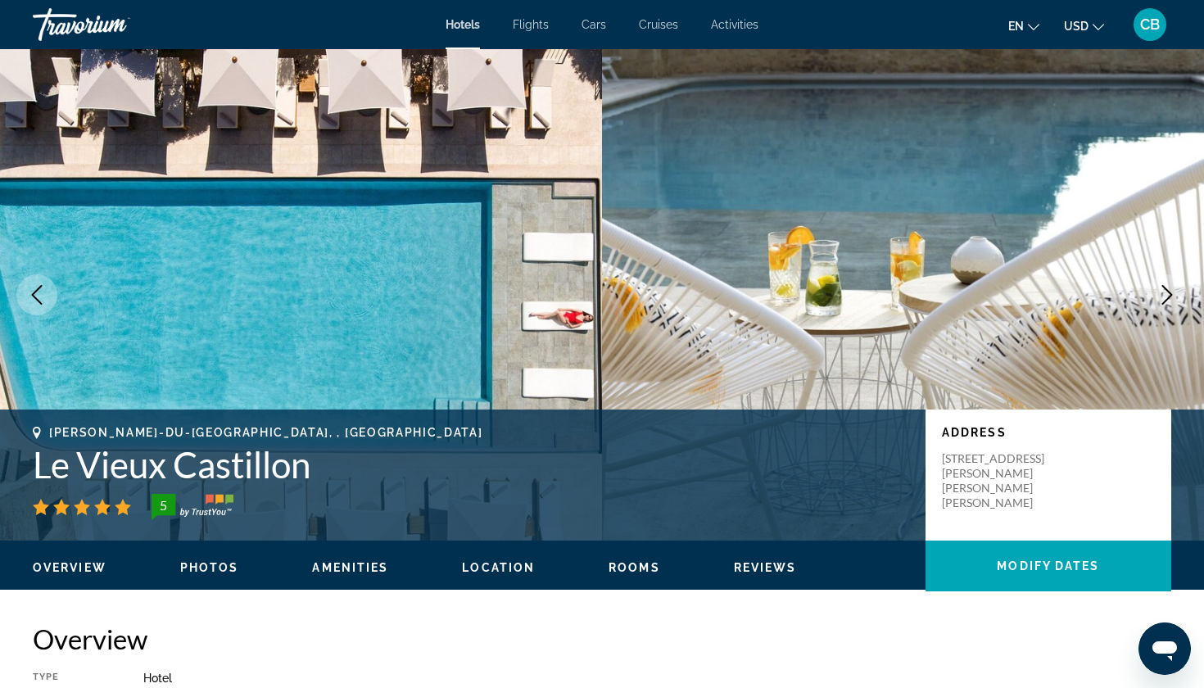
click at [1165, 286] on icon "Next image" at bounding box center [1168, 295] width 20 height 20
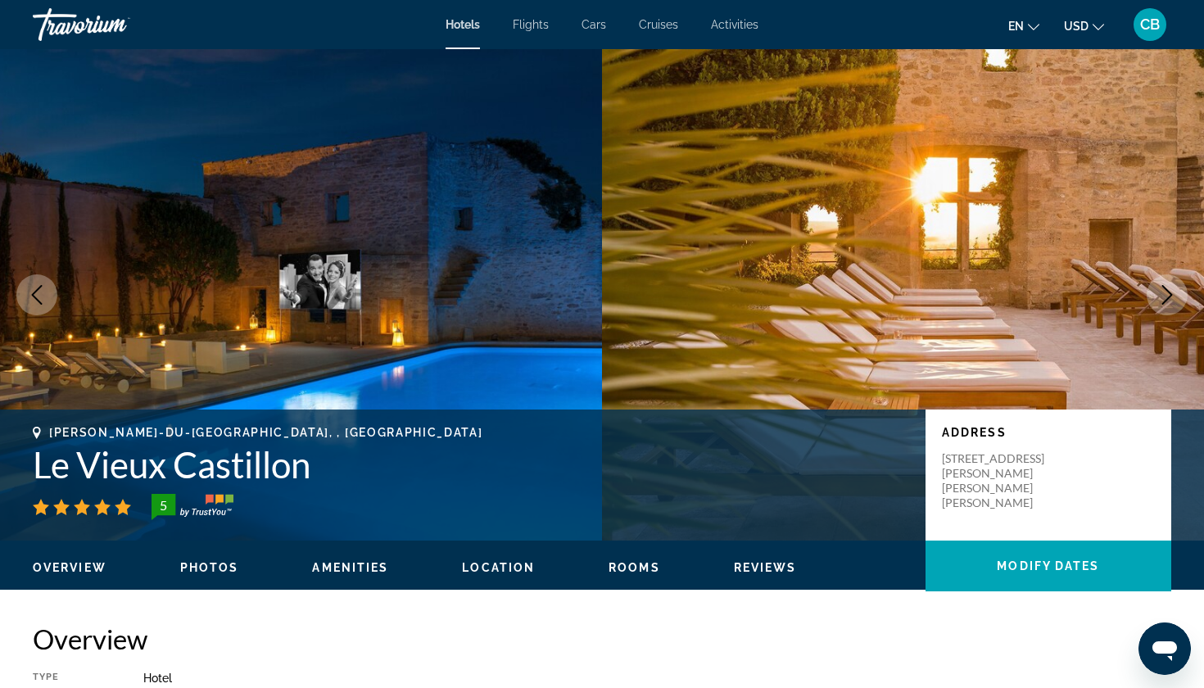
click at [1165, 286] on icon "Next image" at bounding box center [1168, 295] width 20 height 20
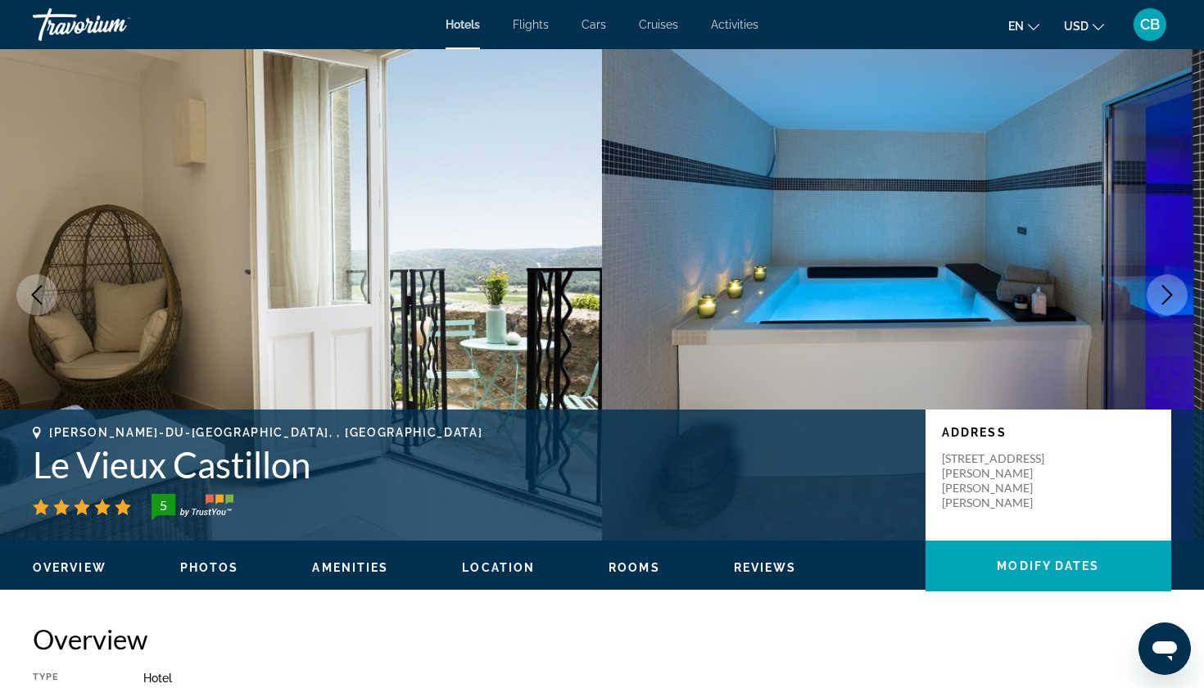
click at [1165, 286] on icon "Next image" at bounding box center [1168, 295] width 20 height 20
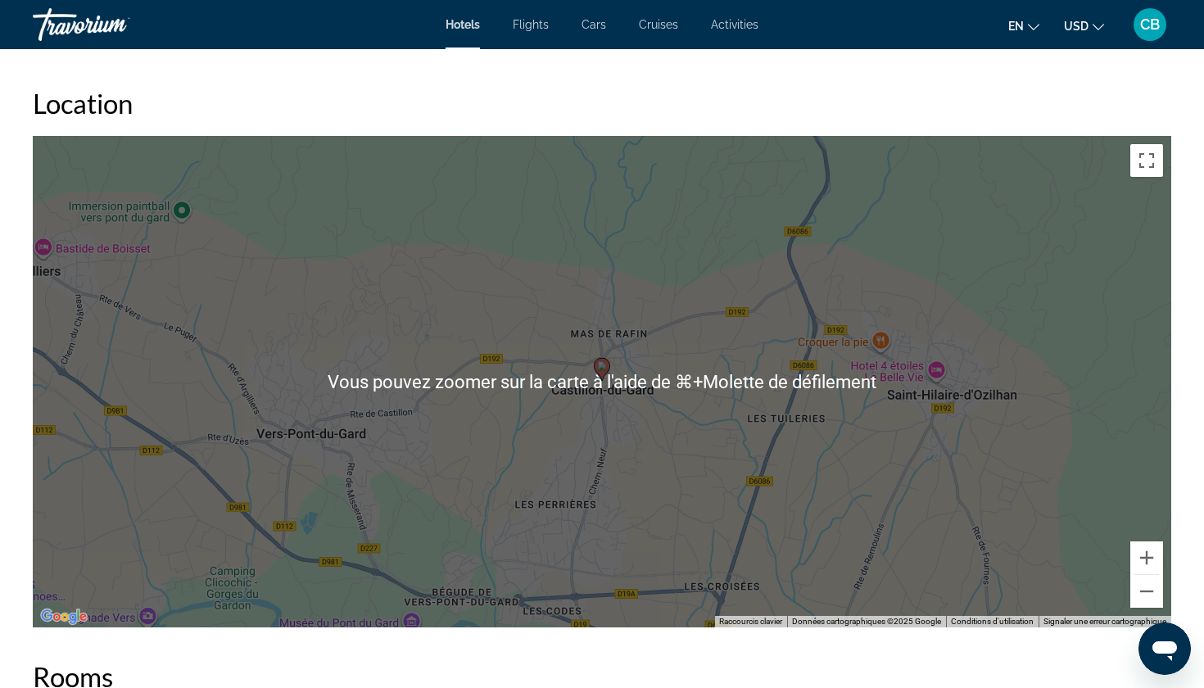
scroll to position [1476, 0]
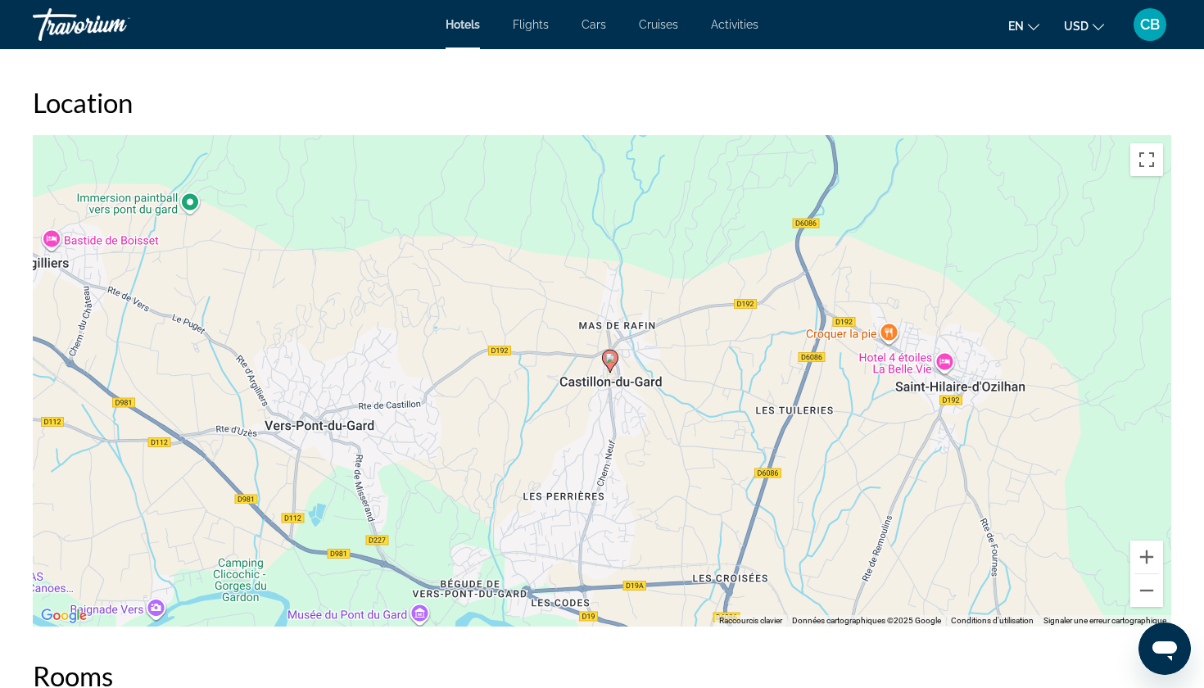
drag, startPoint x: 870, startPoint y: 457, endPoint x: 880, endPoint y: 448, distance: 13.3
click at [880, 448] on div "Pour activer le glissement avec le clavier, appuyez sur Alt+Entrée. Une fois ce…" at bounding box center [602, 381] width 1139 height 492
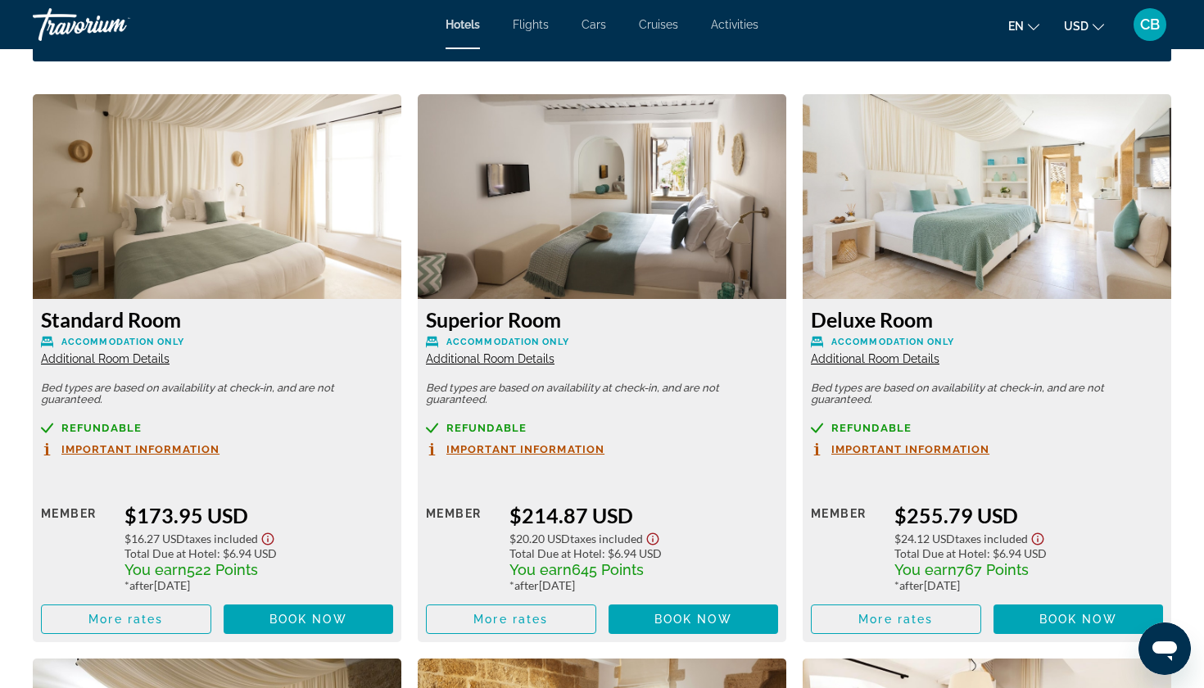
scroll to position [2185, 0]
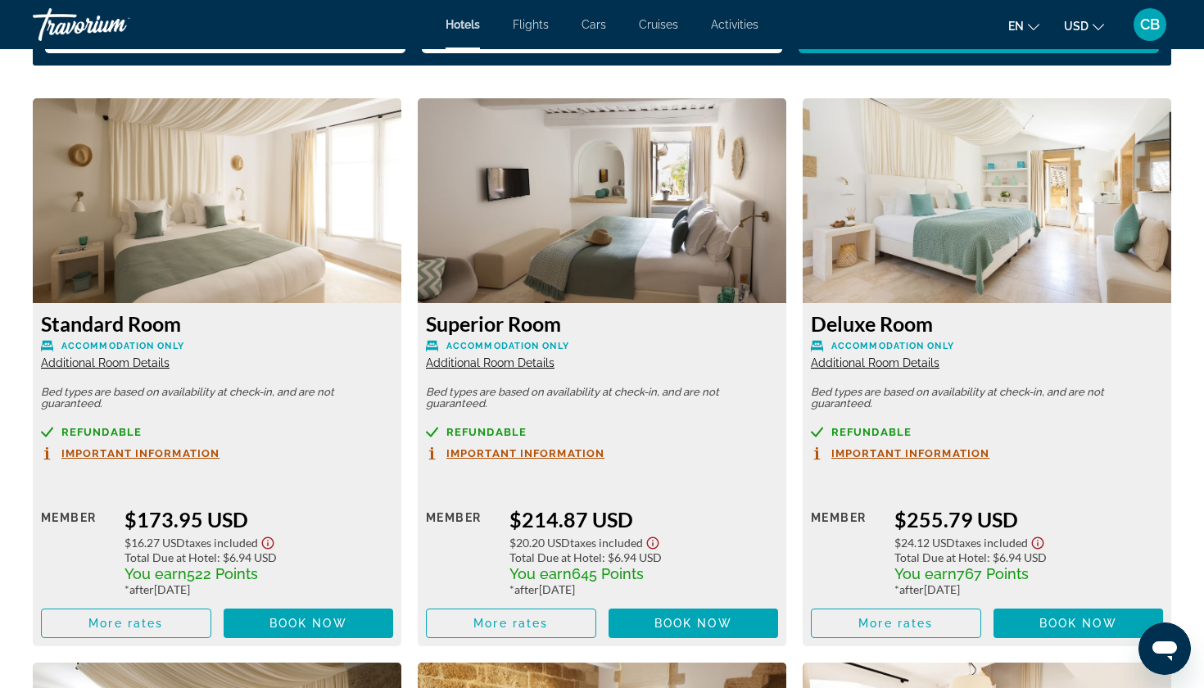
click at [274, 536] on icon "Show Taxes and Fees disclaimer" at bounding box center [268, 543] width 20 height 15
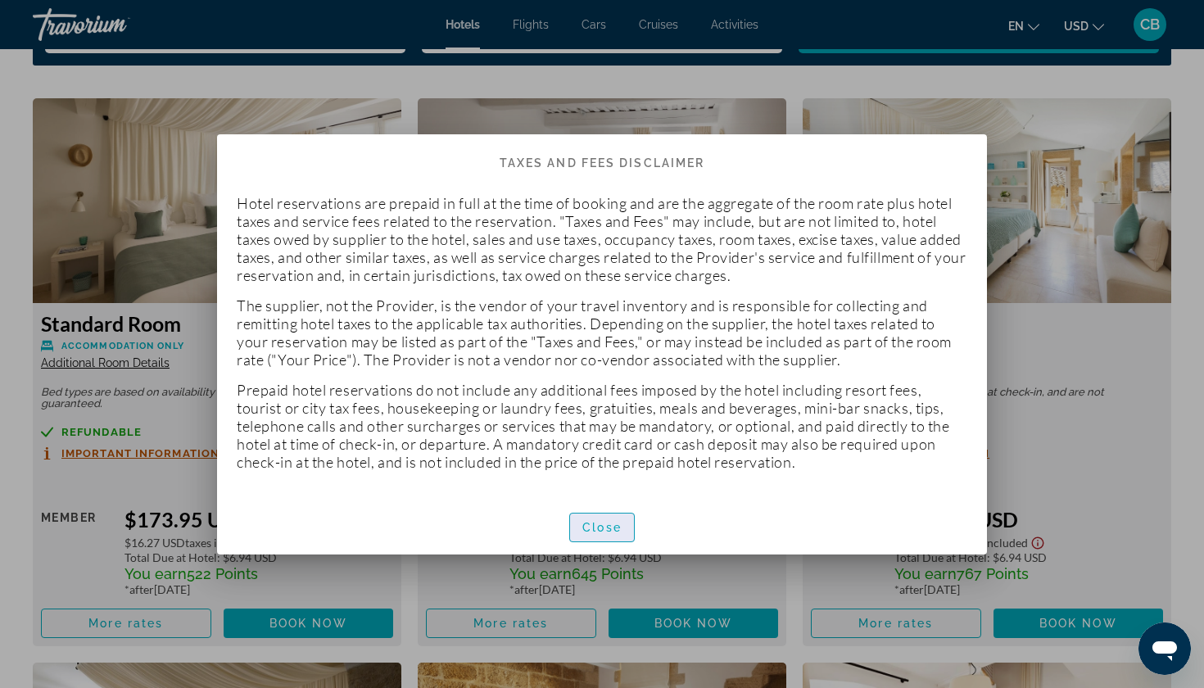
click at [603, 511] on span "button" at bounding box center [602, 527] width 64 height 39
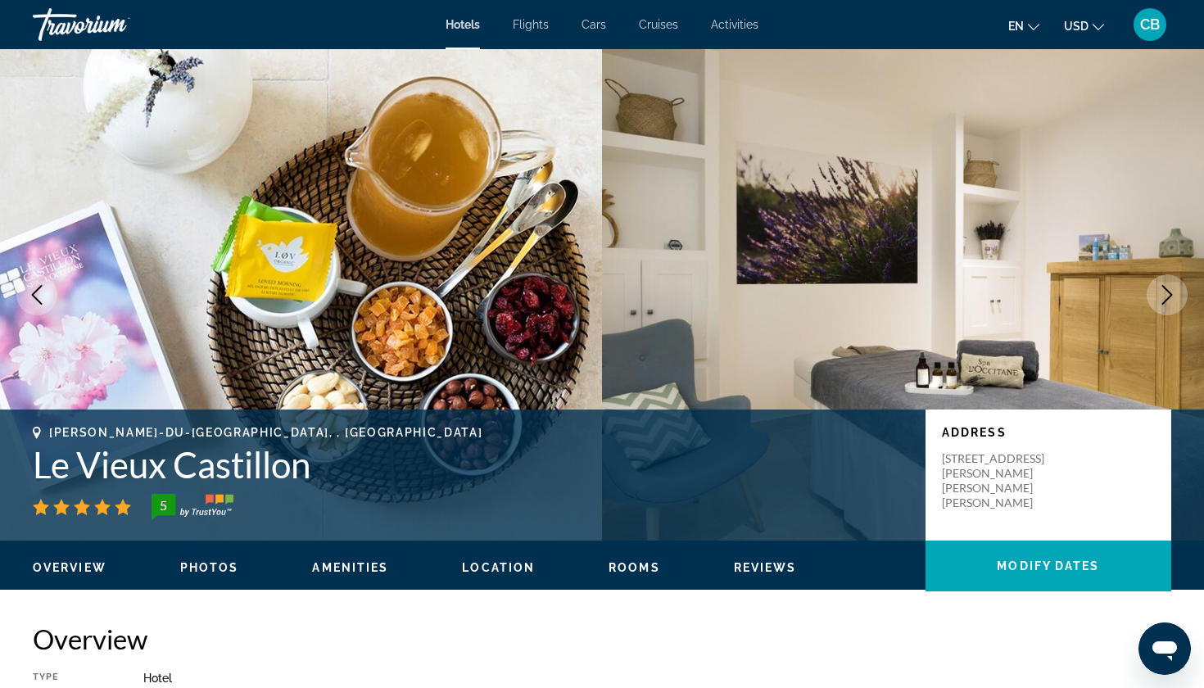
scroll to position [2185, 0]
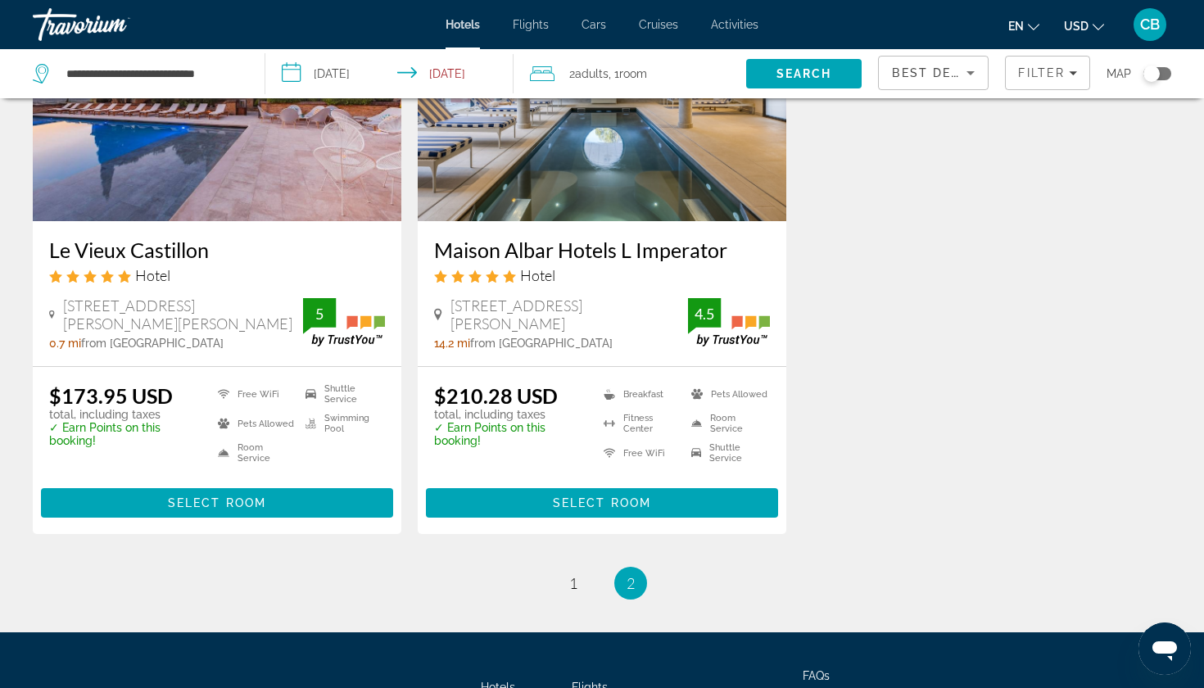
scroll to position [786, 0]
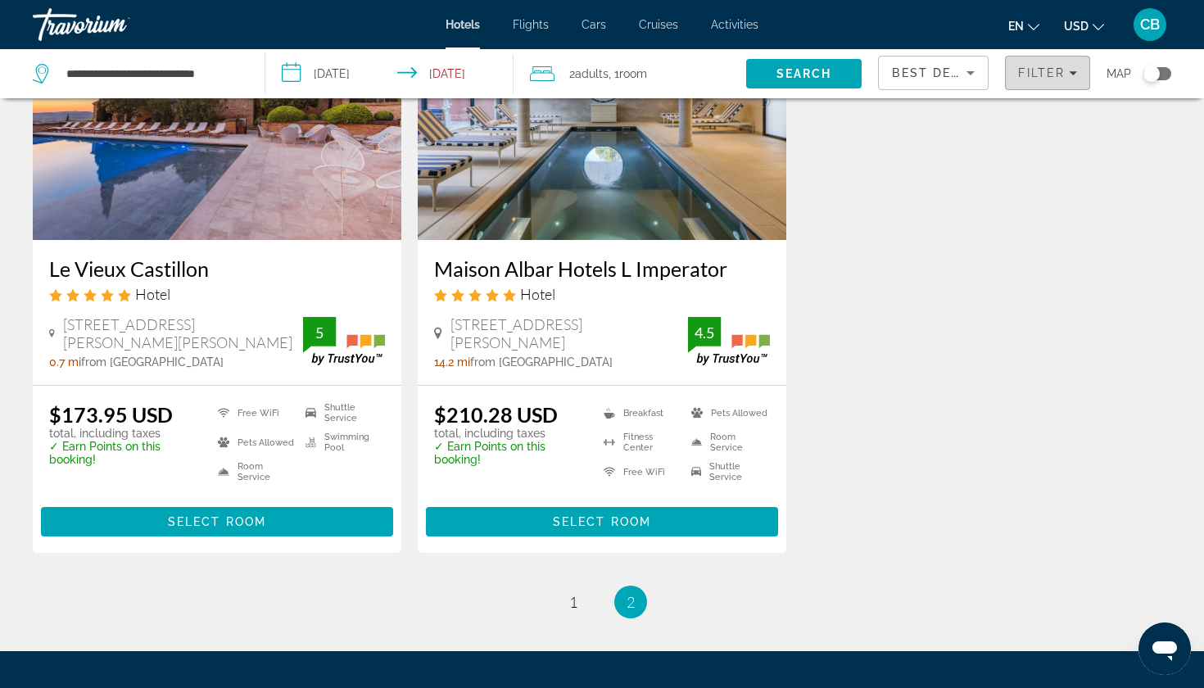
click at [1011, 76] on span "Filters" at bounding box center [1048, 72] width 84 height 39
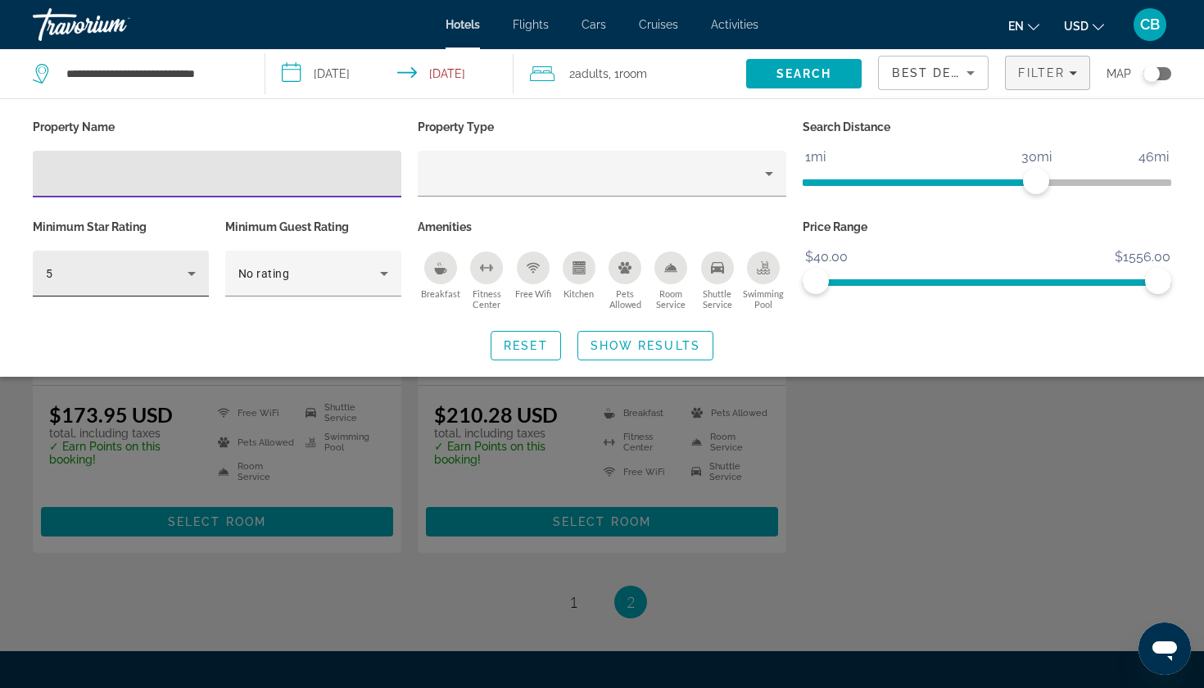
click at [189, 266] on icon "Hotel Filters" at bounding box center [192, 274] width 20 height 20
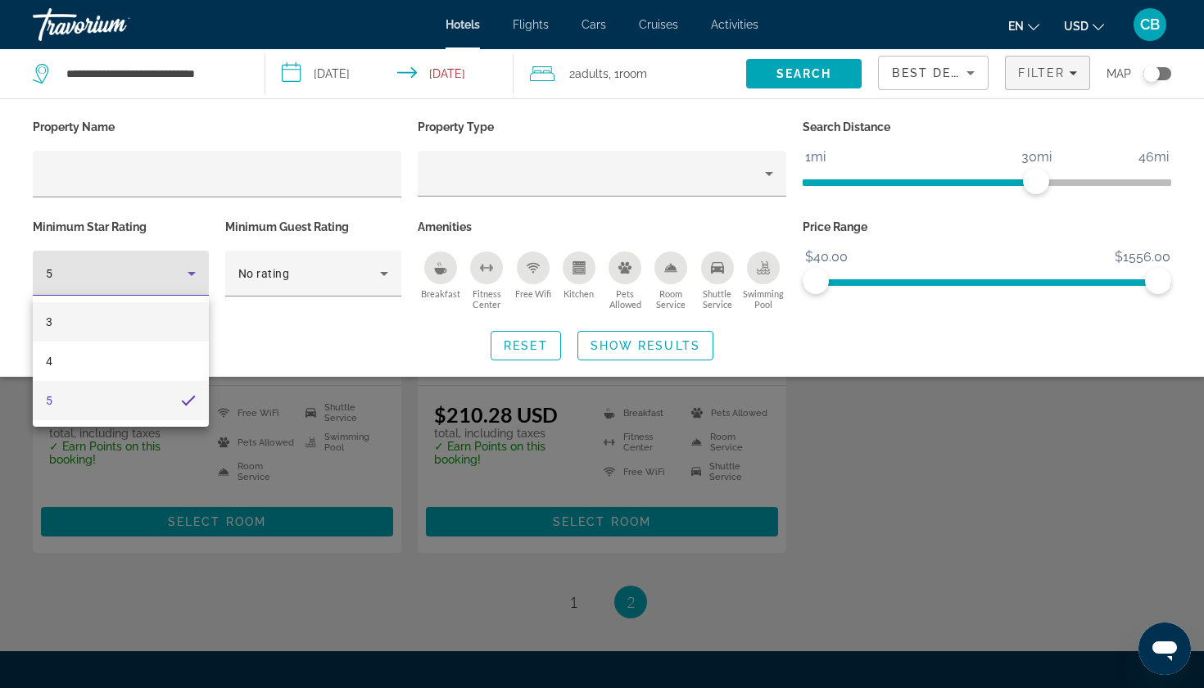
click at [139, 319] on mat-option "3" at bounding box center [121, 321] width 176 height 39
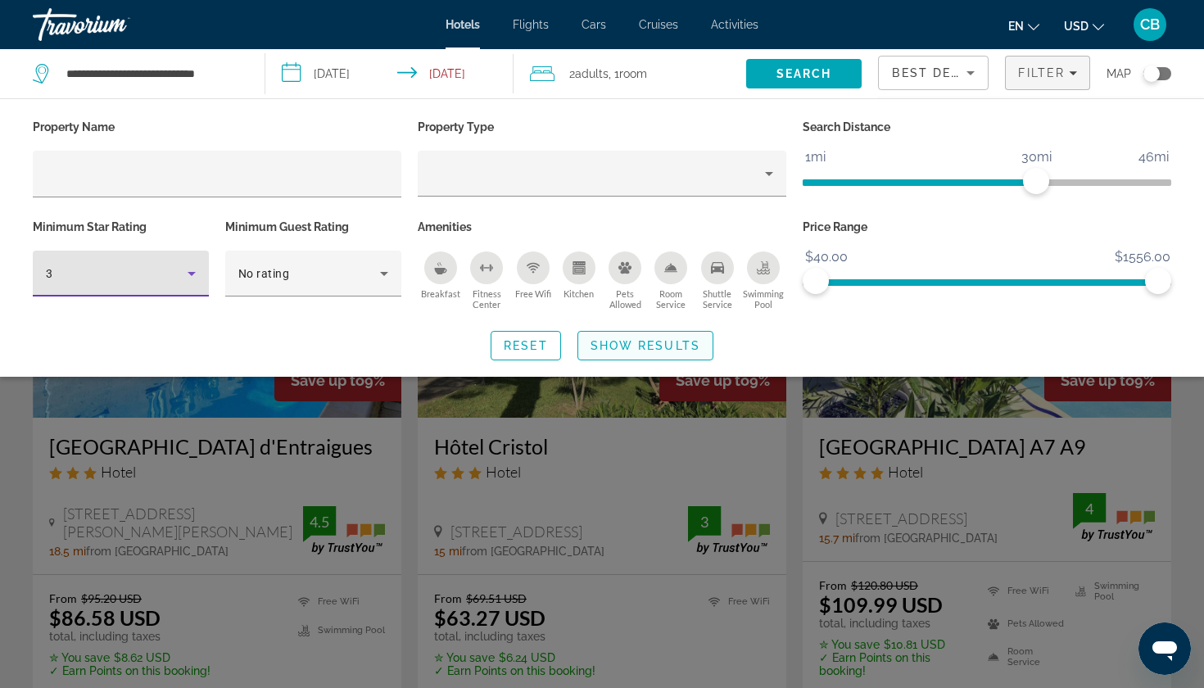
click at [678, 346] on span "Show Results" at bounding box center [646, 345] width 110 height 13
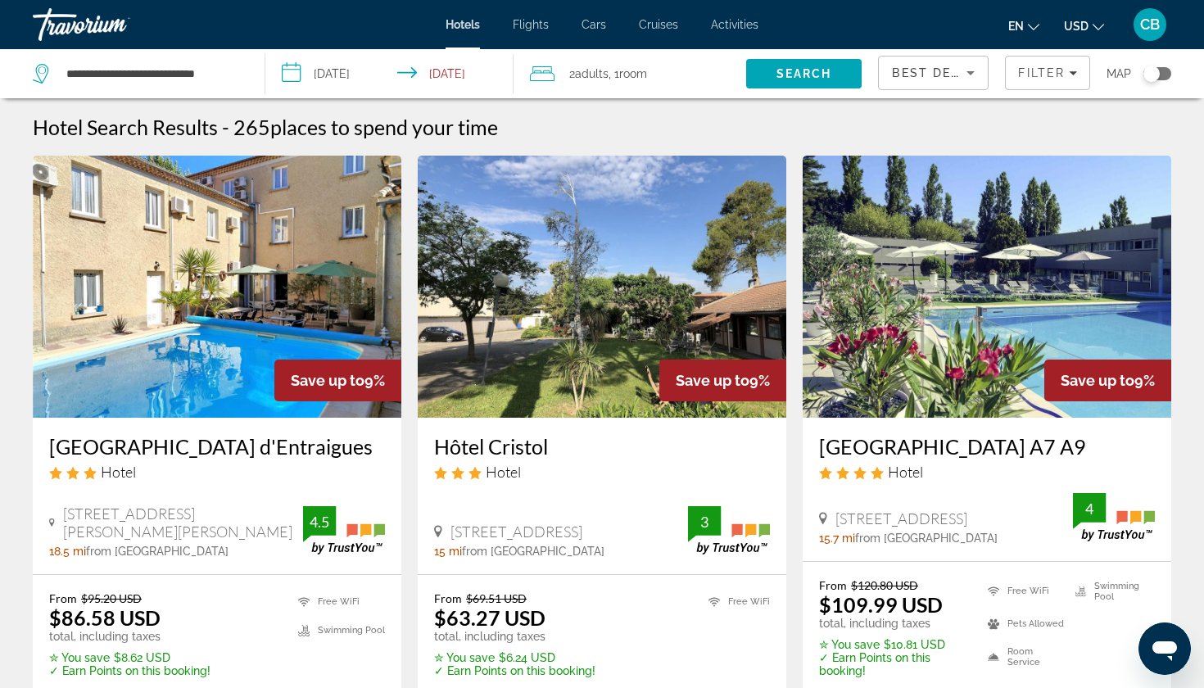
click at [1167, 67] on div "Toggle map" at bounding box center [1158, 73] width 28 height 13
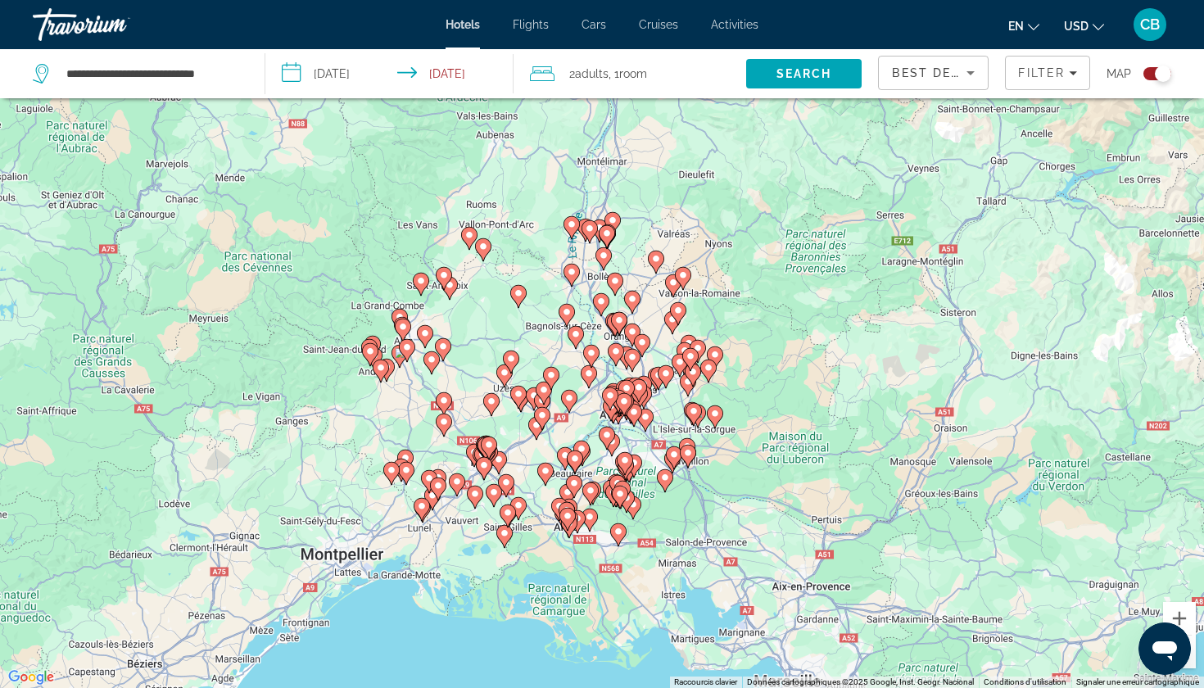
drag, startPoint x: 795, startPoint y: 329, endPoint x: 734, endPoint y: 374, distance: 76.7
click at [734, 374] on div "Pour activer le glissement avec le clavier, appuyez sur Alt+Entrée. Une fois ce…" at bounding box center [602, 344] width 1204 height 688
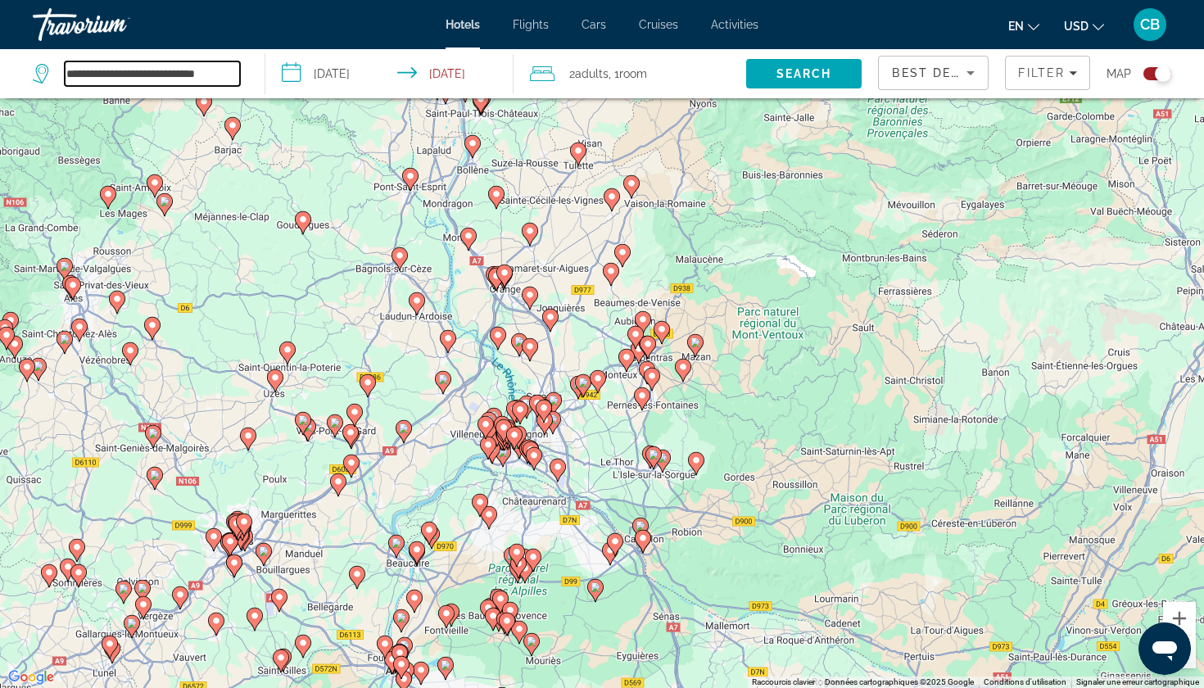
click at [152, 75] on input "**********" at bounding box center [152, 73] width 175 height 25
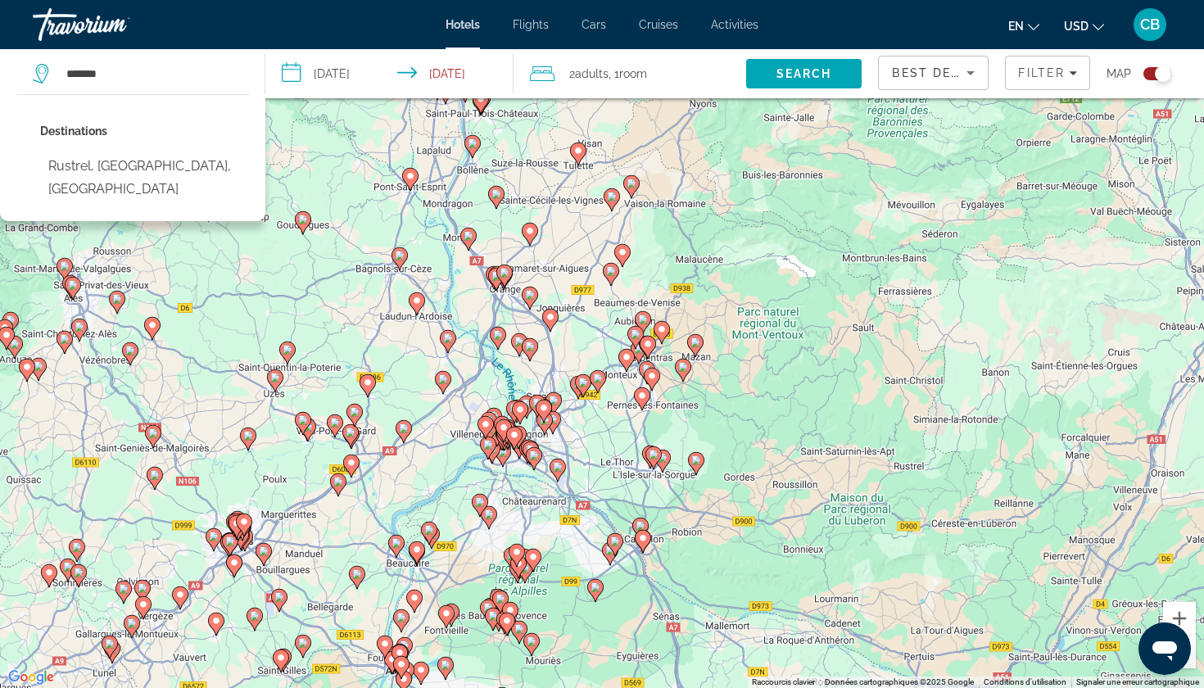
click at [152, 184] on div "Destinations Rustrel, [GEOGRAPHIC_DATA], [GEOGRAPHIC_DATA]" at bounding box center [144, 166] width 209 height 93
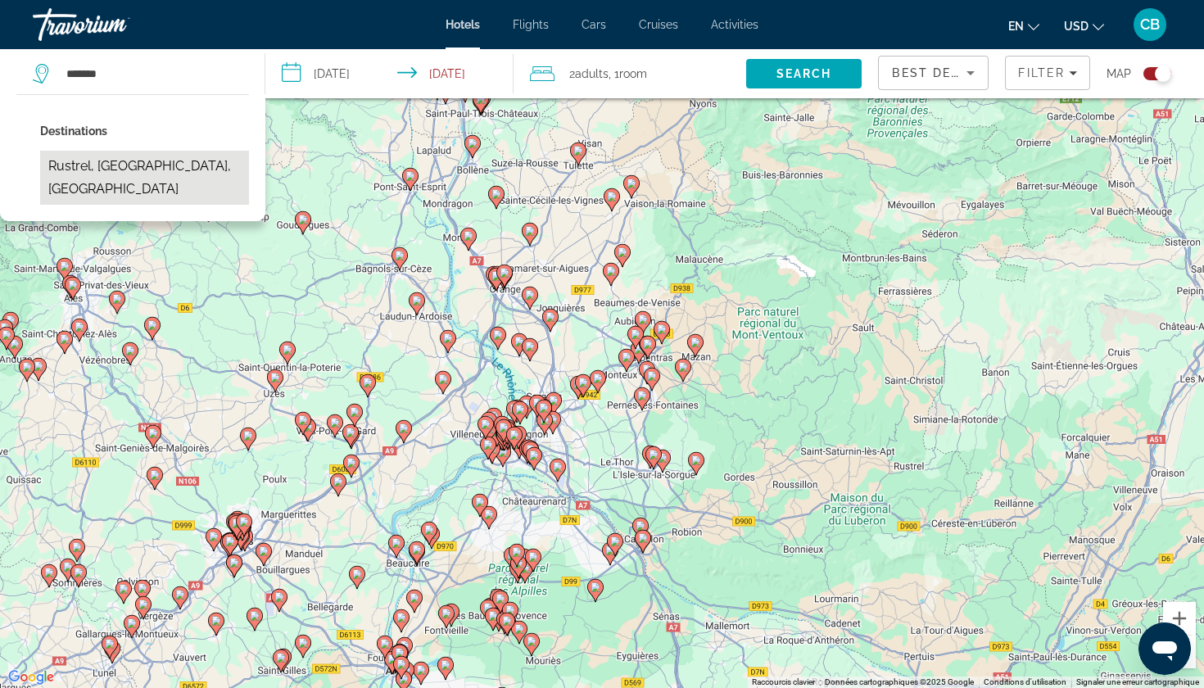
click at [138, 166] on button "Rustrel, [GEOGRAPHIC_DATA], [GEOGRAPHIC_DATA]" at bounding box center [144, 178] width 209 height 54
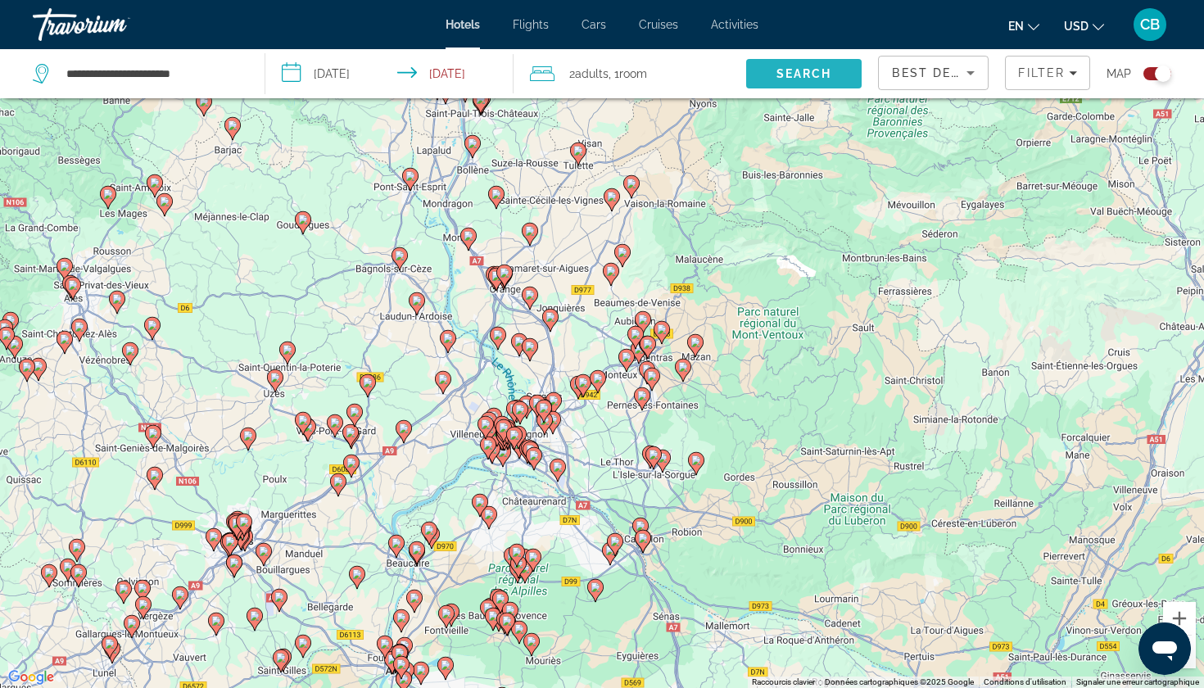
click at [841, 74] on span "Search" at bounding box center [804, 73] width 116 height 39
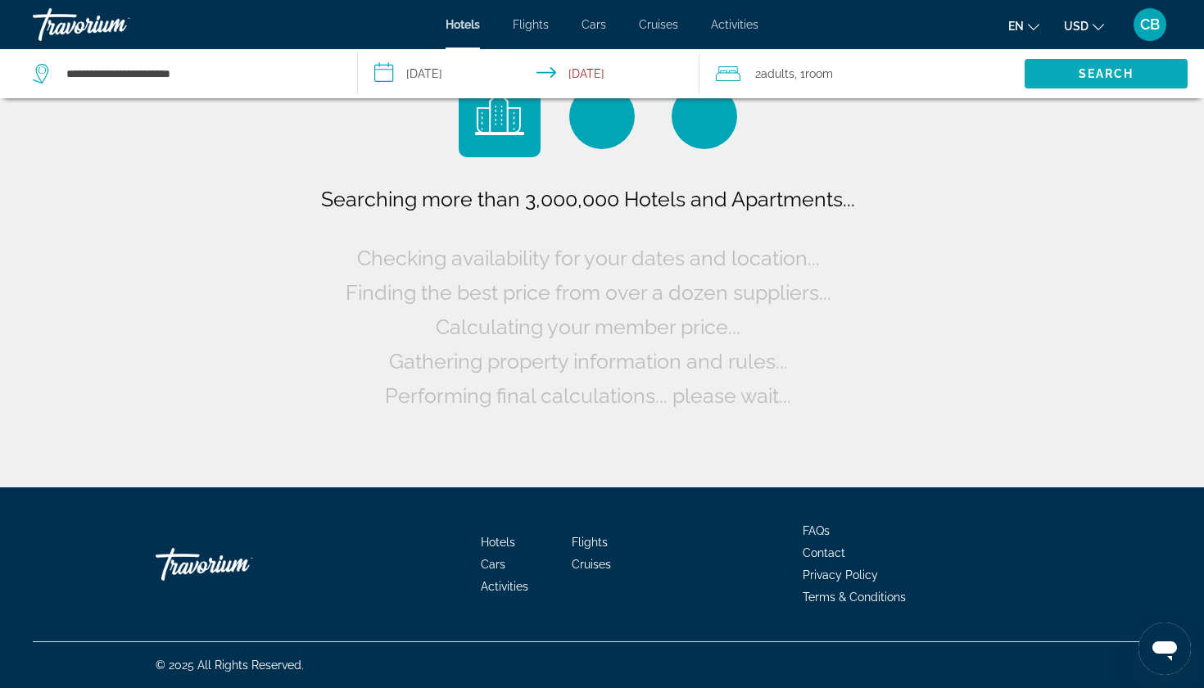
scroll to position [0, 0]
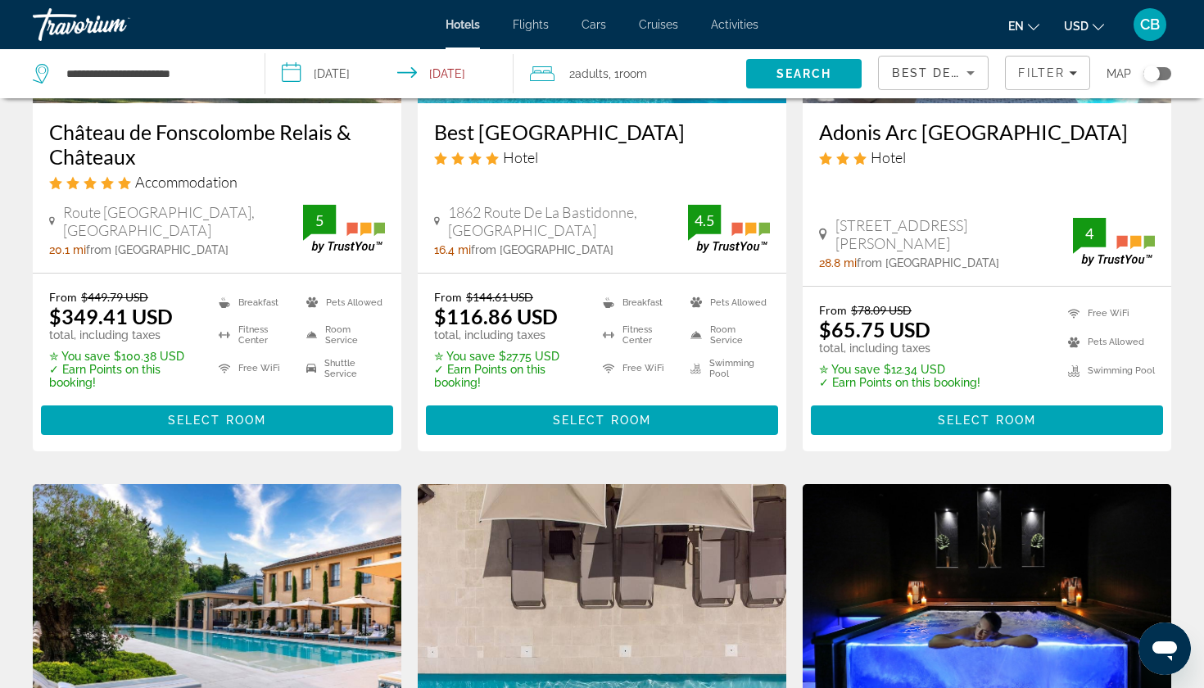
scroll to position [618, 0]
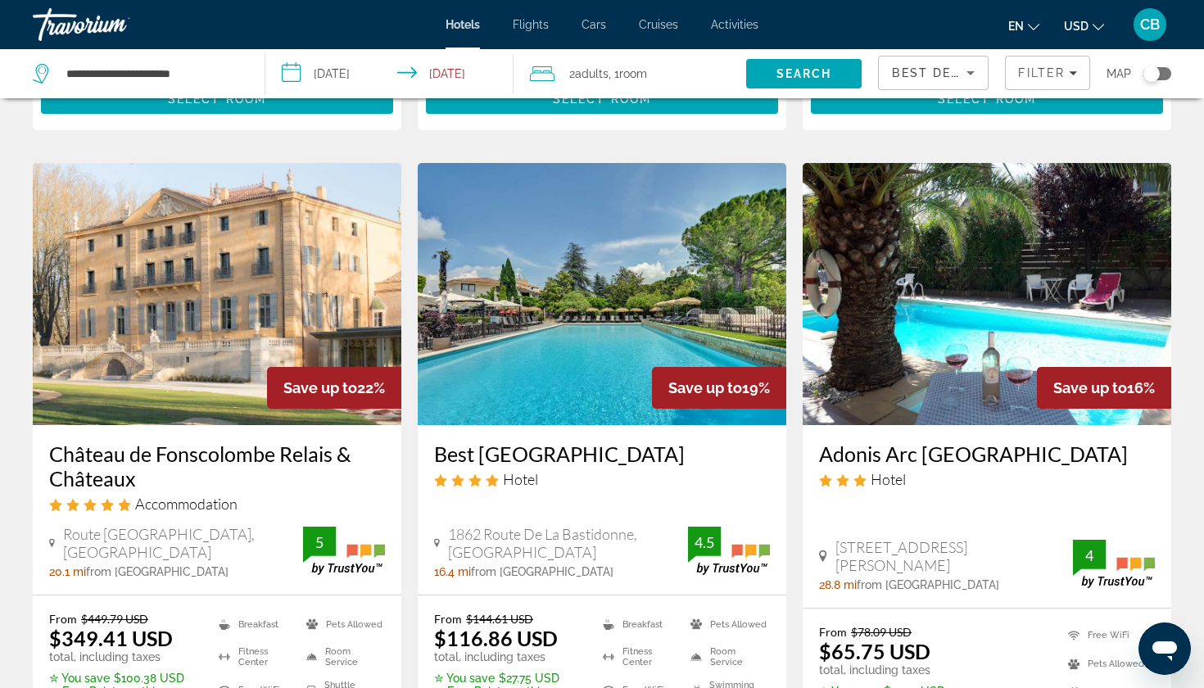
click at [1153, 79] on div "Toggle map" at bounding box center [1152, 74] width 16 height 16
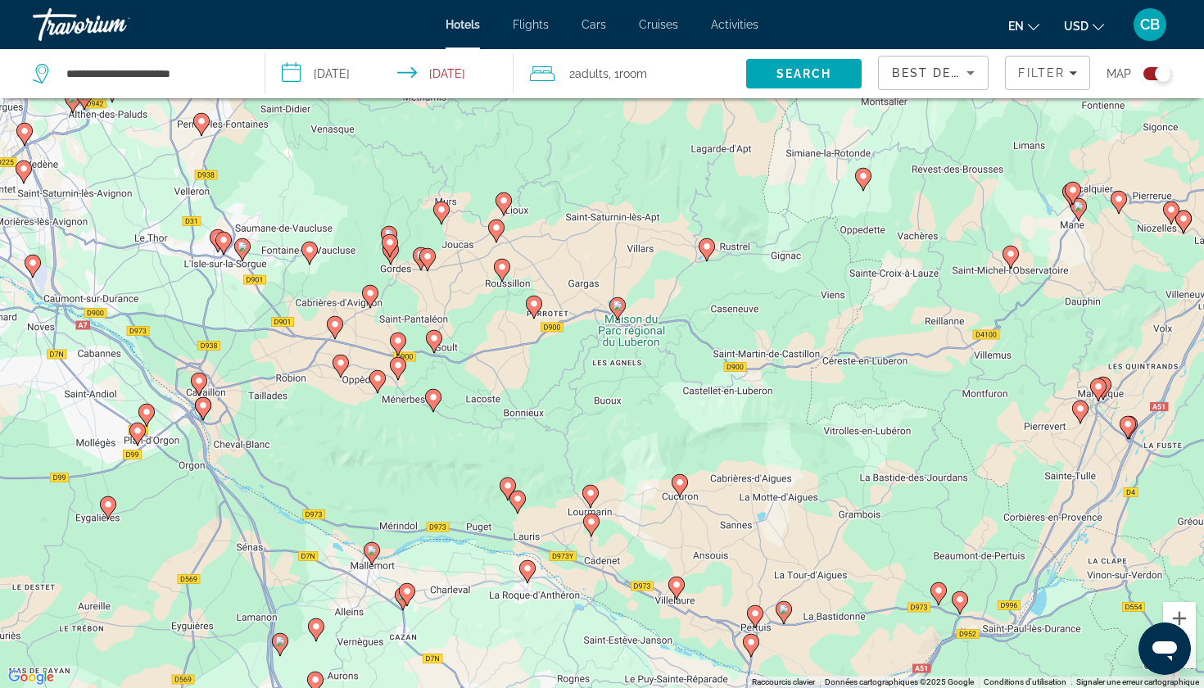
click at [707, 247] on image "Main content" at bounding box center [707, 247] width 10 height 10
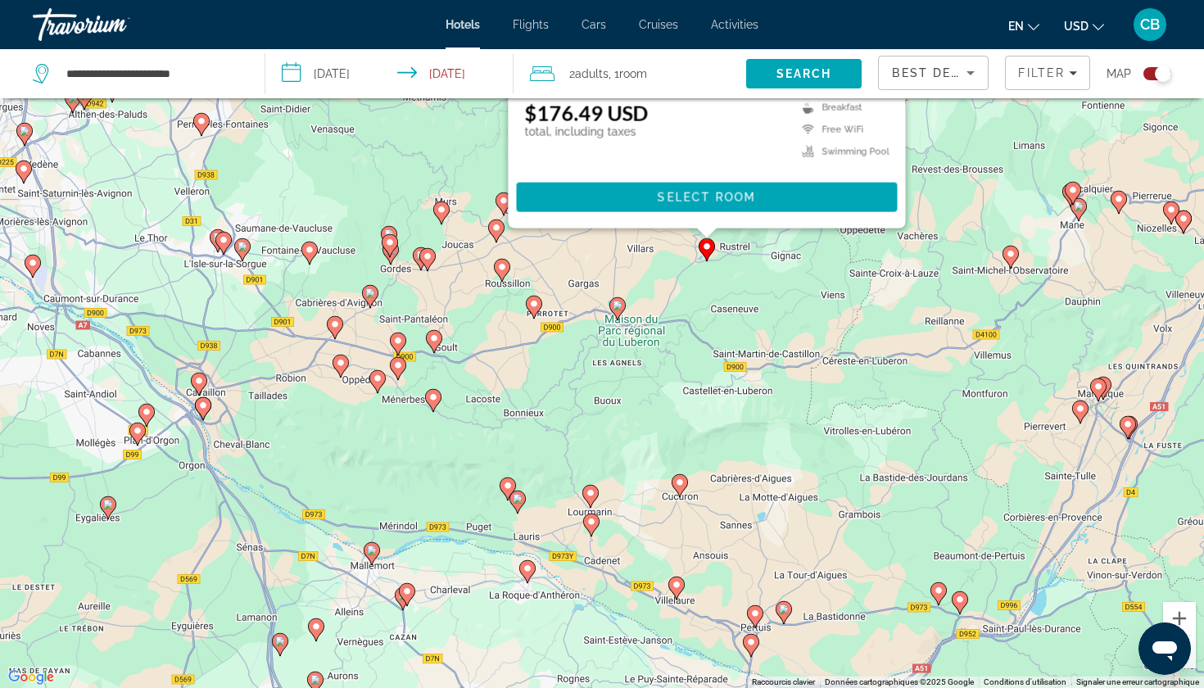
scroll to position [0, 0]
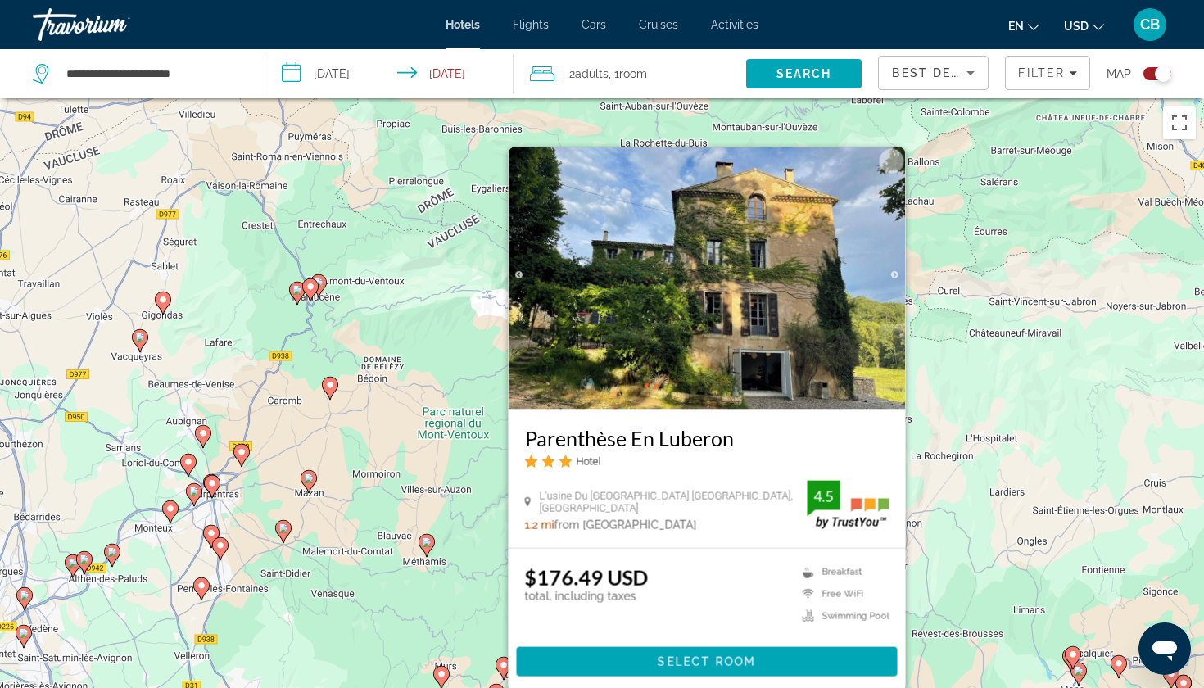
click at [410, 687] on div "Pour activer le glissement avec le clavier, appuyez sur Alt+Entrée. Une fois ce…" at bounding box center [602, 442] width 1204 height 688
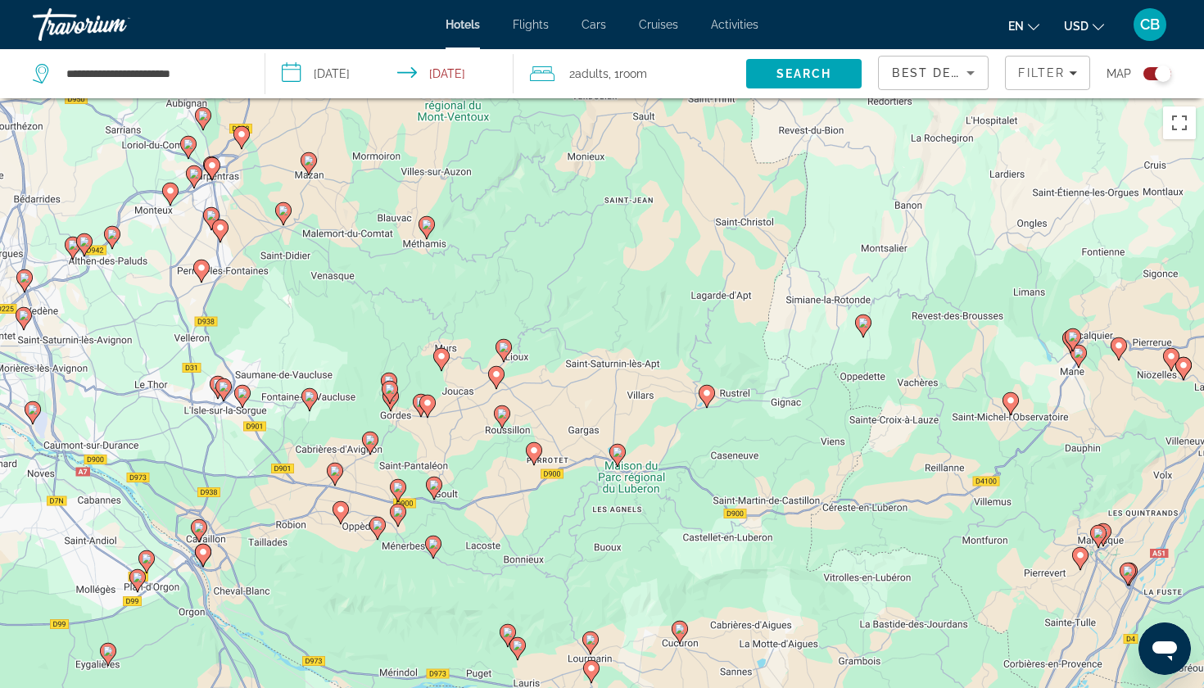
drag, startPoint x: 432, startPoint y: 637, endPoint x: 432, endPoint y: 236, distance: 401.4
click at [432, 236] on div "Pour activer le glissement avec le clavier, appuyez sur Alt+Entrée. Une fois ce…" at bounding box center [602, 442] width 1204 height 688
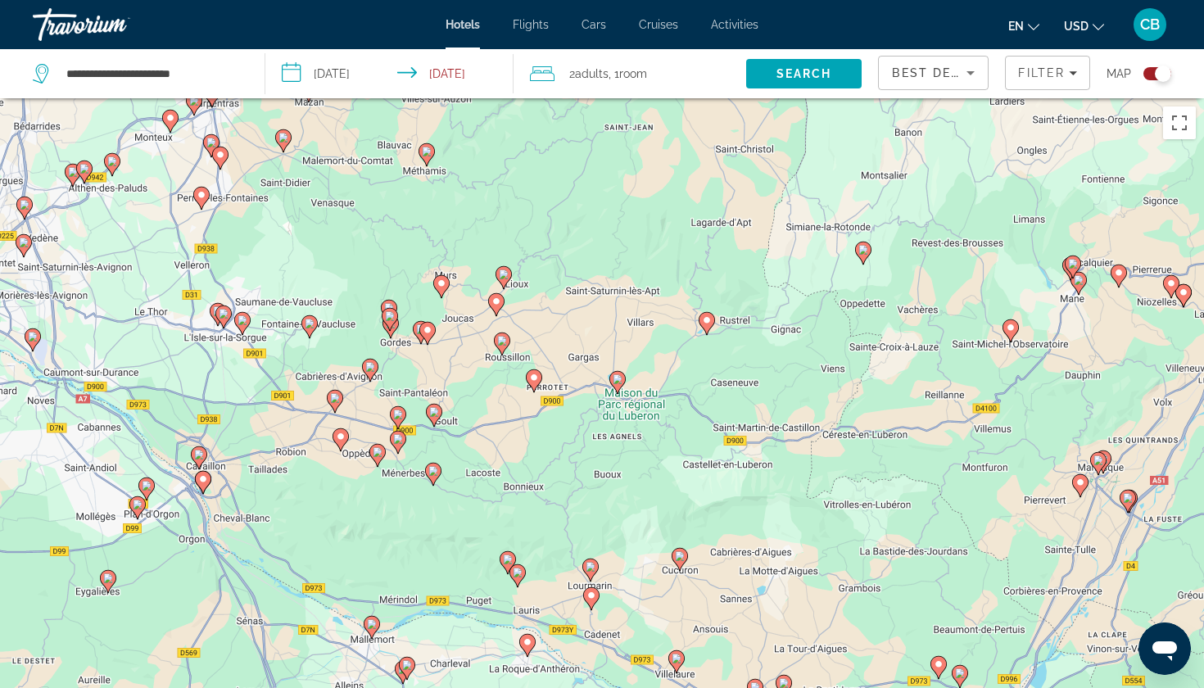
click at [617, 379] on image "Main content" at bounding box center [618, 379] width 10 height 10
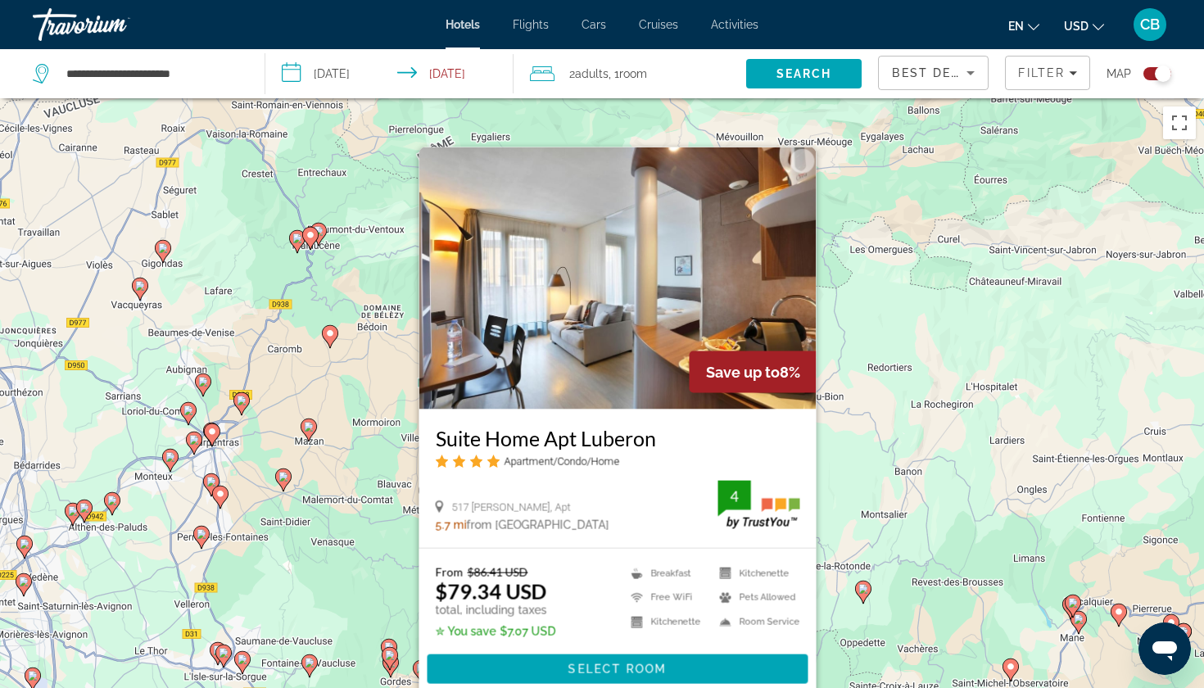
click at [376, 533] on div "Pour activer le glissement avec le clavier, appuyez sur Alt+Entrée. Une fois ce…" at bounding box center [602, 442] width 1204 height 688
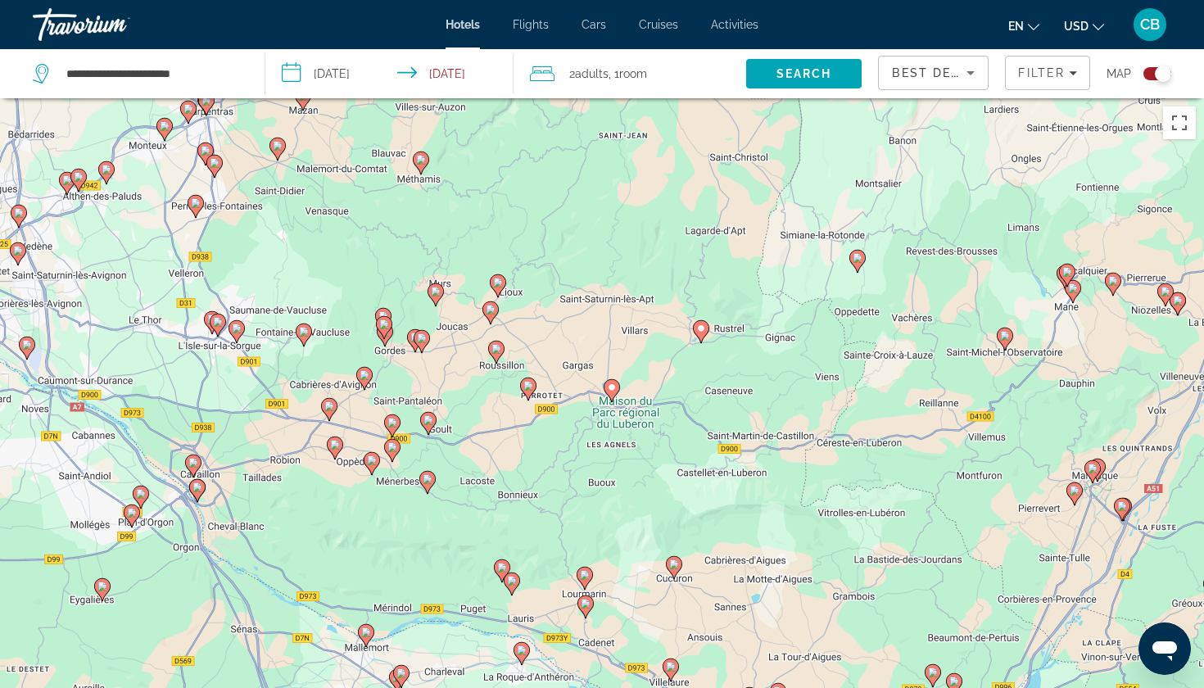
drag, startPoint x: 387, startPoint y: 558, endPoint x: 381, endPoint y: 226, distance: 331.8
click at [381, 225] on div "Pour activer le glissement avec le clavier, appuyez sur Alt+Entrée. Une fois ce…" at bounding box center [602, 442] width 1204 height 688
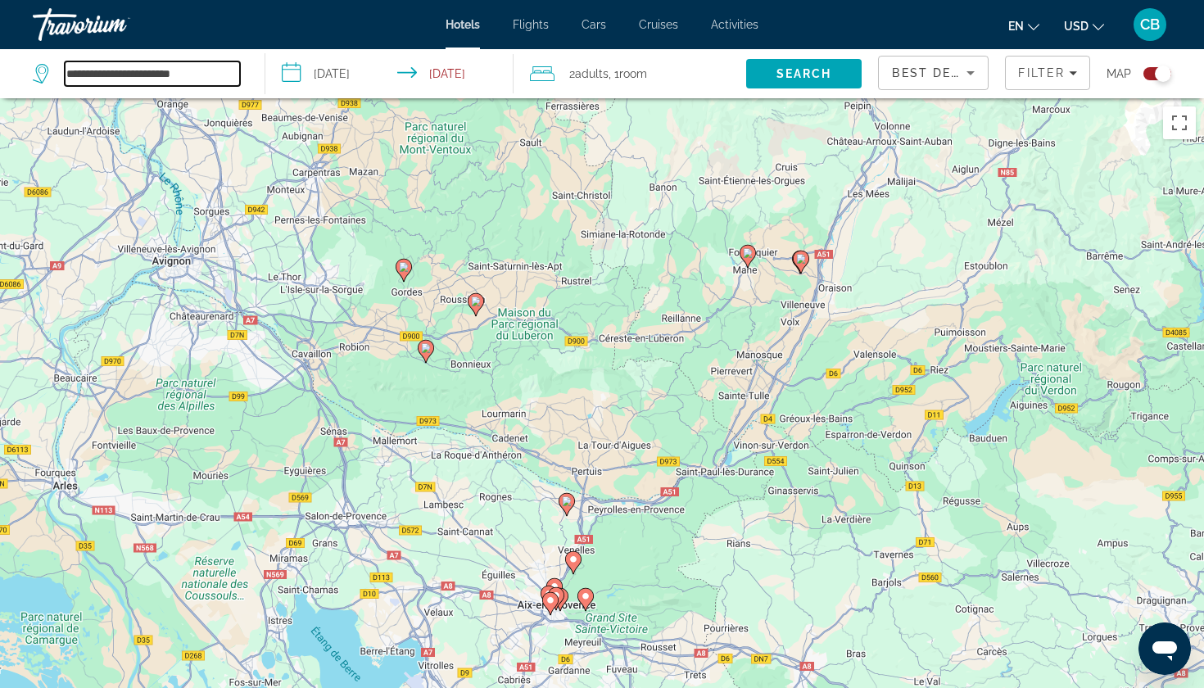
click at [143, 70] on input "**********" at bounding box center [152, 73] width 175 height 25
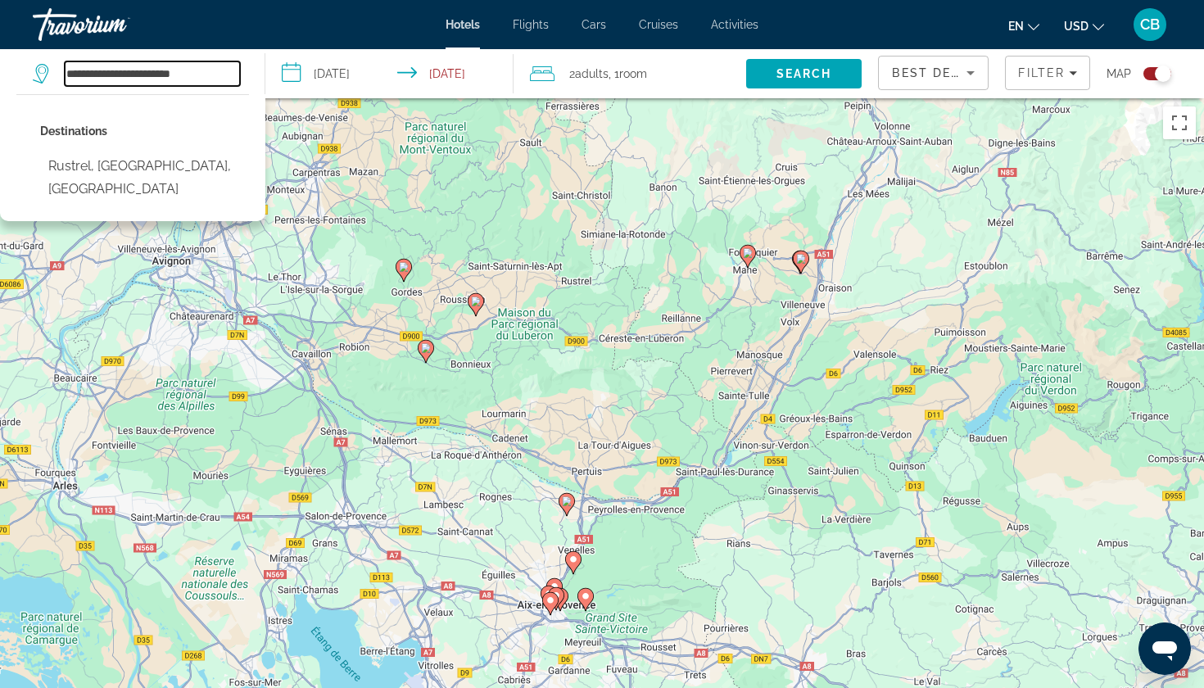
click at [143, 70] on input "**********" at bounding box center [152, 73] width 175 height 25
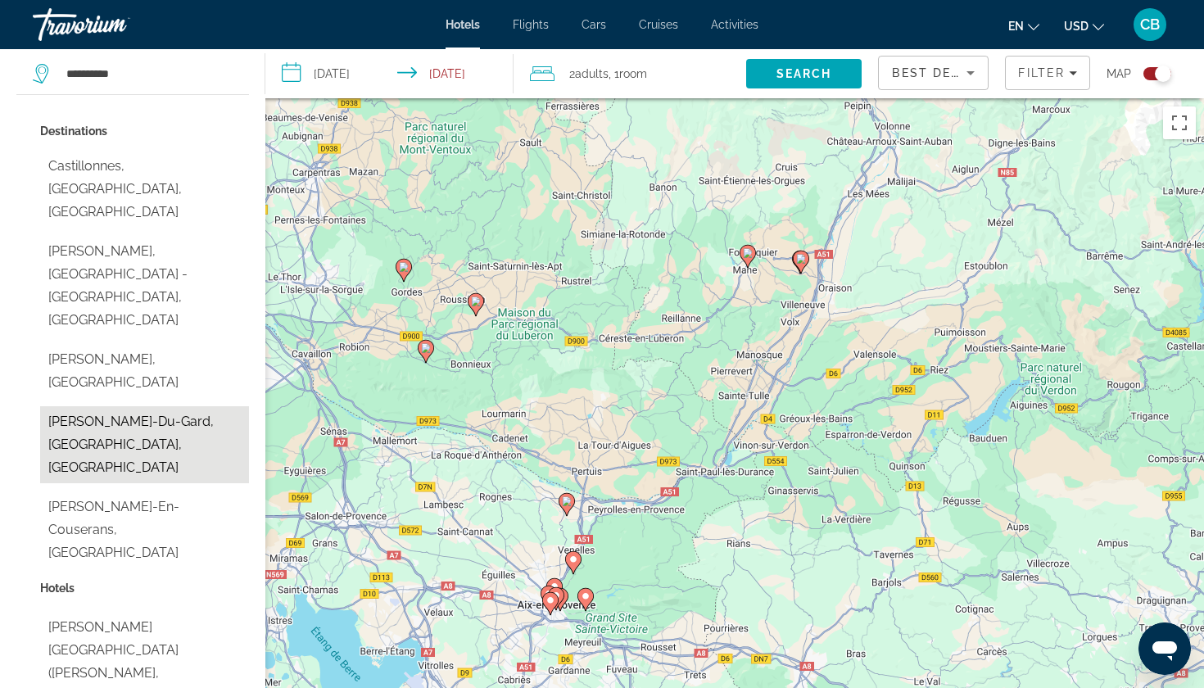
click at [161, 406] on button "[PERSON_NAME]-Du-Gard, [GEOGRAPHIC_DATA], [GEOGRAPHIC_DATA]" at bounding box center [144, 444] width 209 height 77
type input "**********"
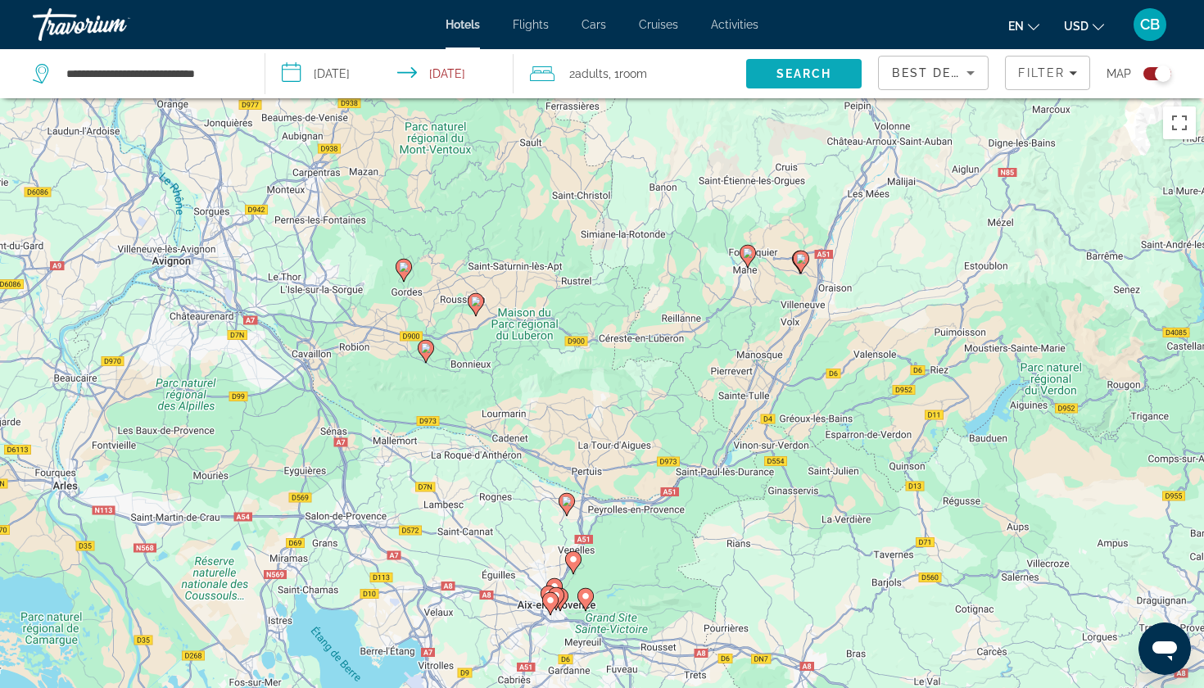
click at [795, 74] on span "Search" at bounding box center [805, 73] width 56 height 13
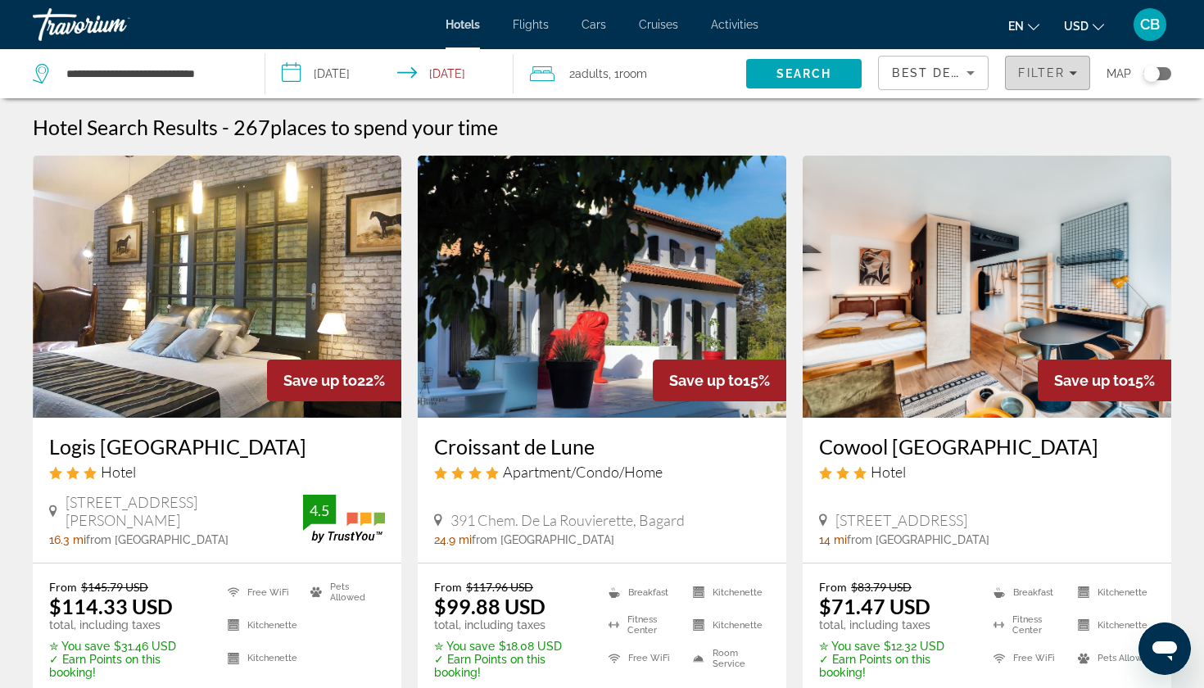
click at [1062, 66] on span "Filters" at bounding box center [1048, 72] width 84 height 39
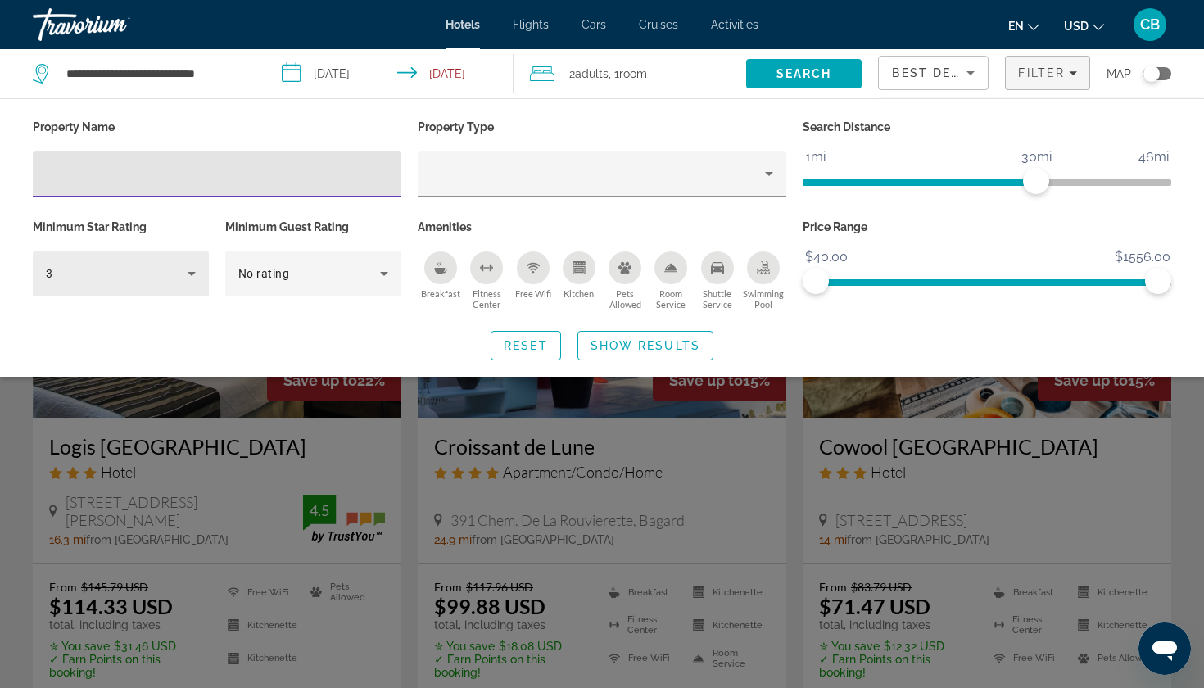
click at [160, 261] on div "3" at bounding box center [121, 274] width 150 height 46
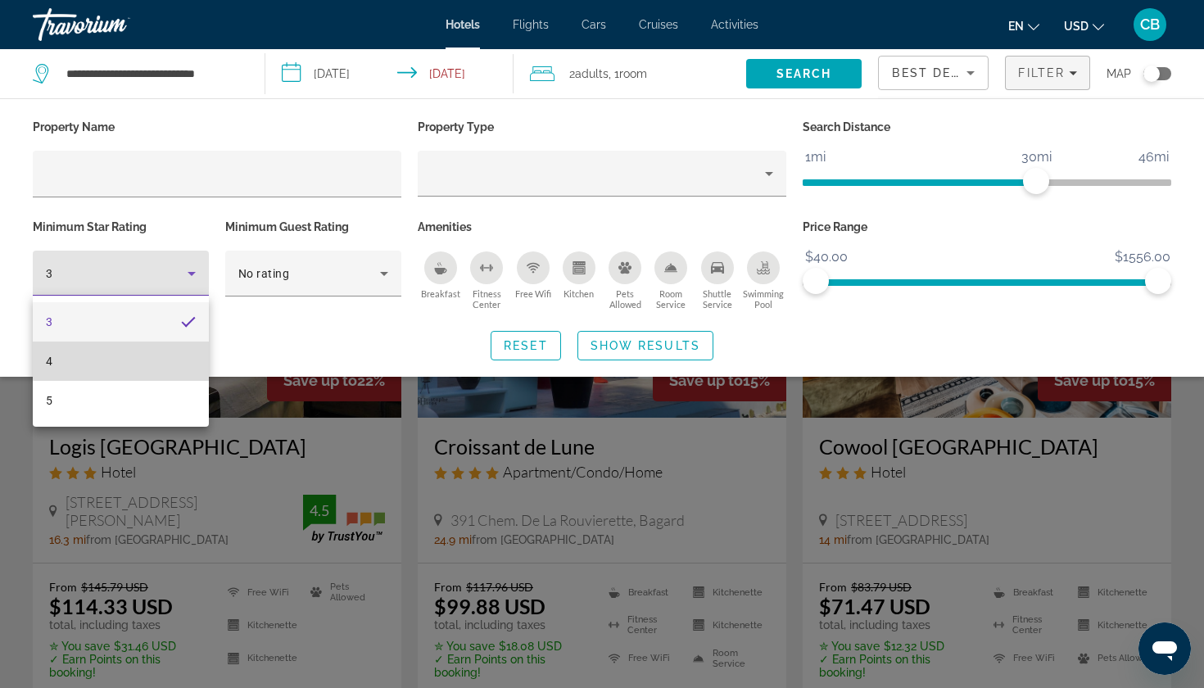
click at [153, 345] on mat-option "4" at bounding box center [121, 361] width 176 height 39
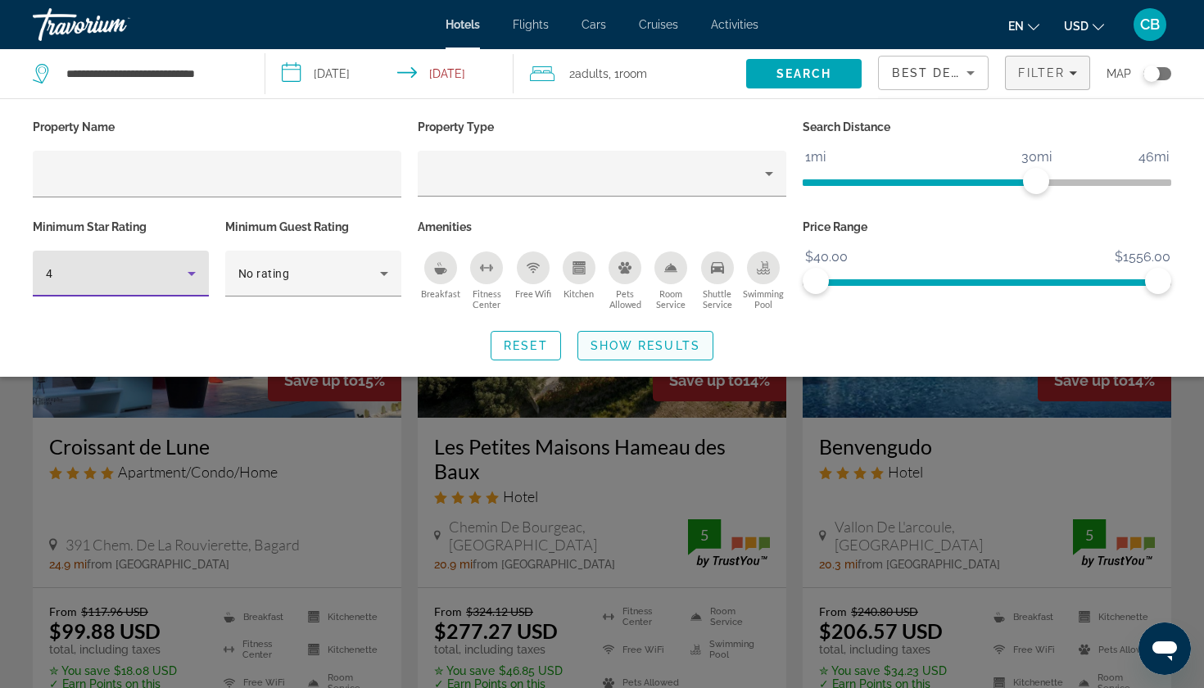
click at [645, 346] on span "Show Results" at bounding box center [646, 345] width 110 height 13
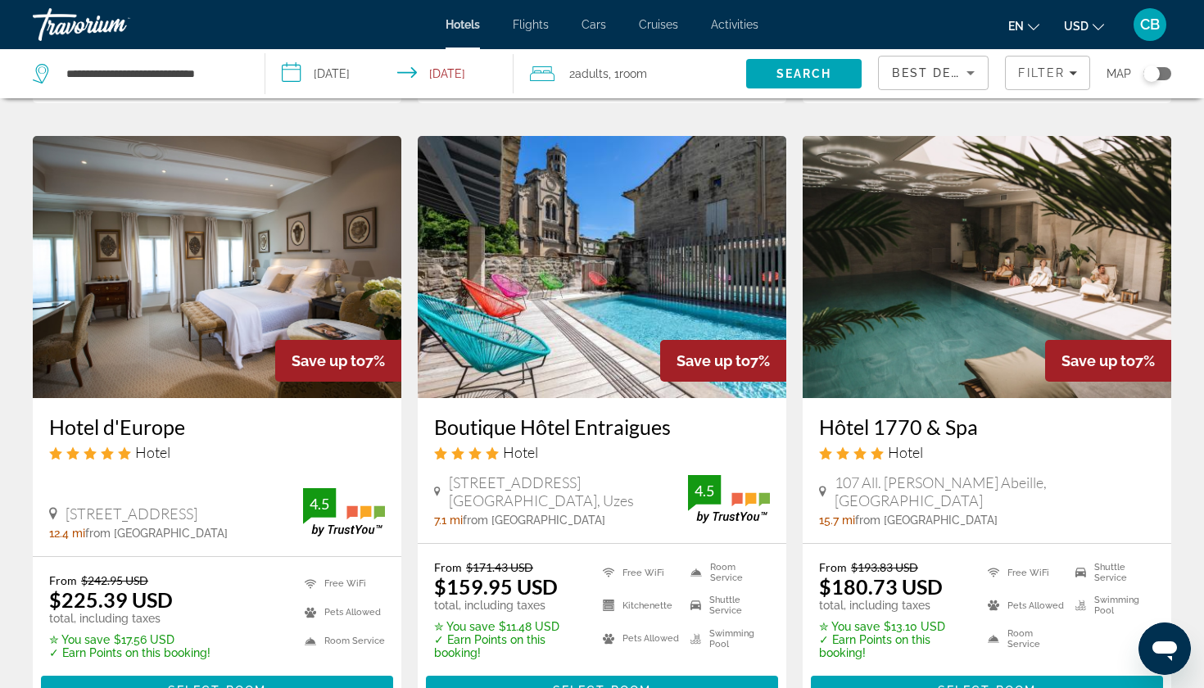
scroll to position [1991, 0]
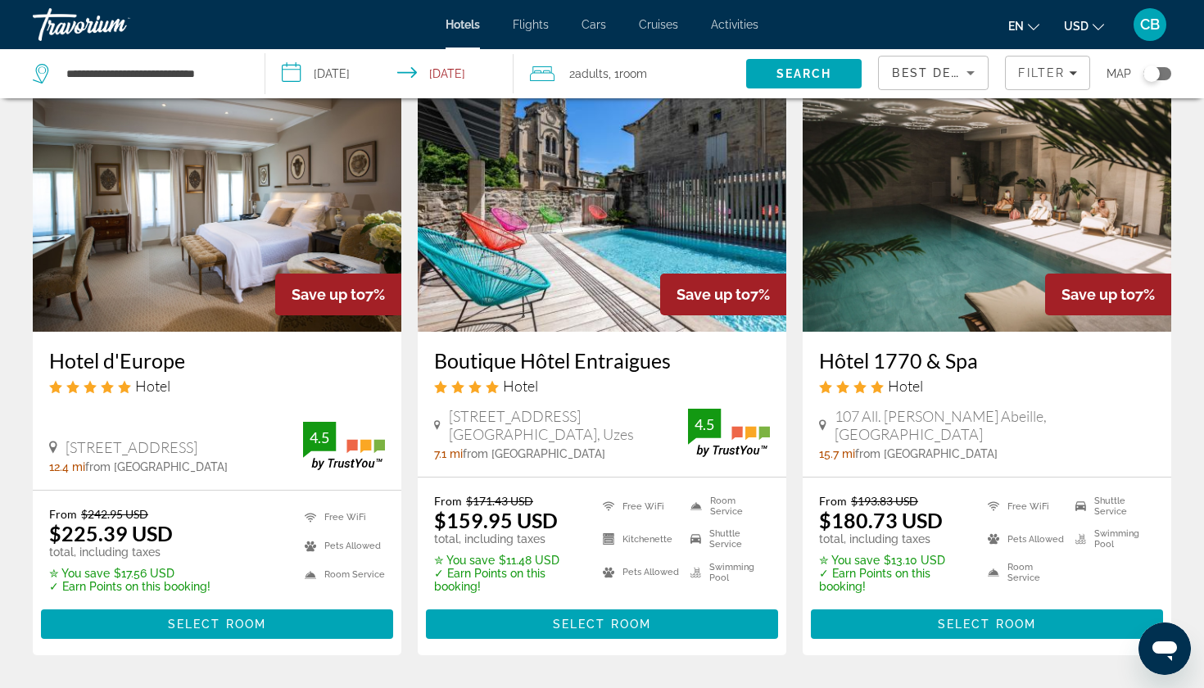
click at [533, 358] on h3 "Boutique Hôtel Entraigues" at bounding box center [602, 360] width 336 height 25
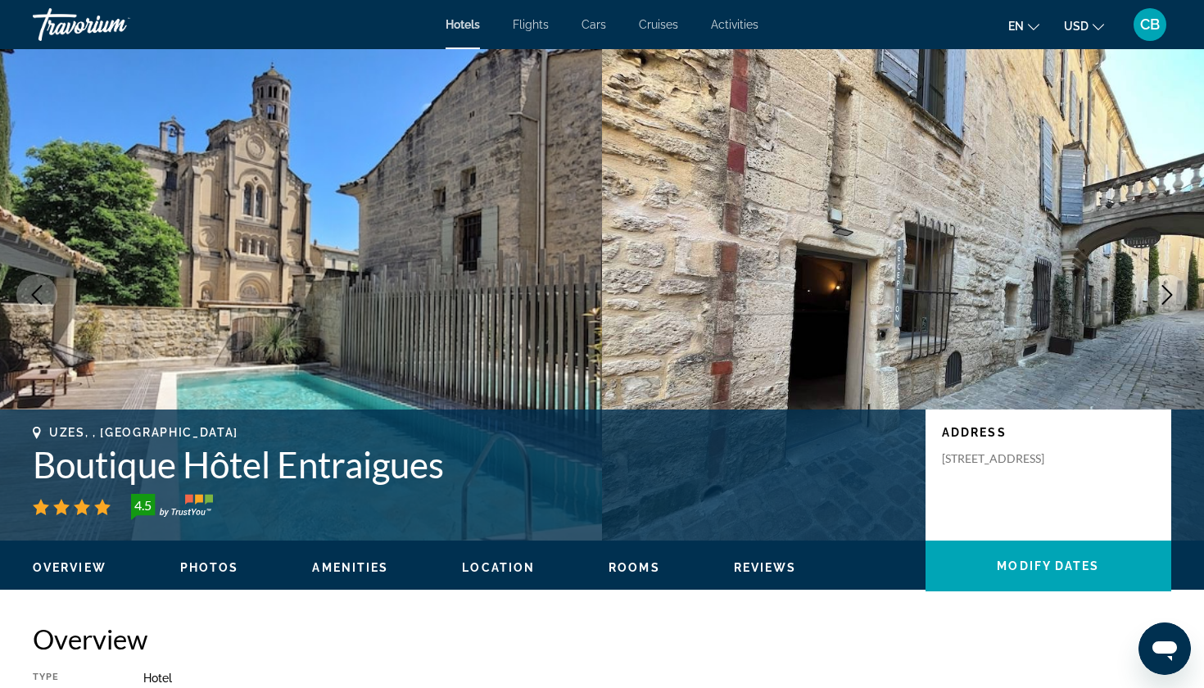
click at [1178, 301] on button "Next image" at bounding box center [1167, 294] width 41 height 41
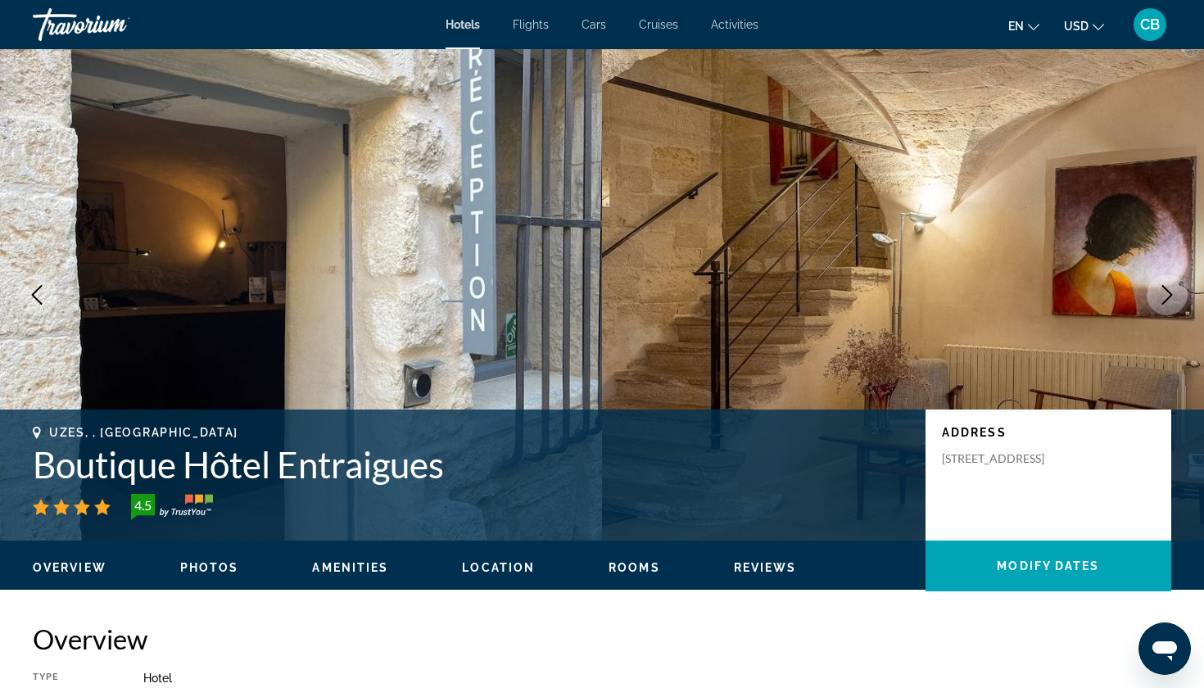
click at [1178, 301] on button "Next image" at bounding box center [1167, 294] width 41 height 41
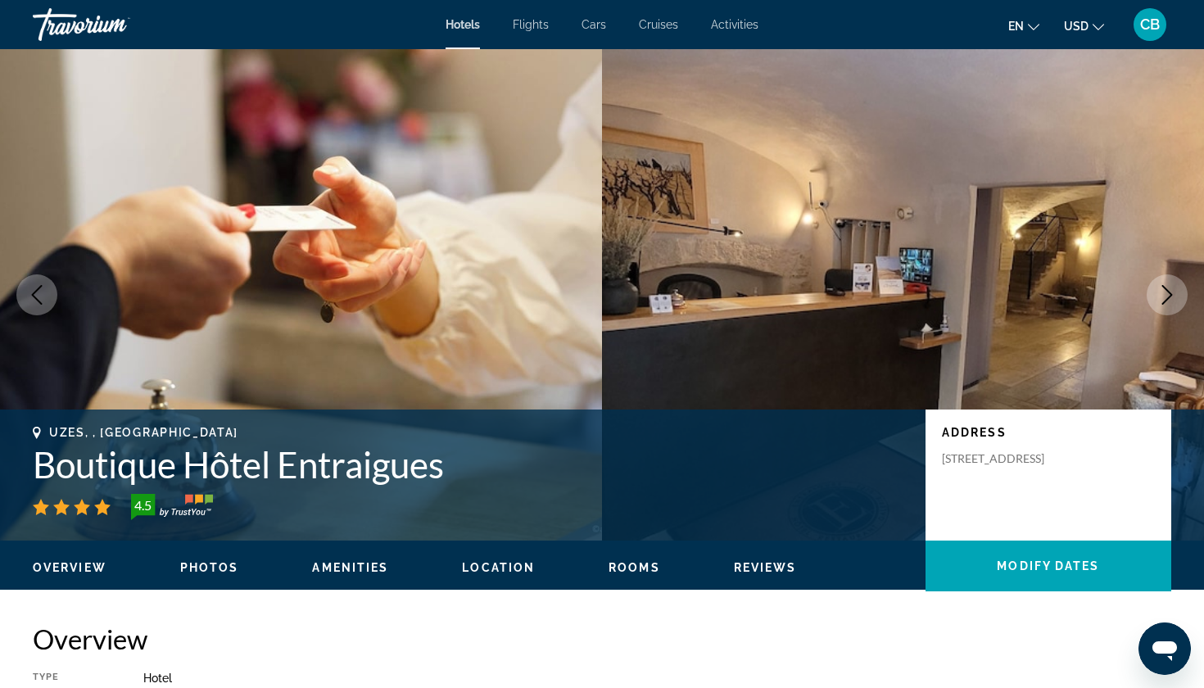
click at [1178, 301] on button "Next image" at bounding box center [1167, 294] width 41 height 41
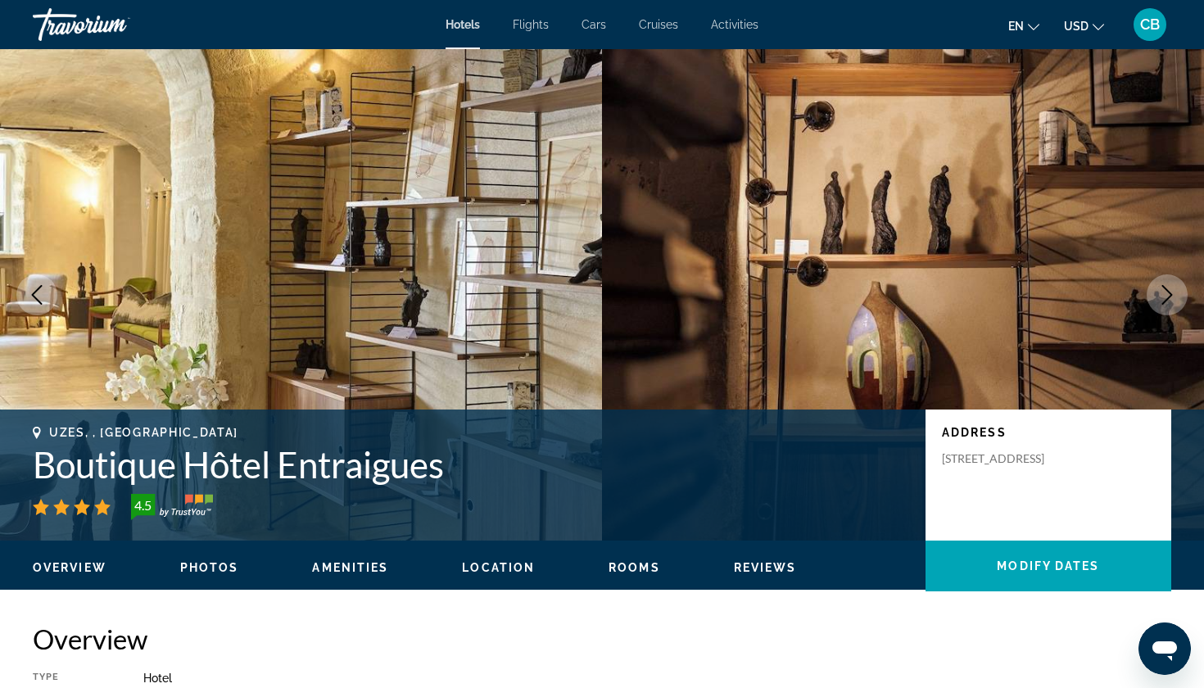
click at [1178, 301] on button "Next image" at bounding box center [1167, 294] width 41 height 41
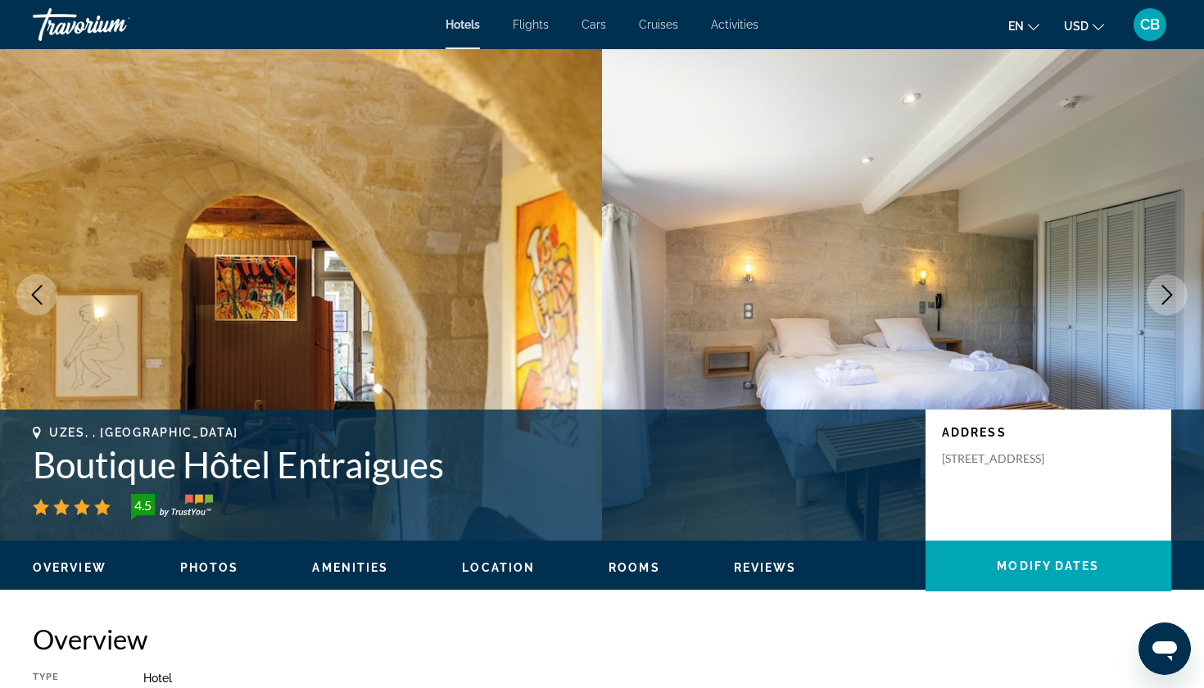
click at [1178, 301] on button "Next image" at bounding box center [1167, 294] width 41 height 41
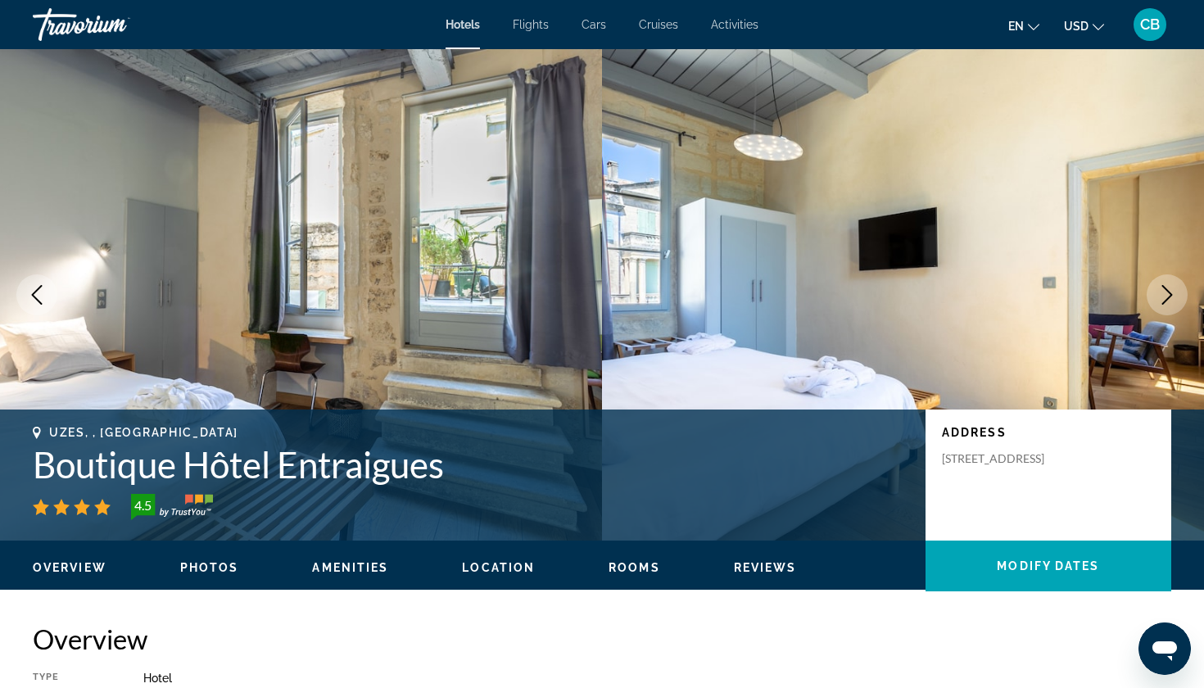
click at [1178, 301] on button "Next image" at bounding box center [1167, 294] width 41 height 41
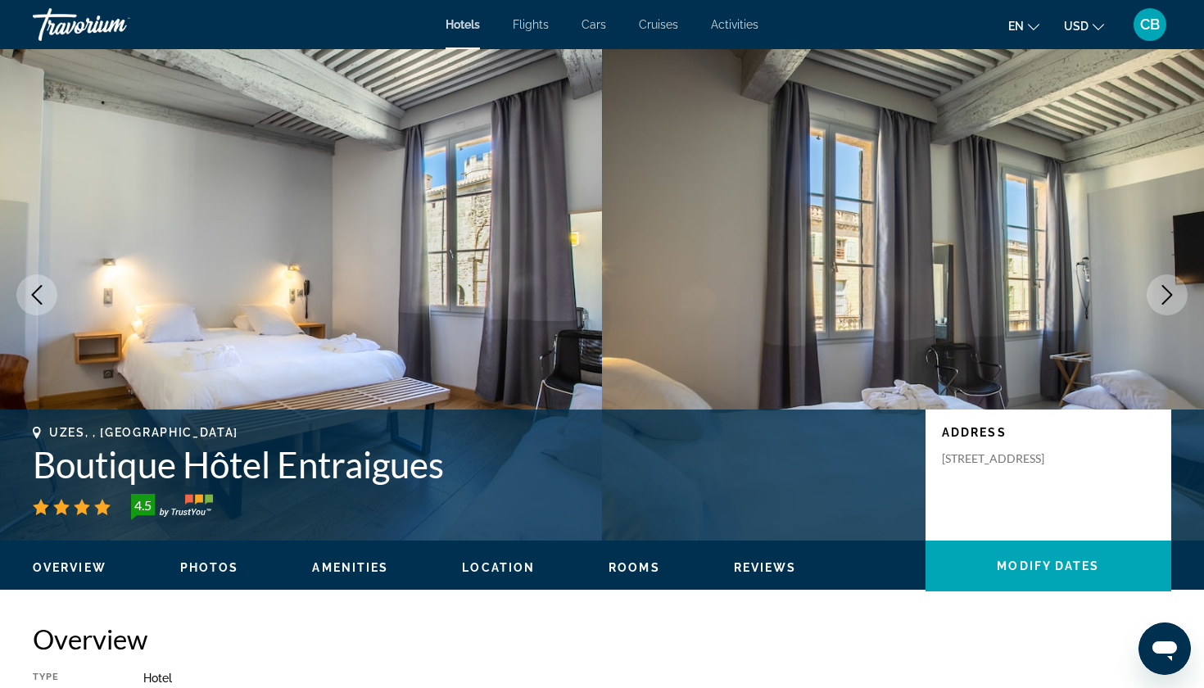
click at [1178, 301] on button "Next image" at bounding box center [1167, 294] width 41 height 41
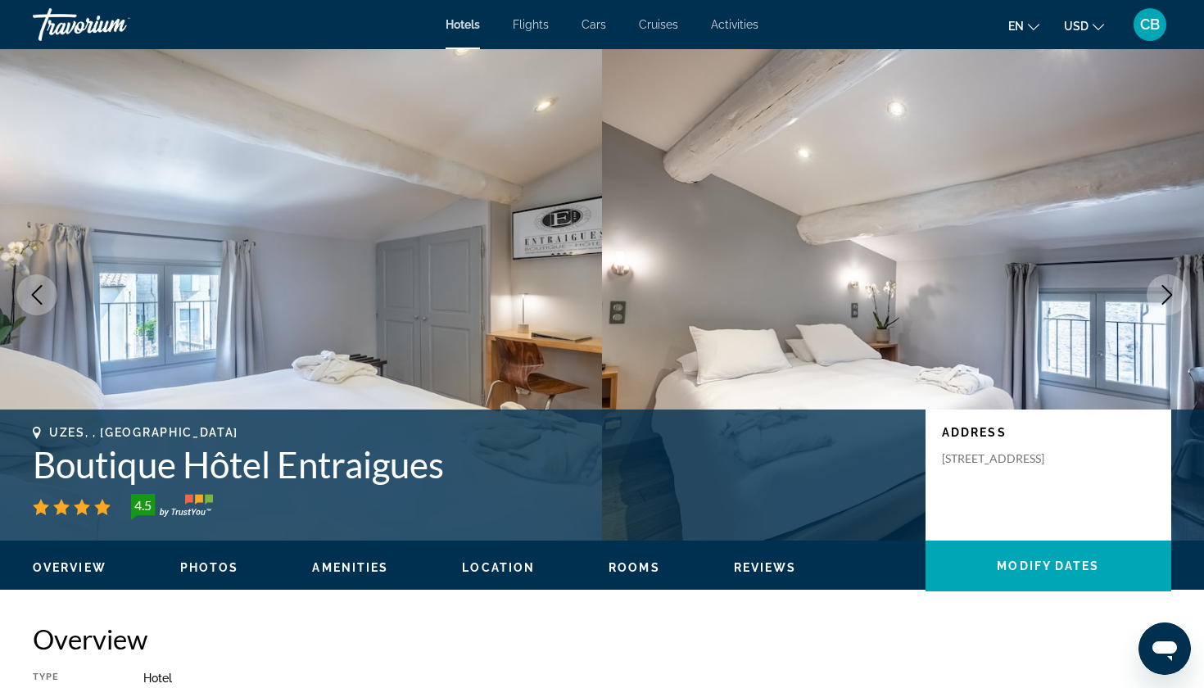
click at [1178, 301] on button "Next image" at bounding box center [1167, 294] width 41 height 41
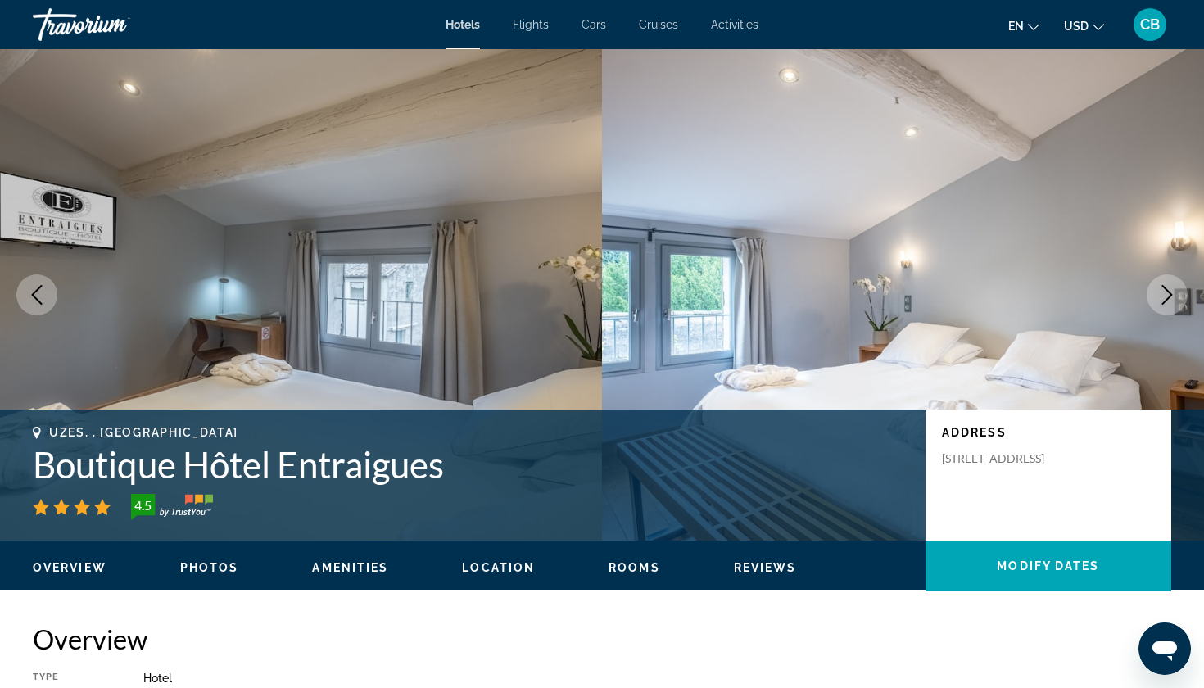
click at [1178, 301] on button "Next image" at bounding box center [1167, 294] width 41 height 41
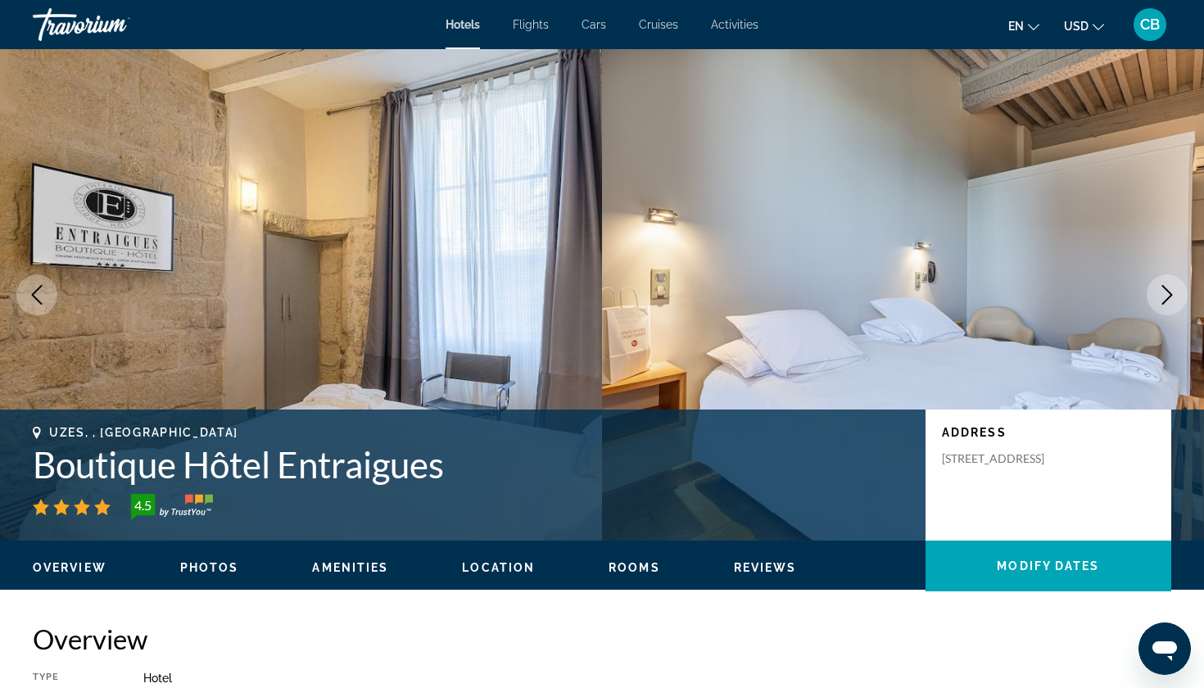
click at [1178, 301] on button "Next image" at bounding box center [1167, 294] width 41 height 41
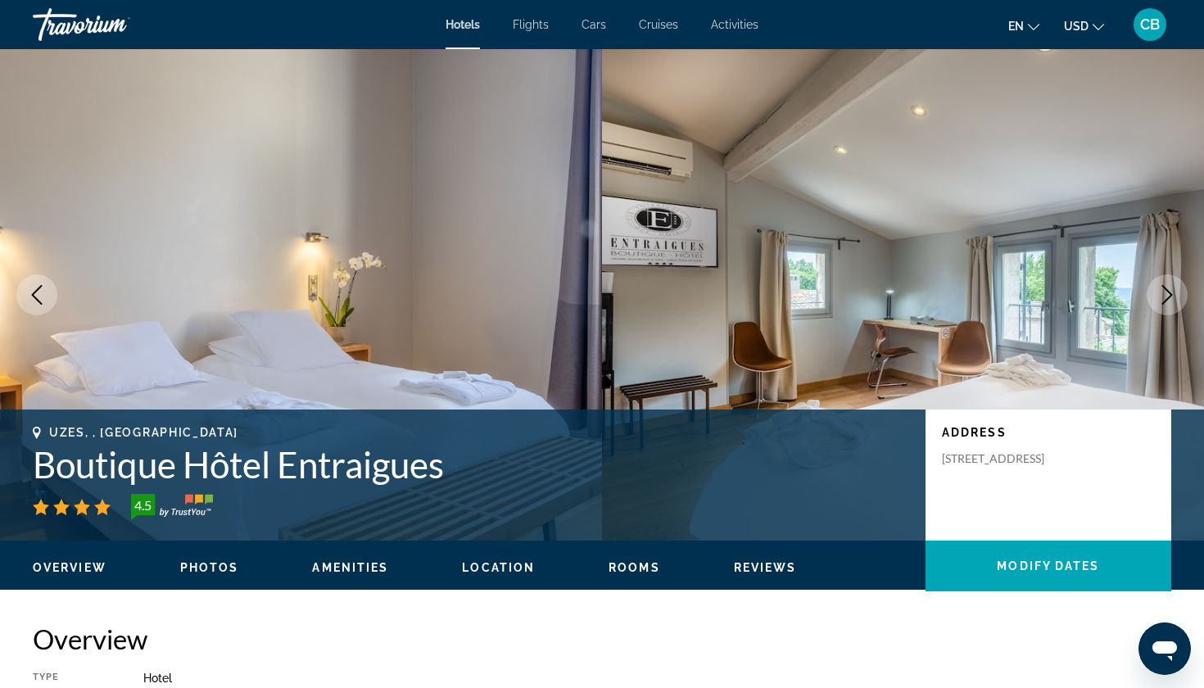
click at [1178, 301] on button "Next image" at bounding box center [1167, 294] width 41 height 41
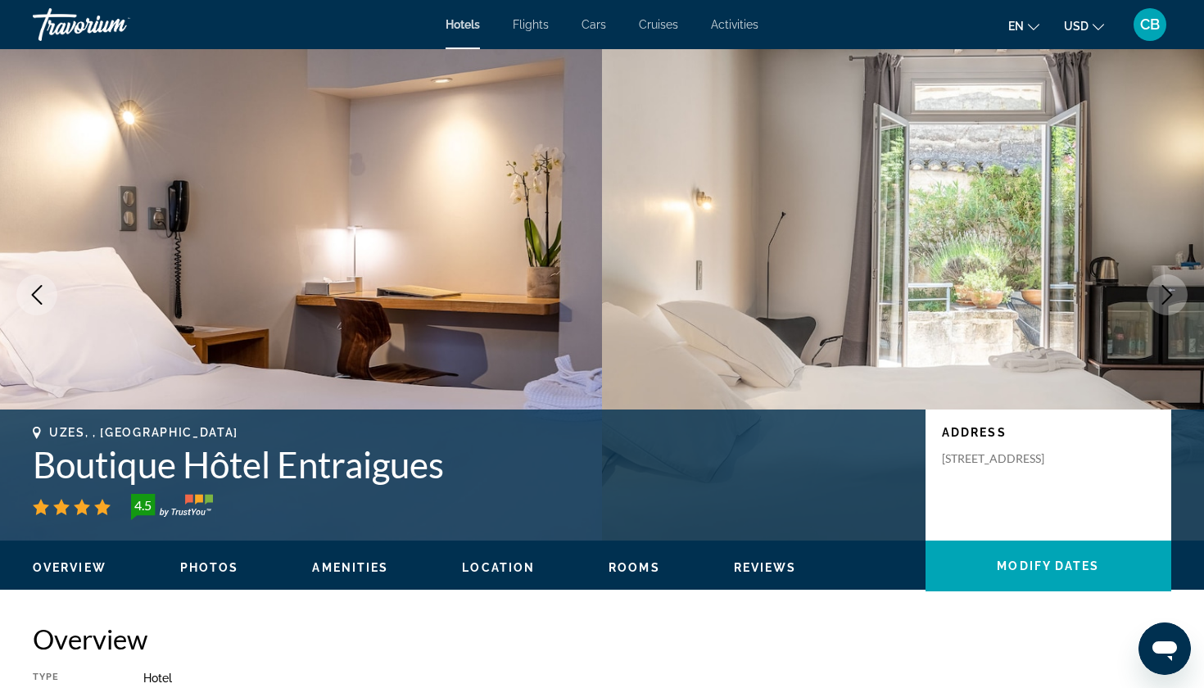
click at [1158, 309] on button "Next image" at bounding box center [1167, 294] width 41 height 41
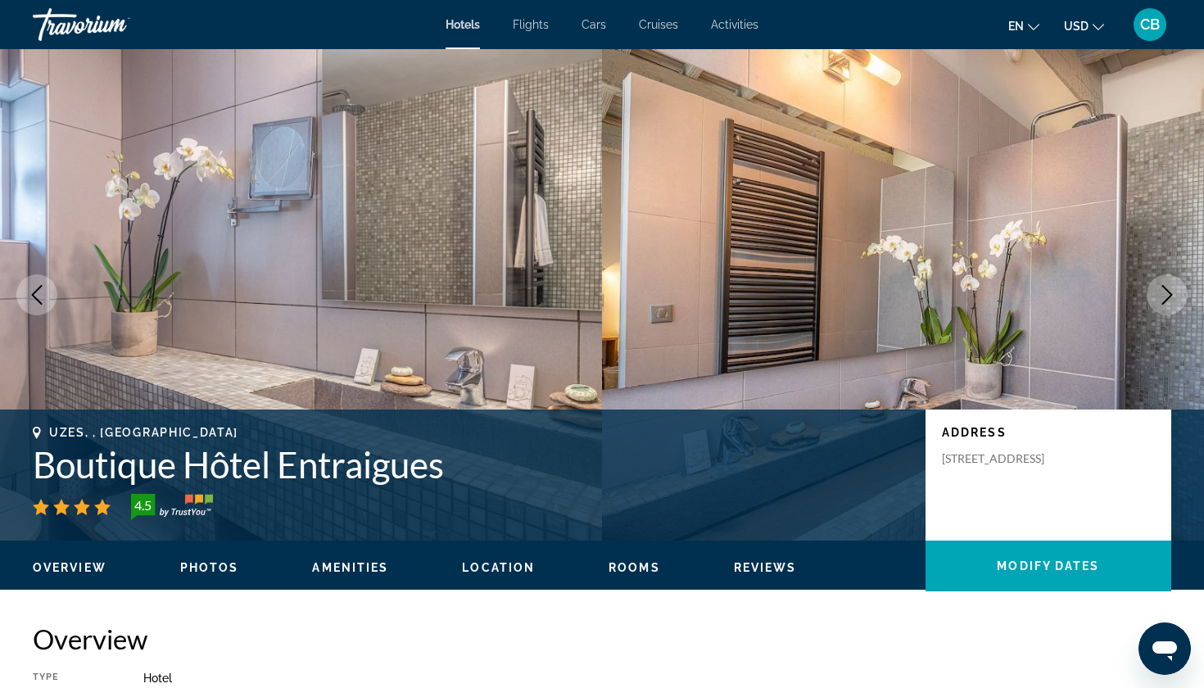
click at [1153, 304] on button "Next image" at bounding box center [1167, 294] width 41 height 41
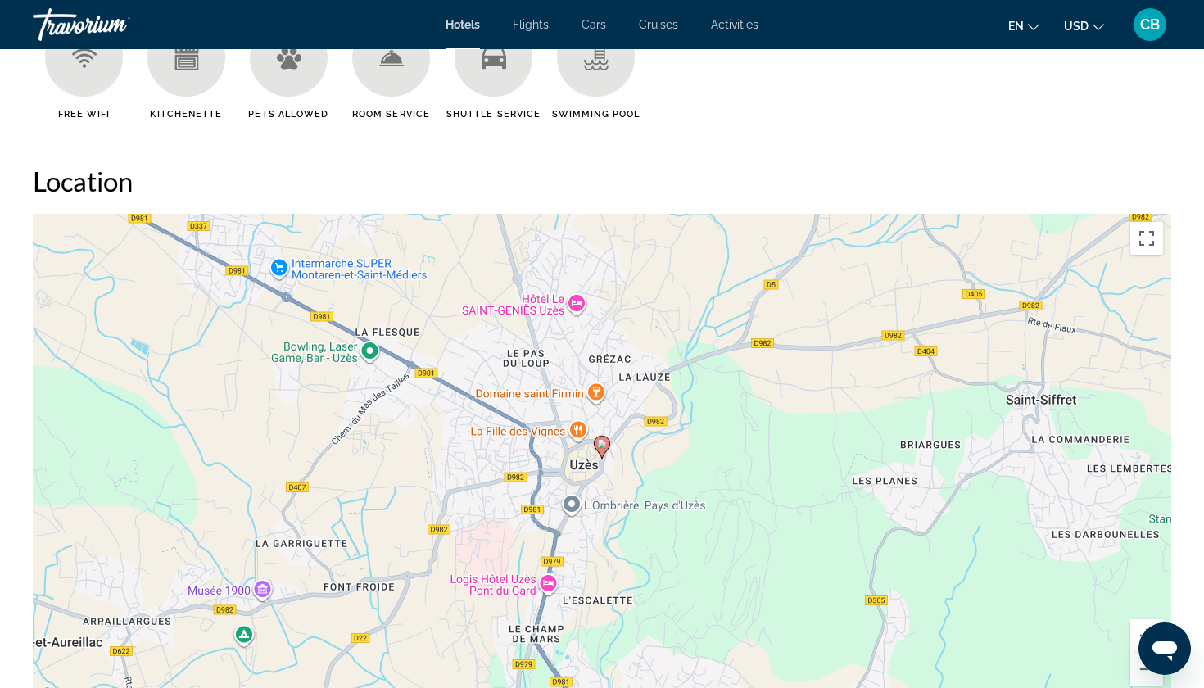
scroll to position [1438, 0]
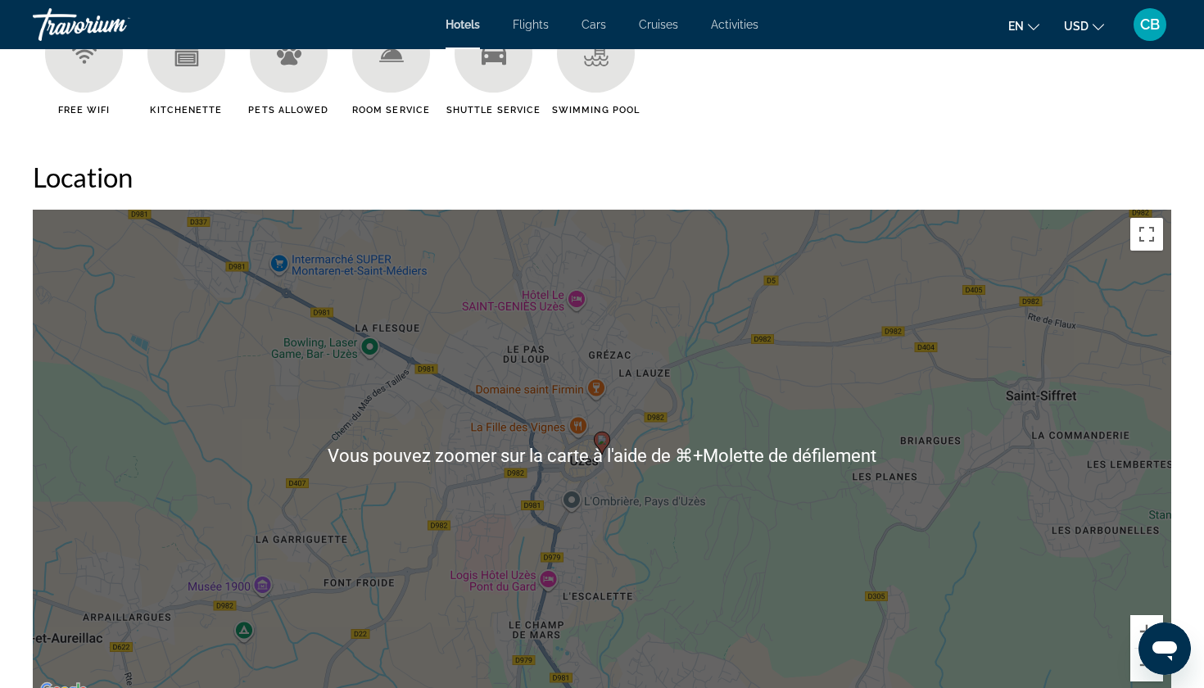
click at [684, 260] on div "Pour activer le glissement avec le clavier, appuyez sur Alt+Entrée. Une fois ce…" at bounding box center [602, 456] width 1139 height 492
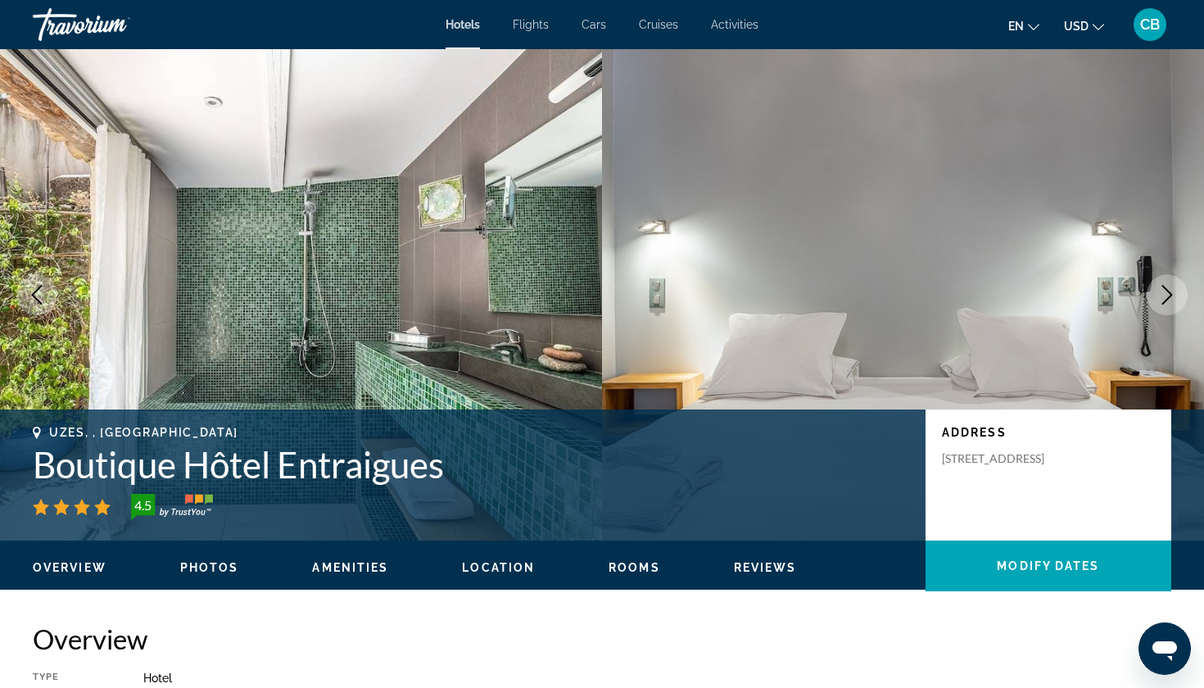
scroll to position [0, 0]
click at [284, 470] on h1 "Boutique Hôtel Entraigues" at bounding box center [471, 464] width 877 height 43
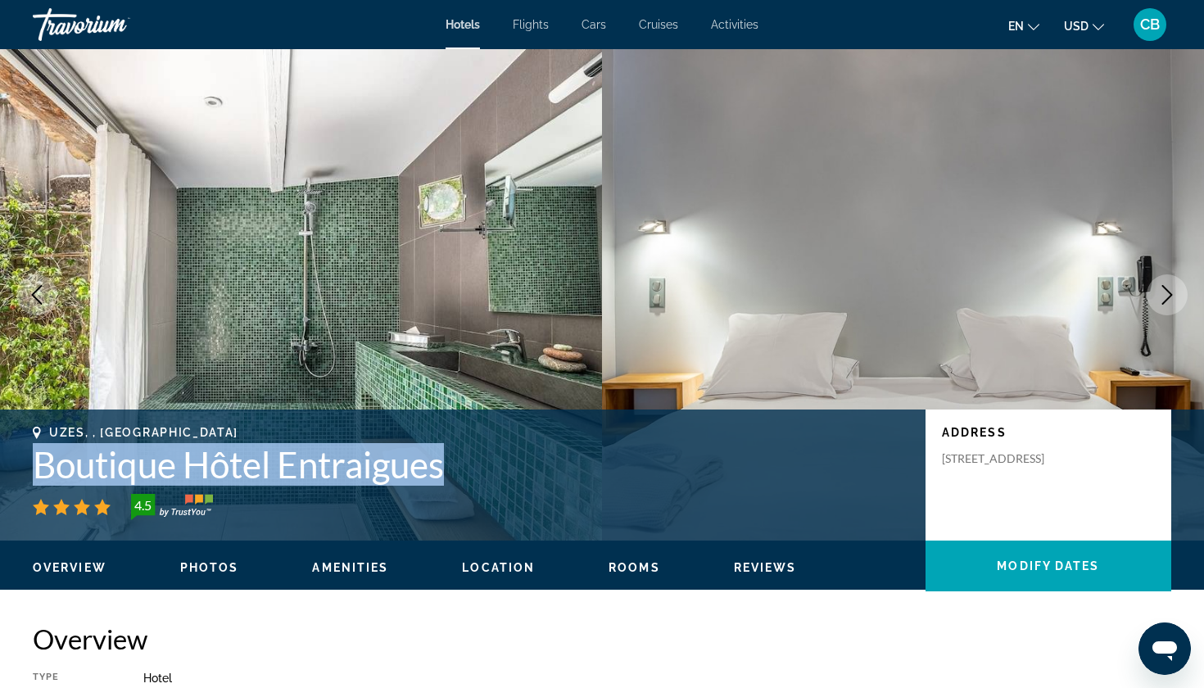
click at [284, 470] on h1 "Boutique Hôtel Entraigues" at bounding box center [471, 464] width 877 height 43
copy h1 "Boutique Hôtel Entraigues"
click at [537, 356] on img "Main content" at bounding box center [301, 295] width 602 height 492
click at [556, 483] on h1 "Boutique Hôtel Entraigues" at bounding box center [471, 464] width 877 height 43
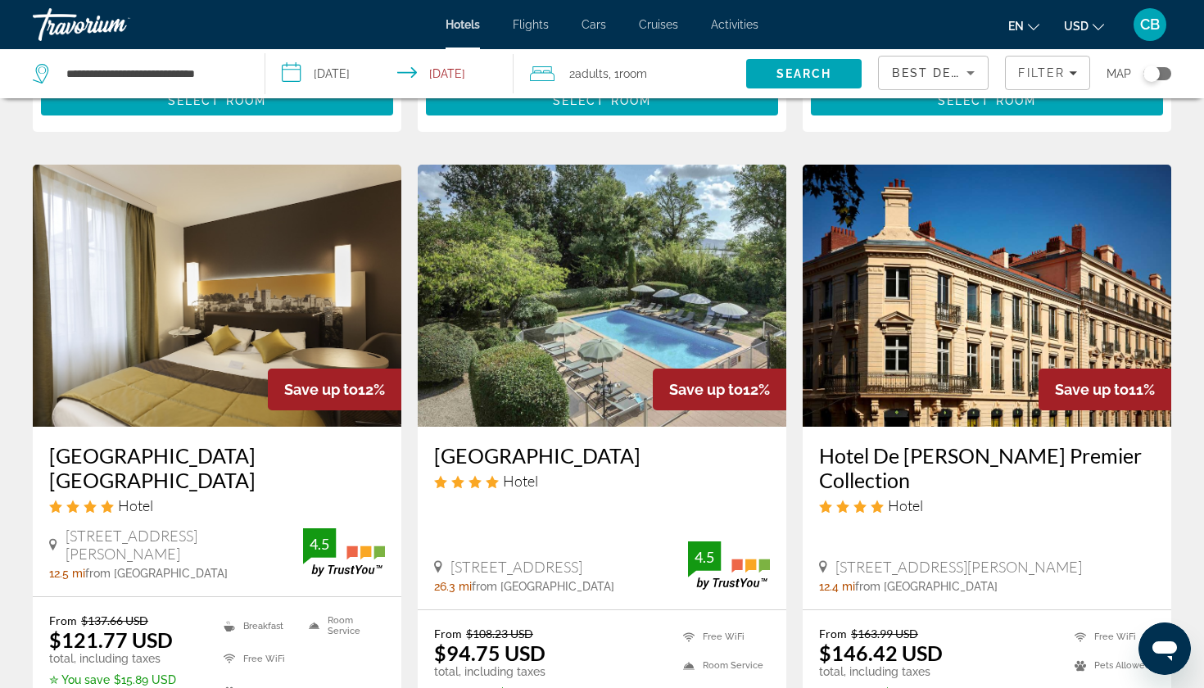
scroll to position [637, 0]
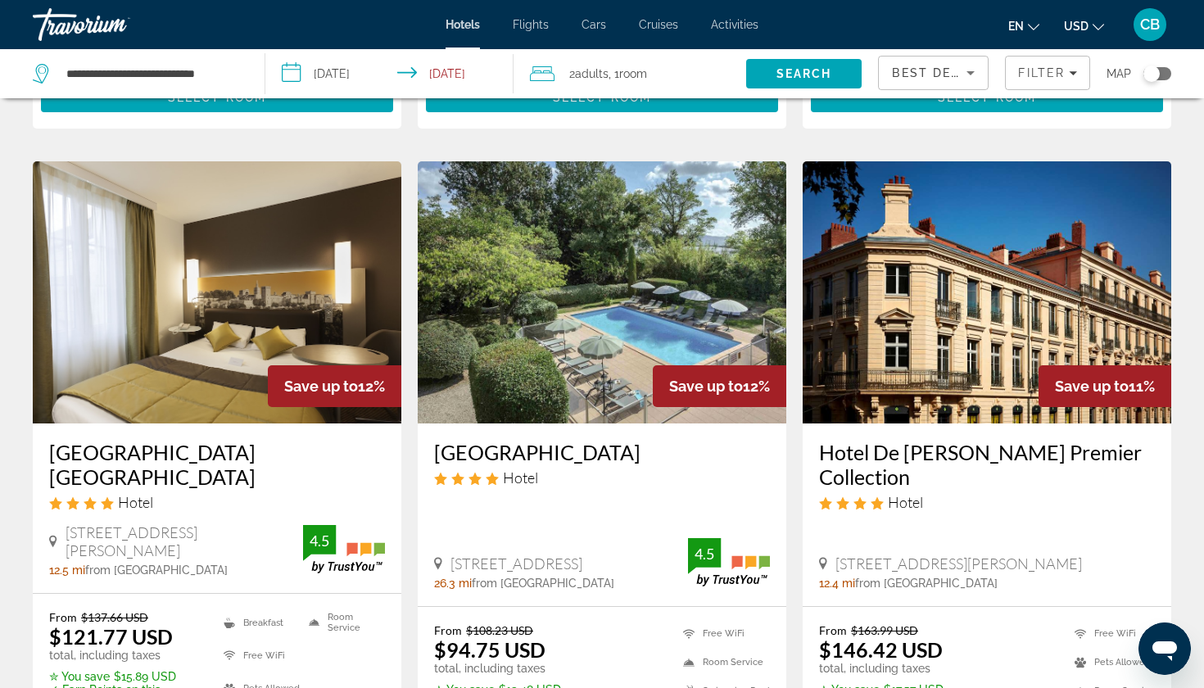
click at [556, 450] on h3 "[GEOGRAPHIC_DATA]" at bounding box center [602, 452] width 336 height 25
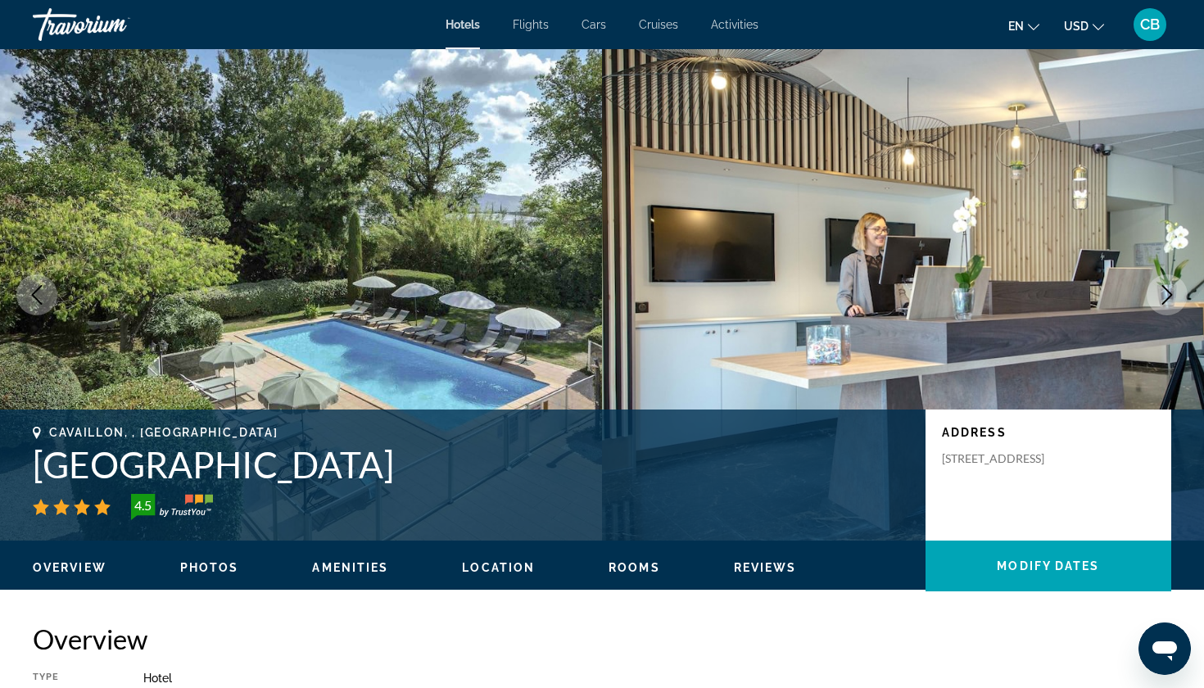
click at [1155, 292] on button "Next image" at bounding box center [1167, 294] width 41 height 41
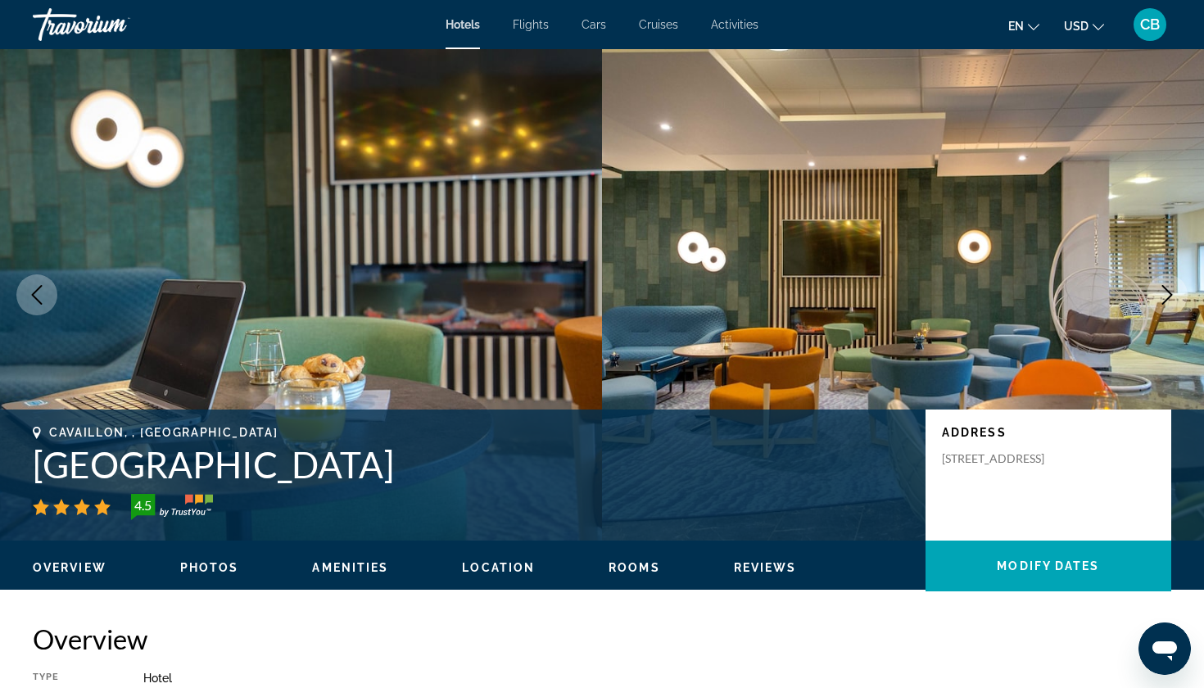
click at [1155, 292] on button "Next image" at bounding box center [1167, 294] width 41 height 41
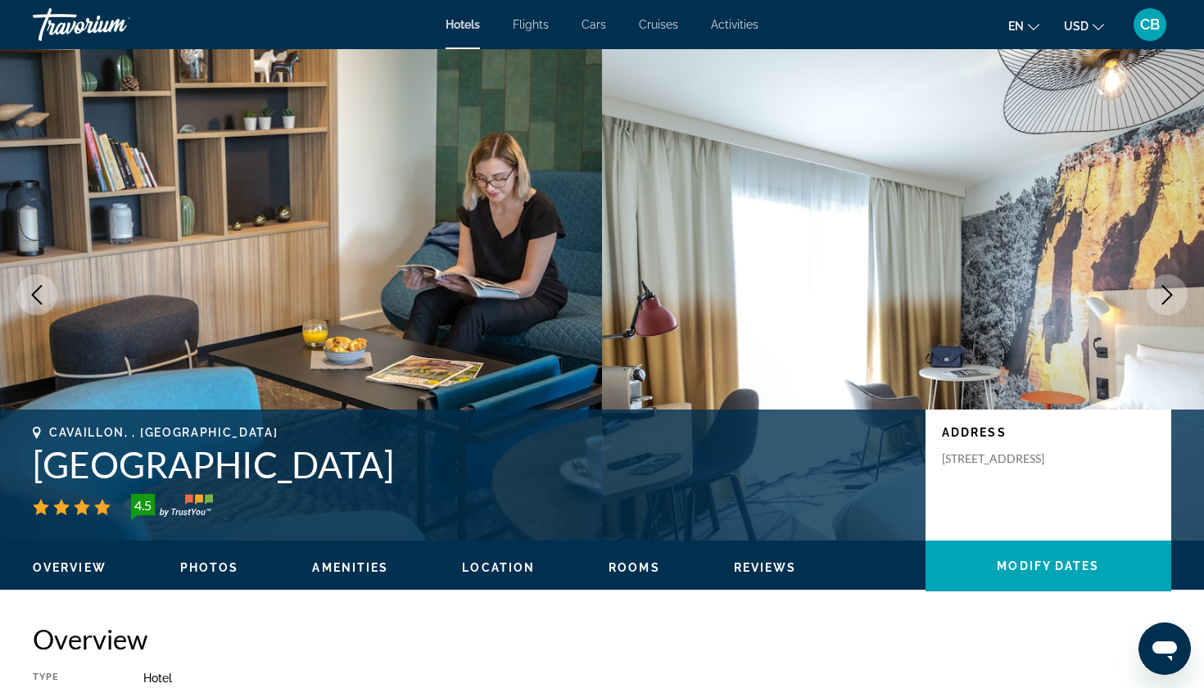
click at [1155, 292] on button "Next image" at bounding box center [1167, 294] width 41 height 41
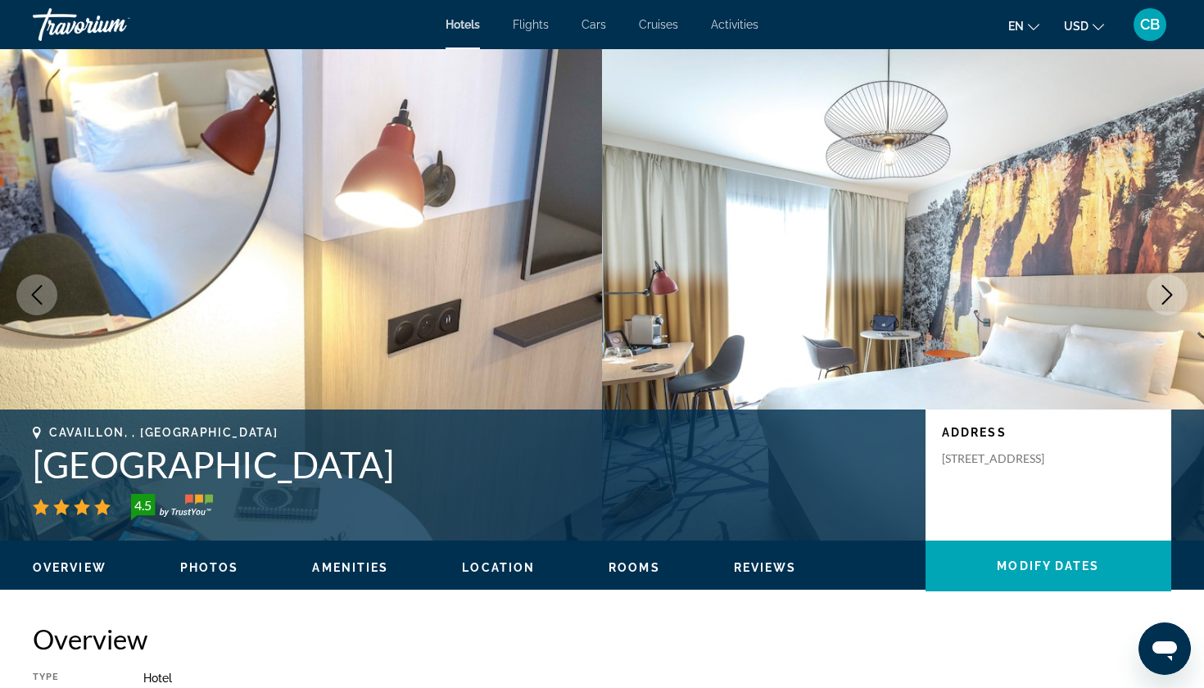
click at [1155, 292] on button "Next image" at bounding box center [1167, 294] width 41 height 41
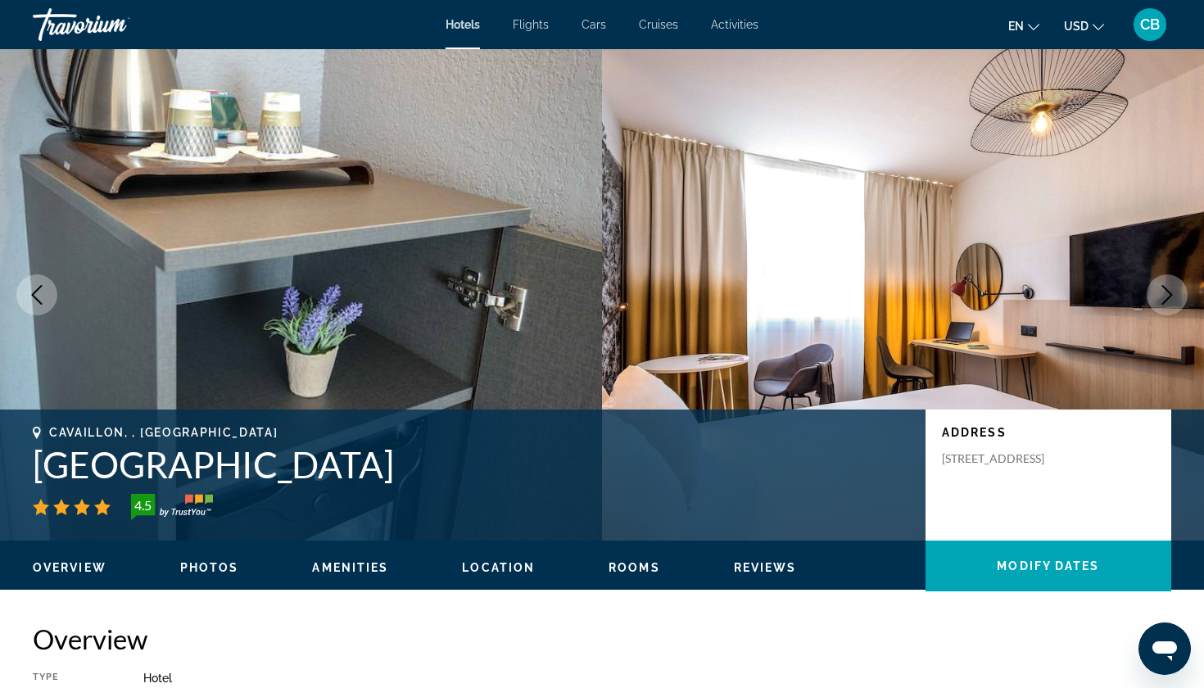
click at [1155, 292] on button "Next image" at bounding box center [1167, 294] width 41 height 41
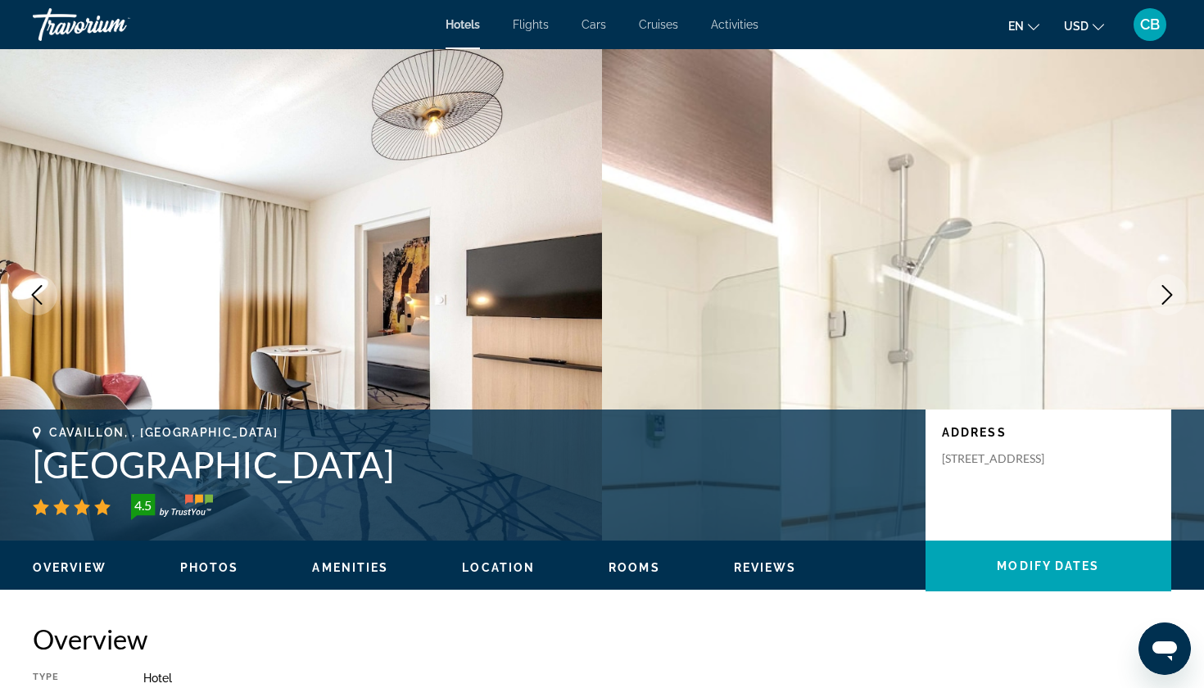
click at [1155, 292] on button "Next image" at bounding box center [1167, 294] width 41 height 41
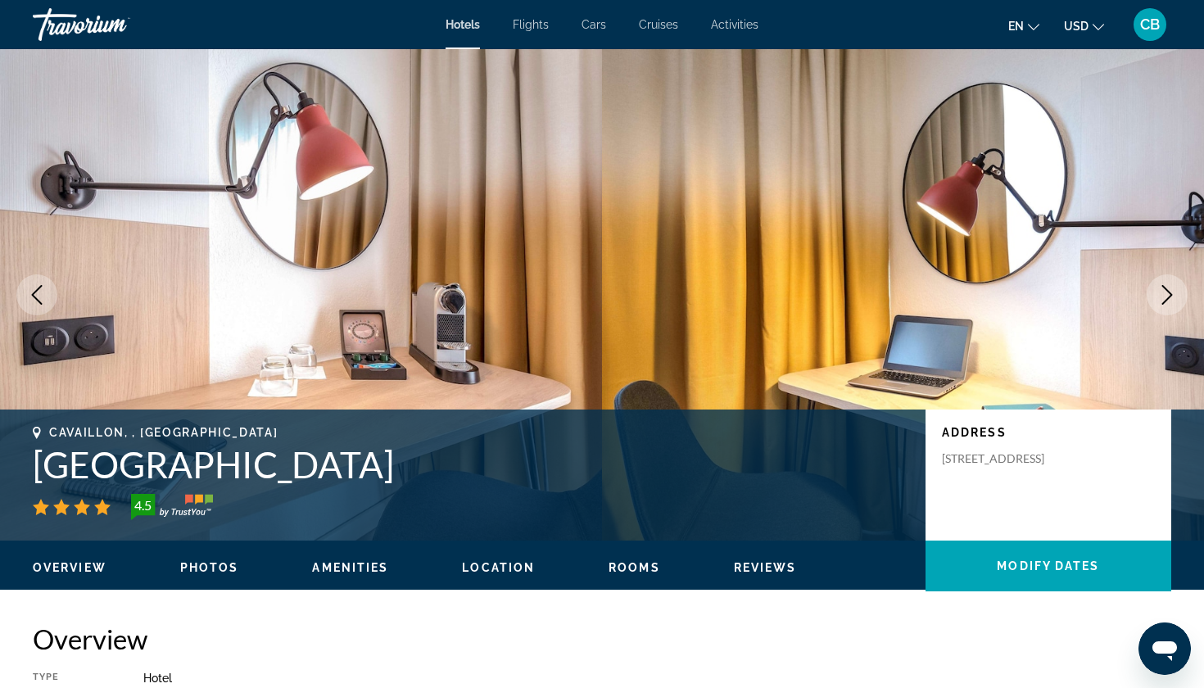
click at [1155, 292] on button "Next image" at bounding box center [1167, 294] width 41 height 41
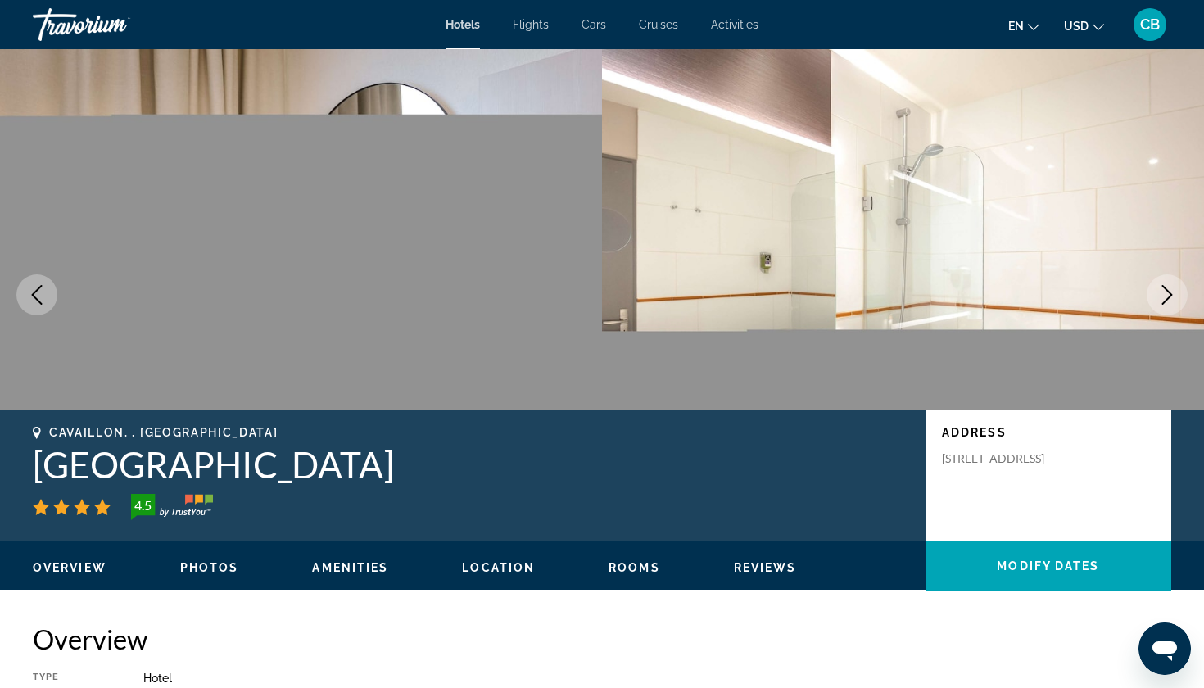
click at [1155, 292] on button "Next image" at bounding box center [1167, 294] width 41 height 41
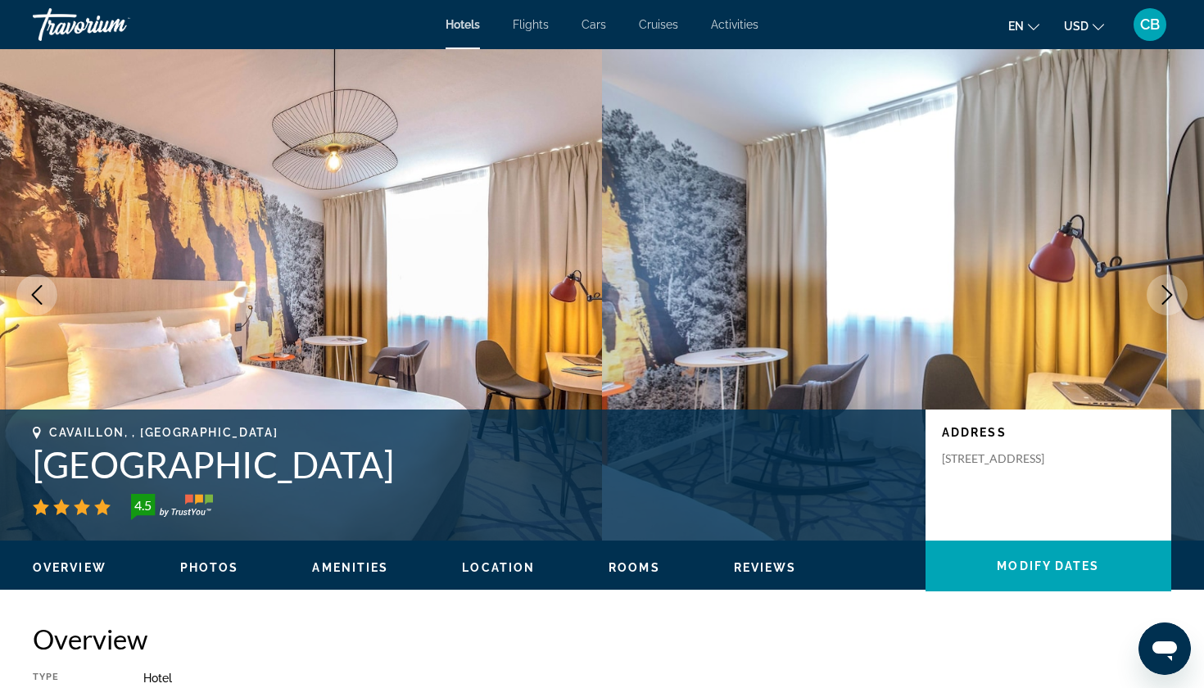
click at [1155, 292] on button "Next image" at bounding box center [1167, 294] width 41 height 41
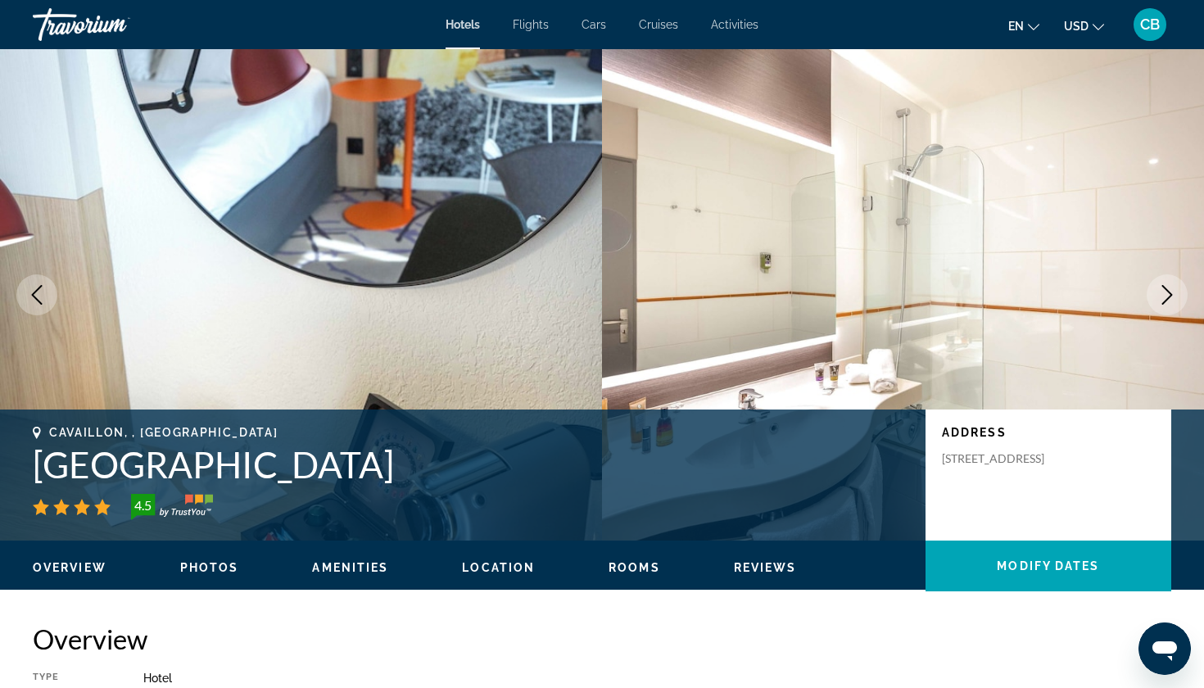
click at [1155, 292] on button "Next image" at bounding box center [1167, 294] width 41 height 41
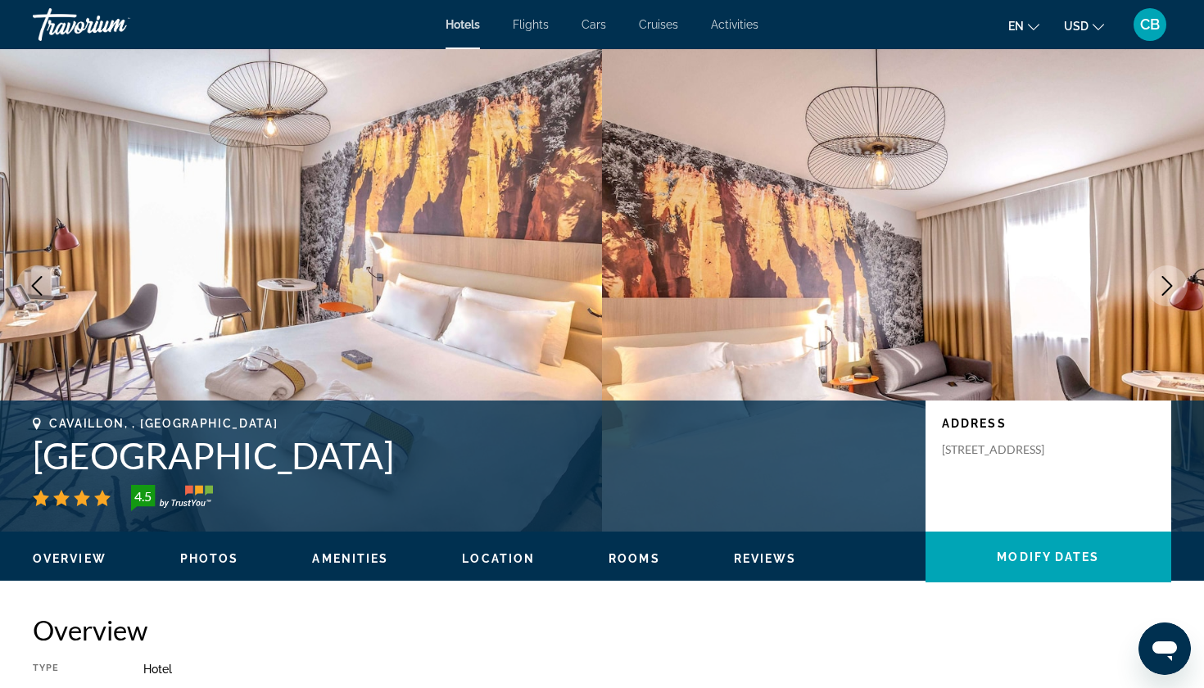
scroll to position [18, 0]
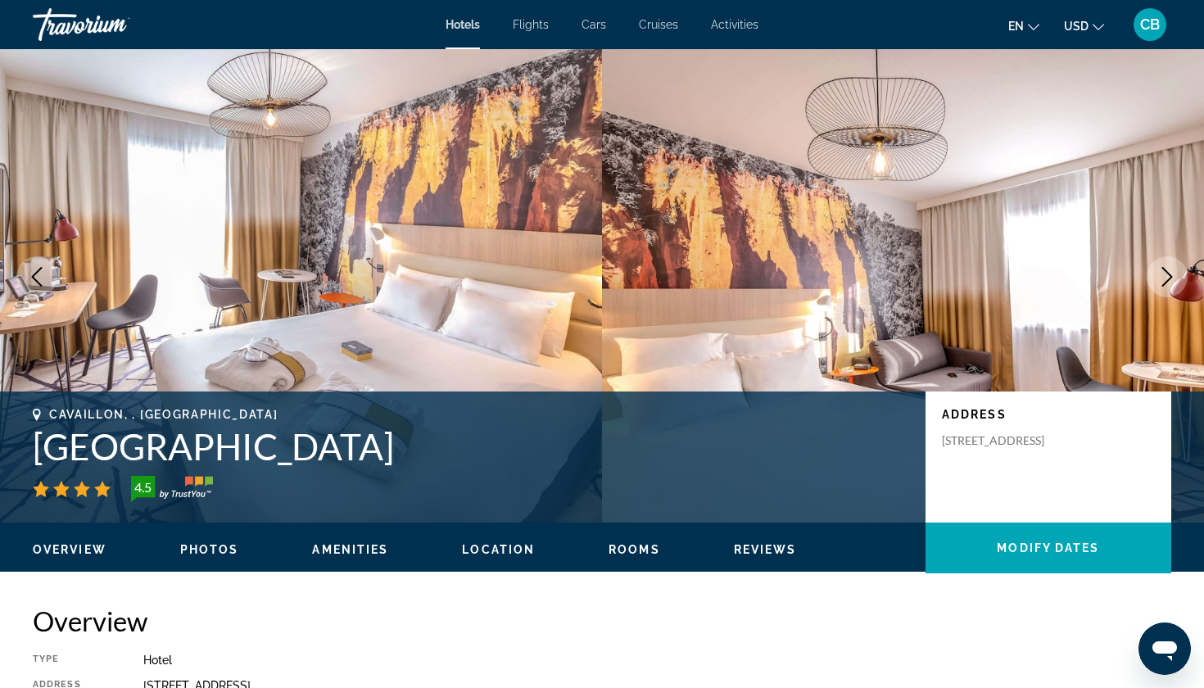
click at [292, 453] on h1 "[GEOGRAPHIC_DATA]" at bounding box center [471, 446] width 877 height 43
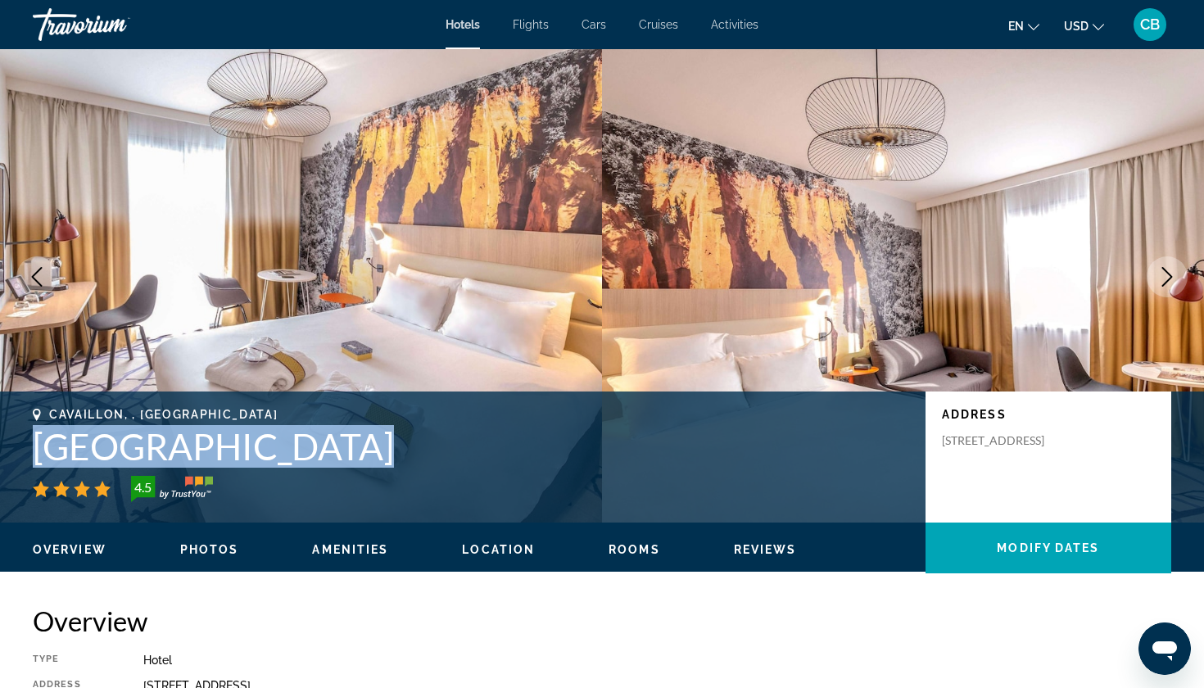
click at [292, 453] on h1 "[GEOGRAPHIC_DATA]" at bounding box center [471, 446] width 877 height 43
copy h1 "[GEOGRAPHIC_DATA]"
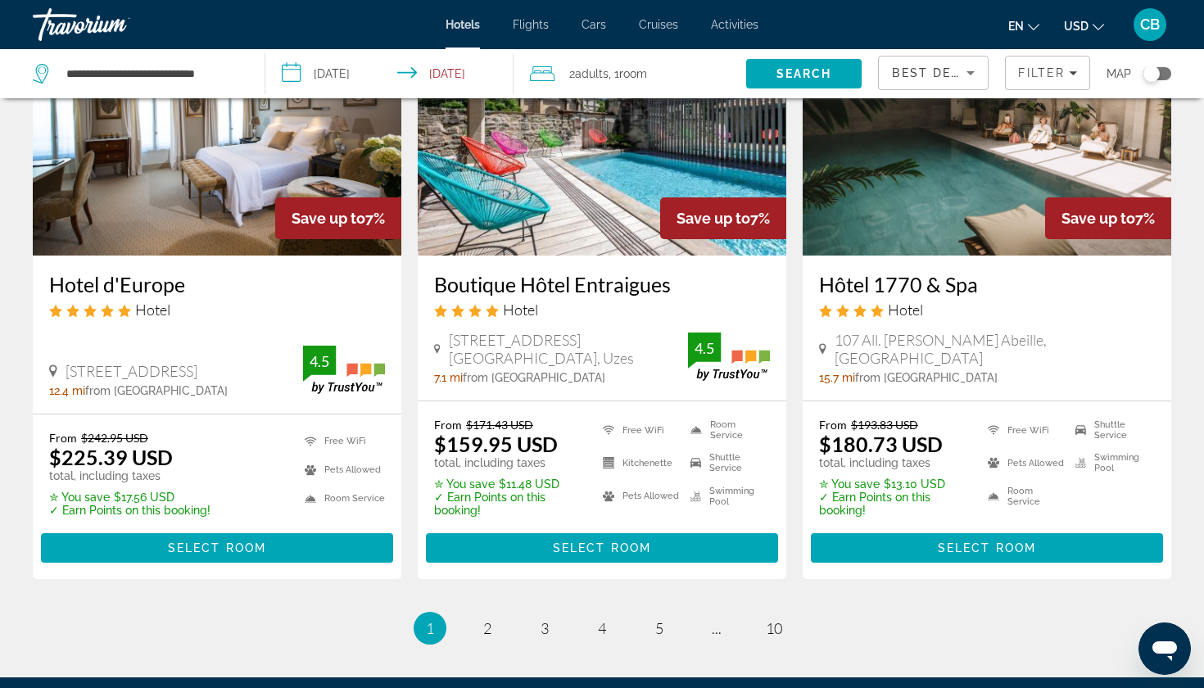
scroll to position [2069, 0]
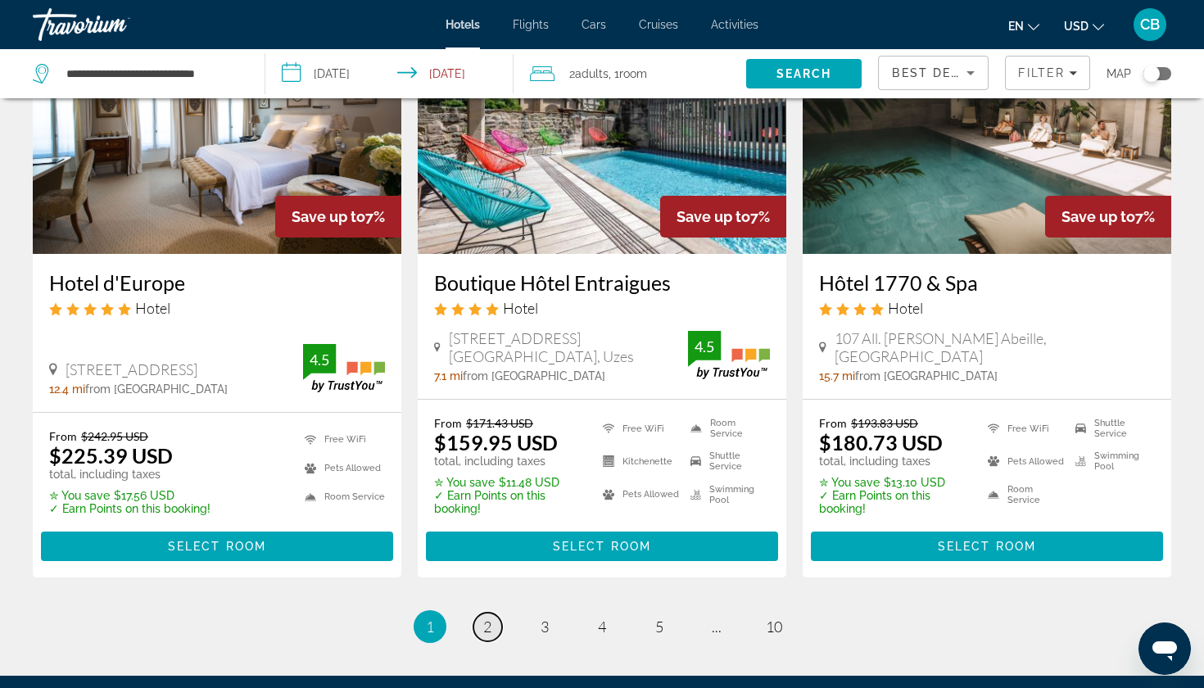
click at [492, 627] on link "page 2" at bounding box center [488, 627] width 29 height 29
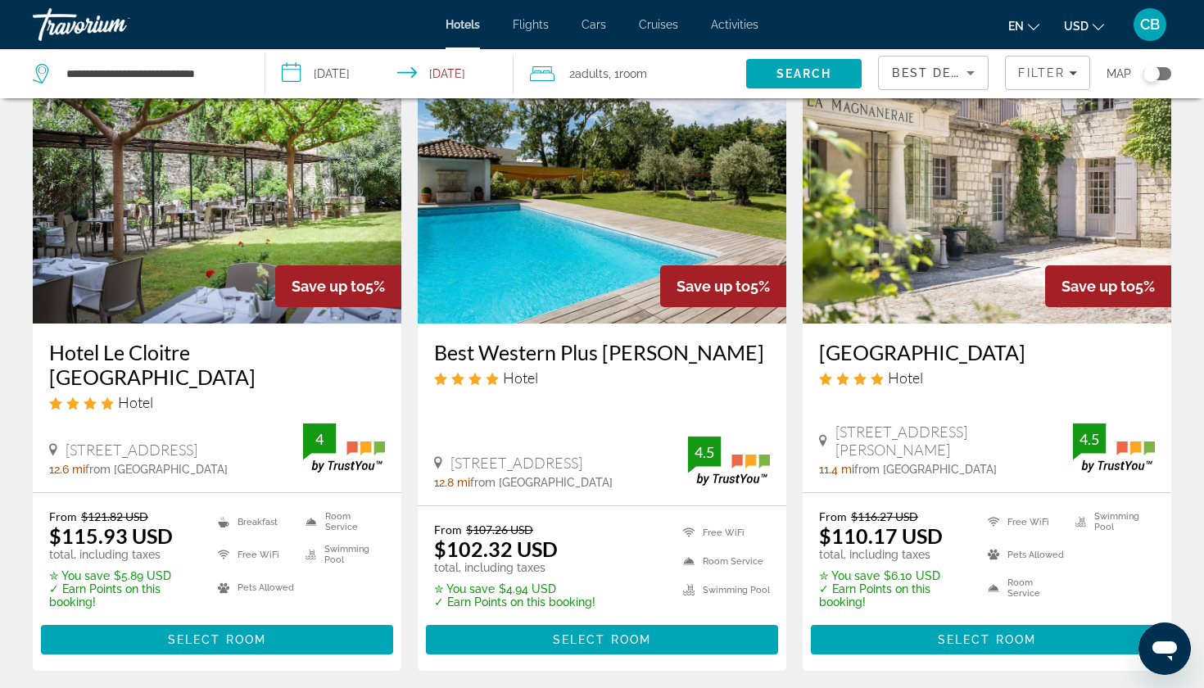
scroll to position [753, 0]
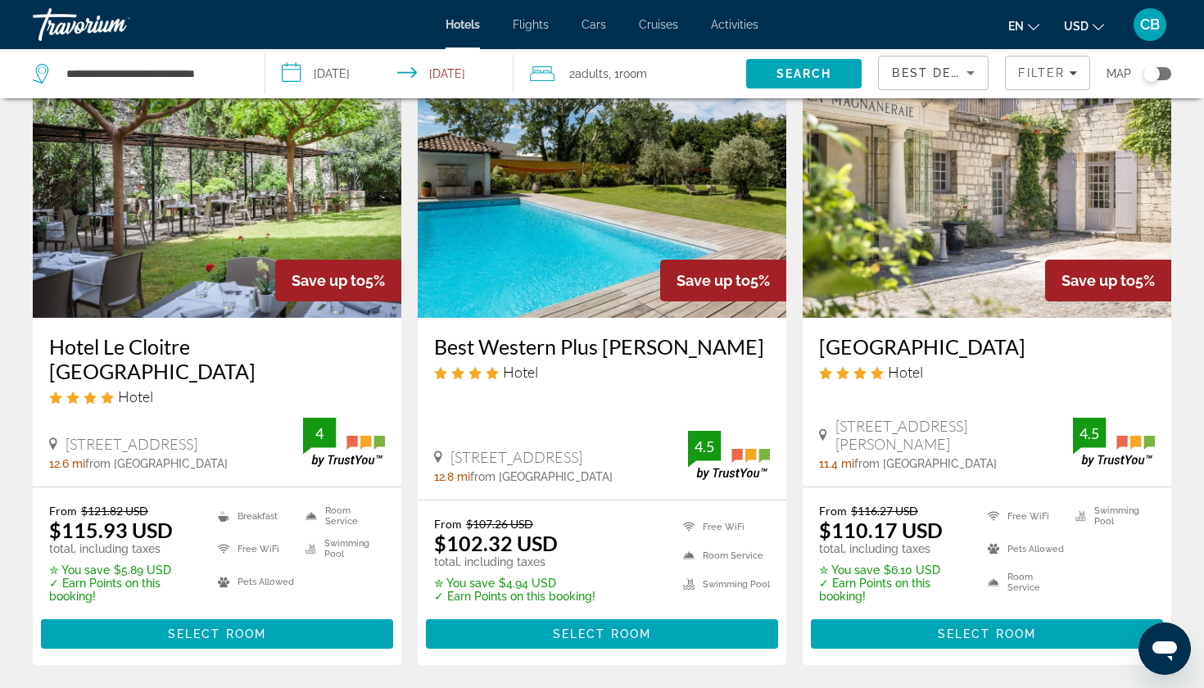
click at [610, 341] on h3 "Best Western Plus [PERSON_NAME]" at bounding box center [602, 346] width 336 height 25
